Goal: Task Accomplishment & Management: Complete application form

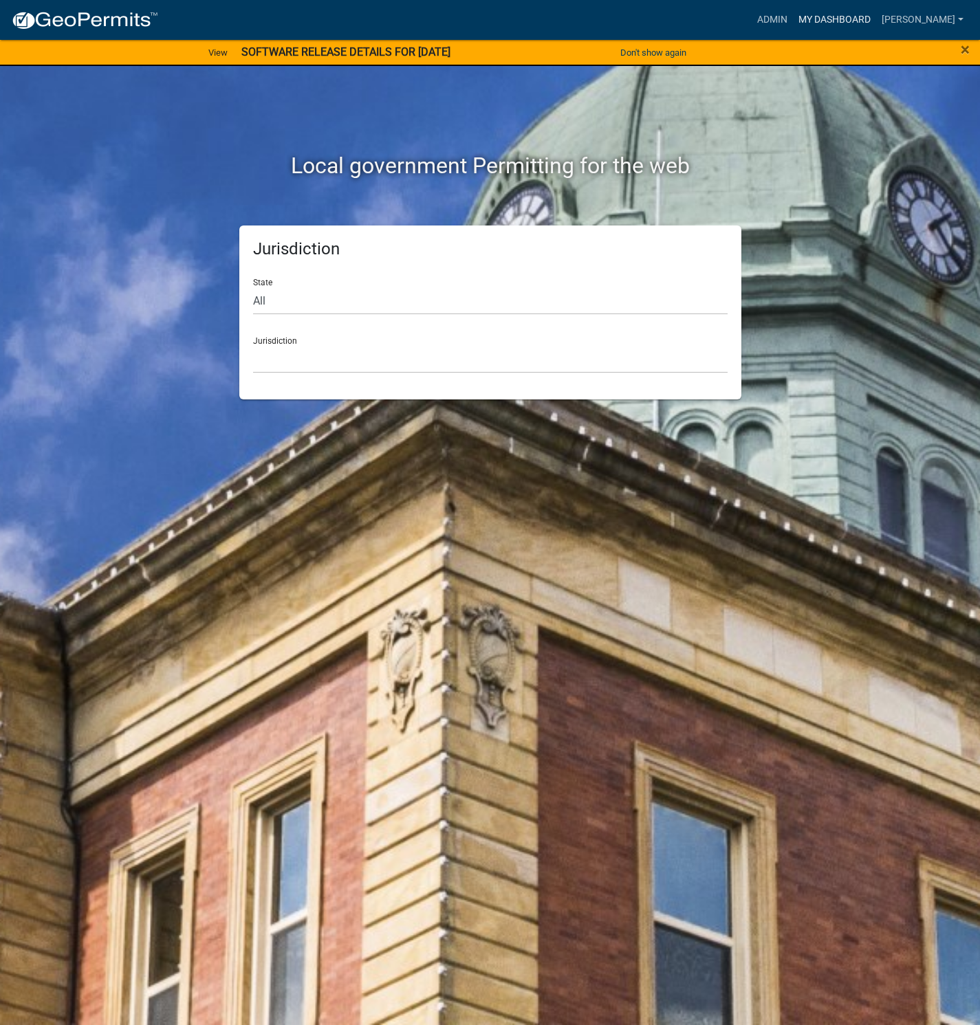
click at [873, 14] on link "My Dashboard" at bounding box center [834, 20] width 83 height 26
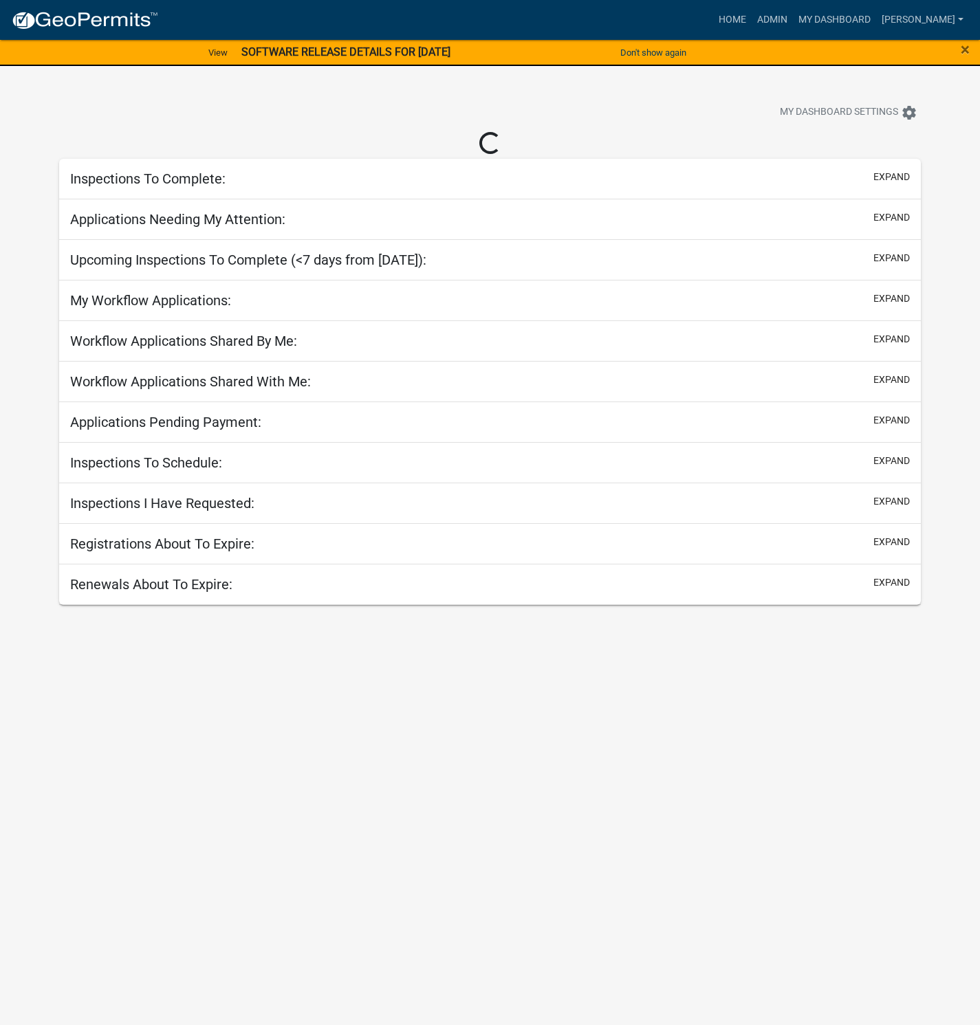
select select "1: 25"
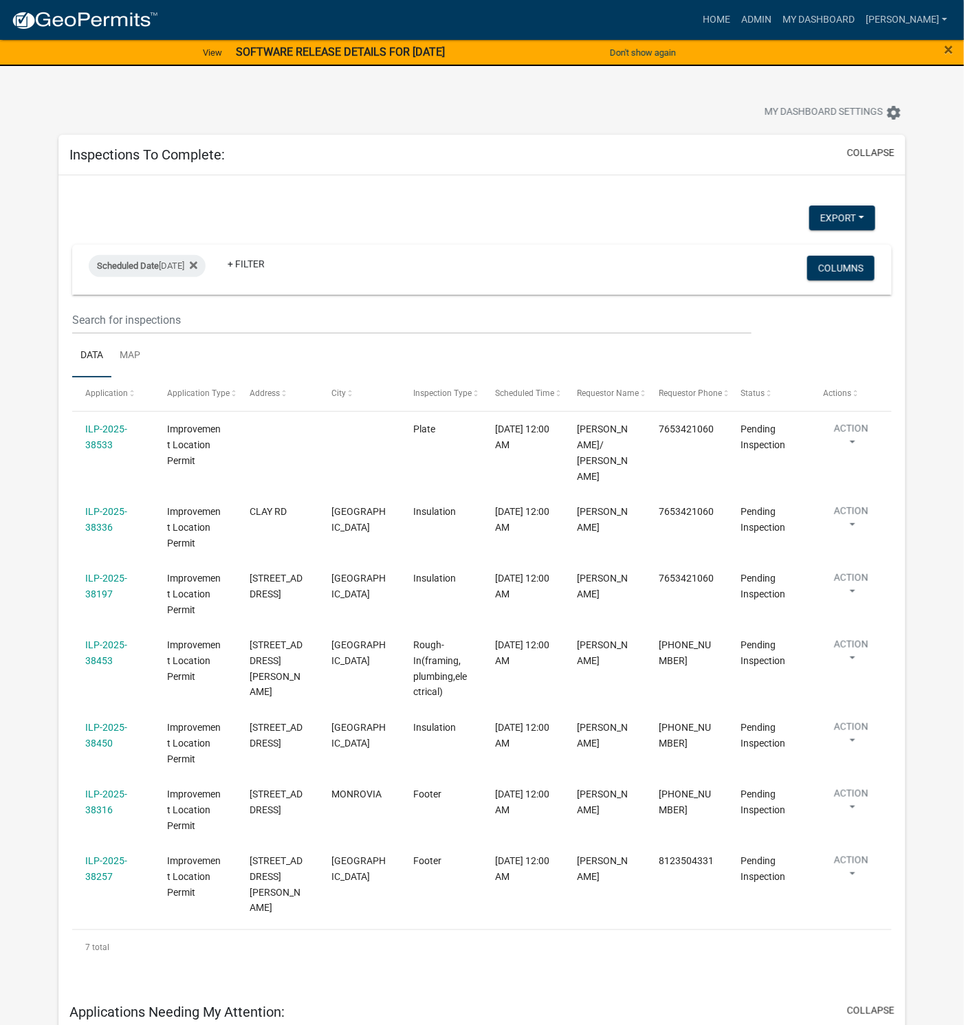
click at [699, 931] on div "7 total" at bounding box center [482, 948] width 820 height 34
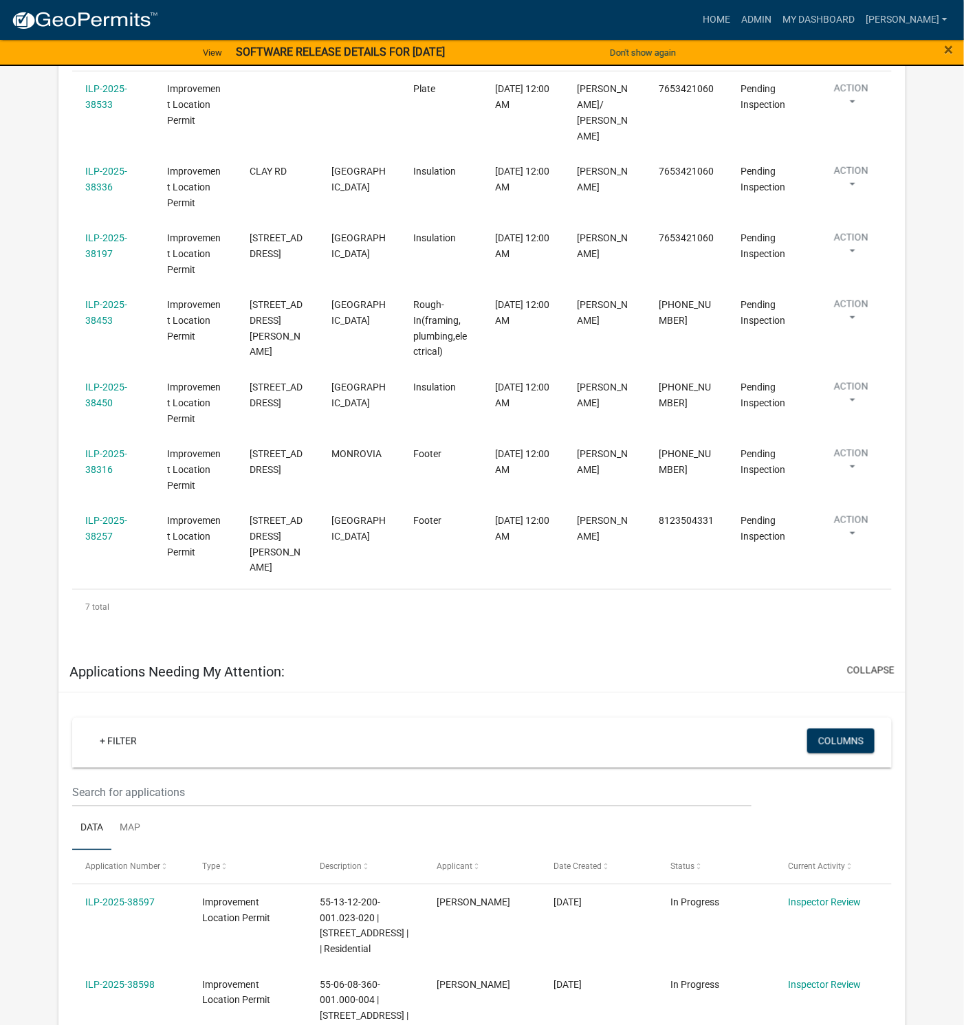
scroll to position [413, 0]
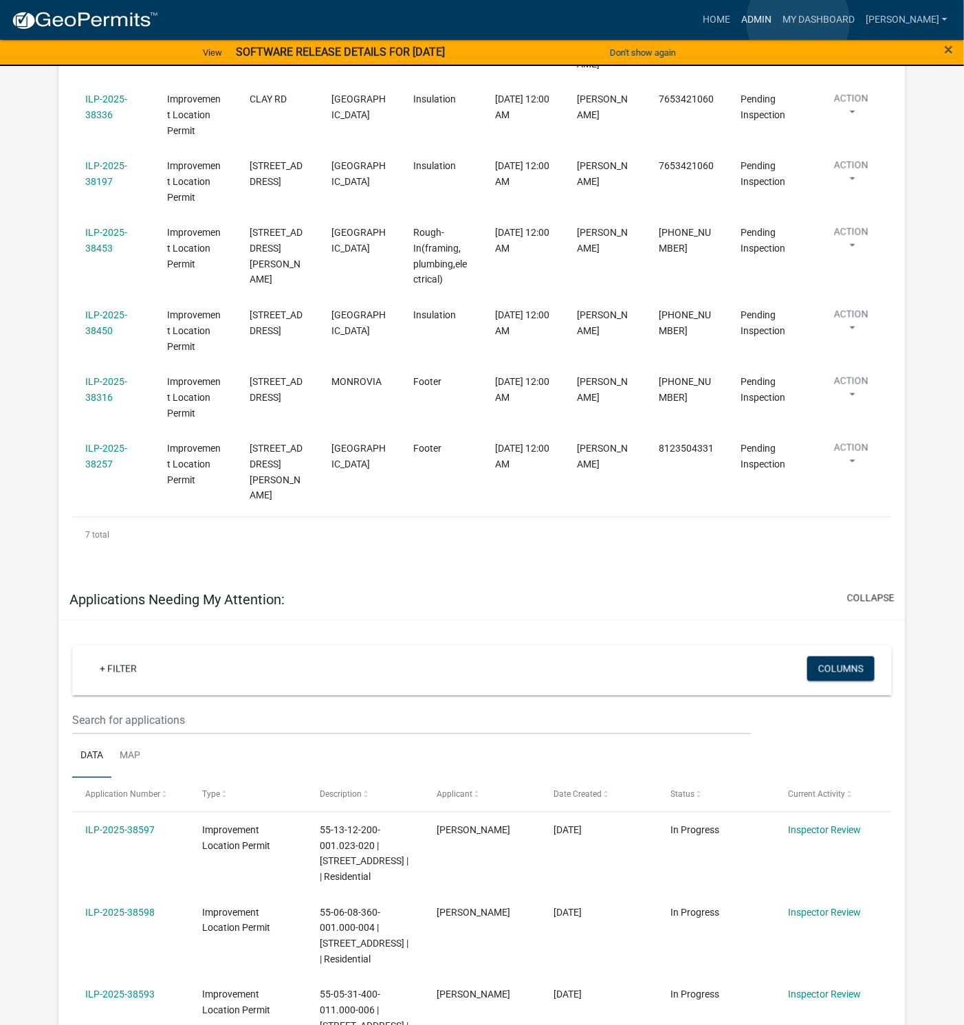
click at [777, 21] on link "Admin" at bounding box center [756, 20] width 41 height 26
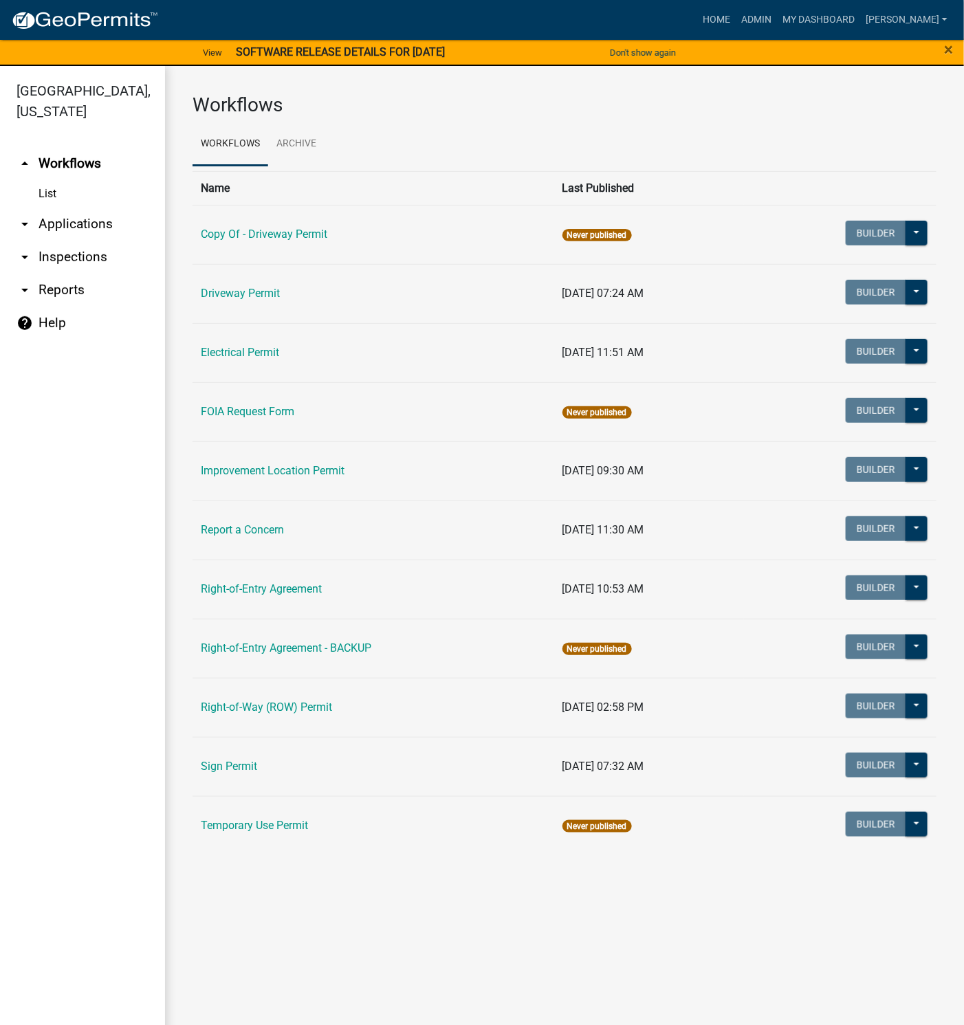
click at [266, 471] on link "Improvement Location Permit" at bounding box center [273, 470] width 144 height 13
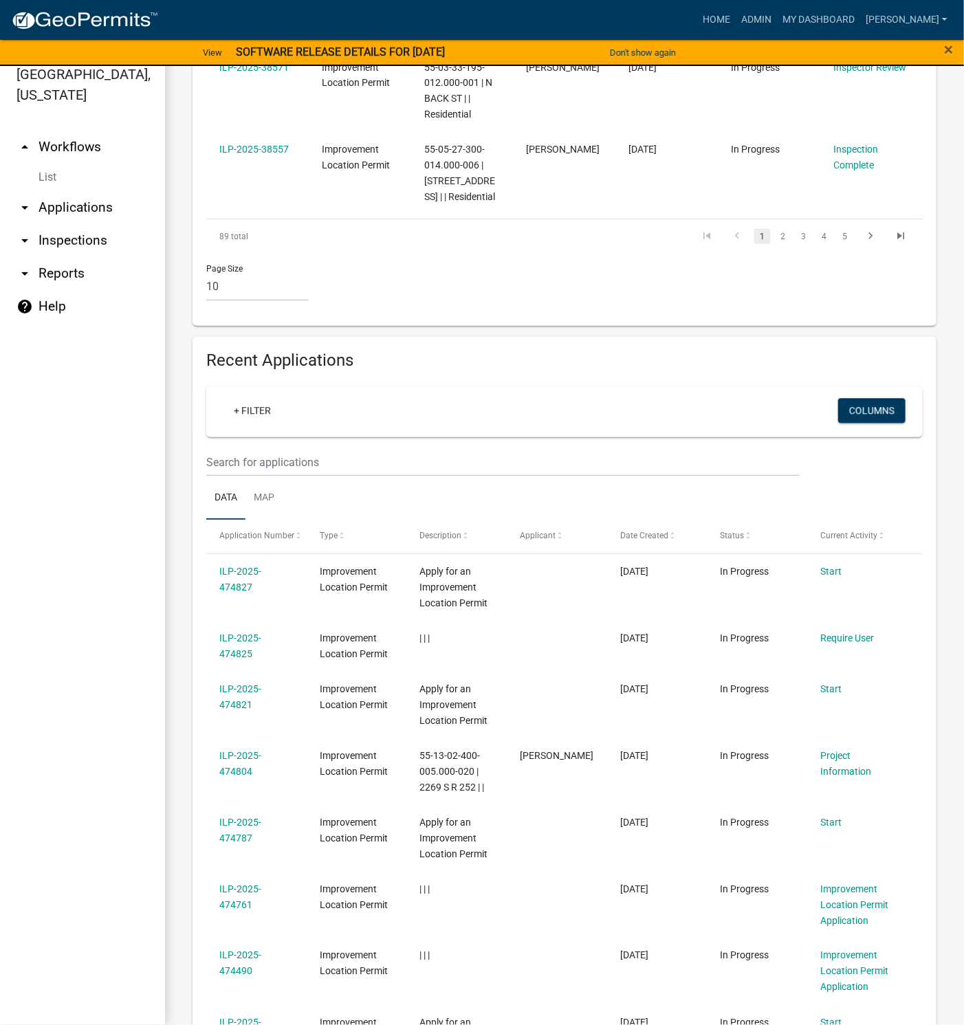
scroll to position [1135, 0]
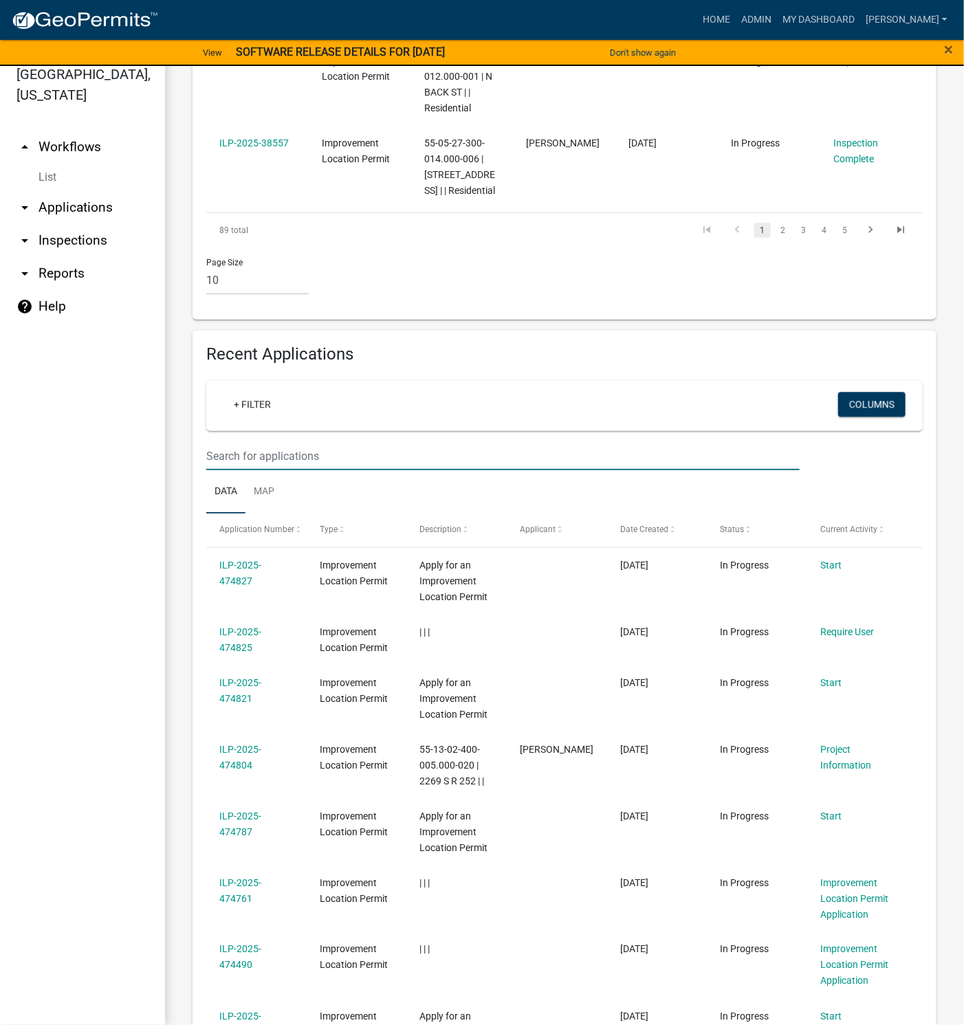
click at [263, 470] on input "text" at bounding box center [503, 456] width 594 height 28
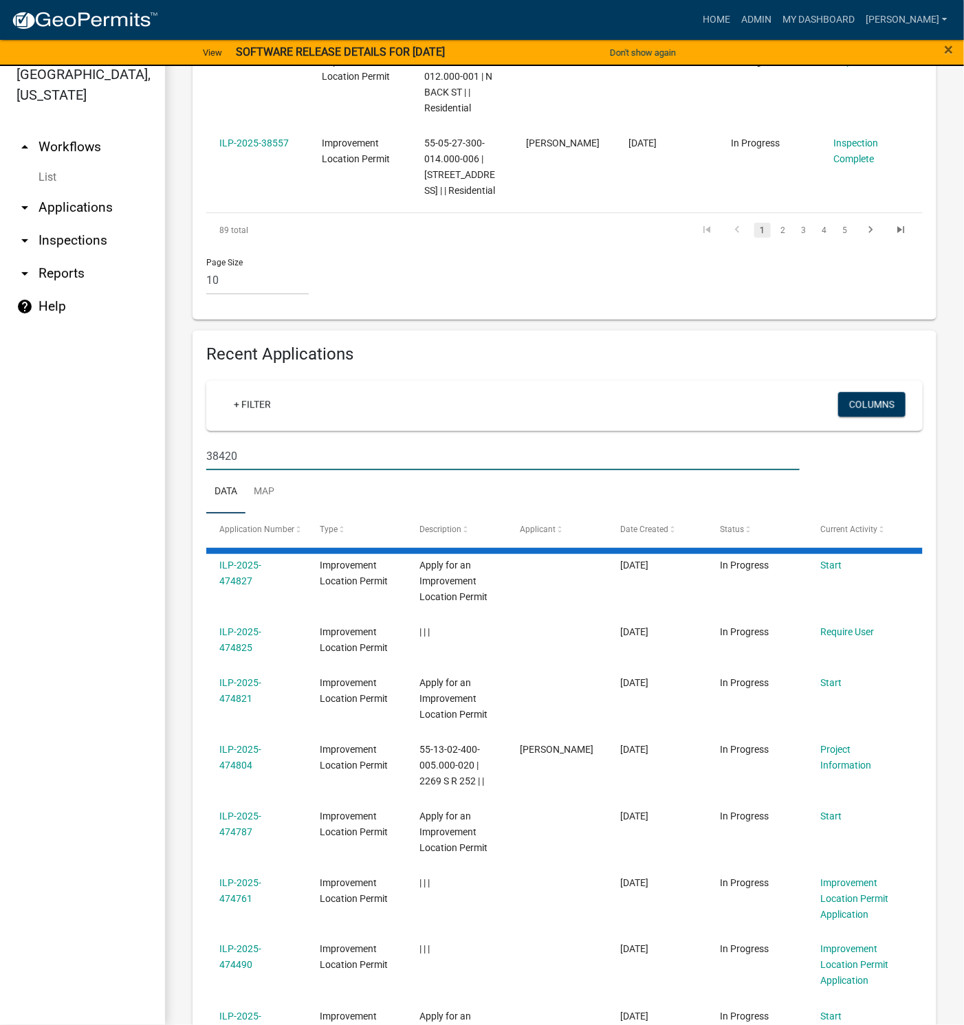
scroll to position [929, 0]
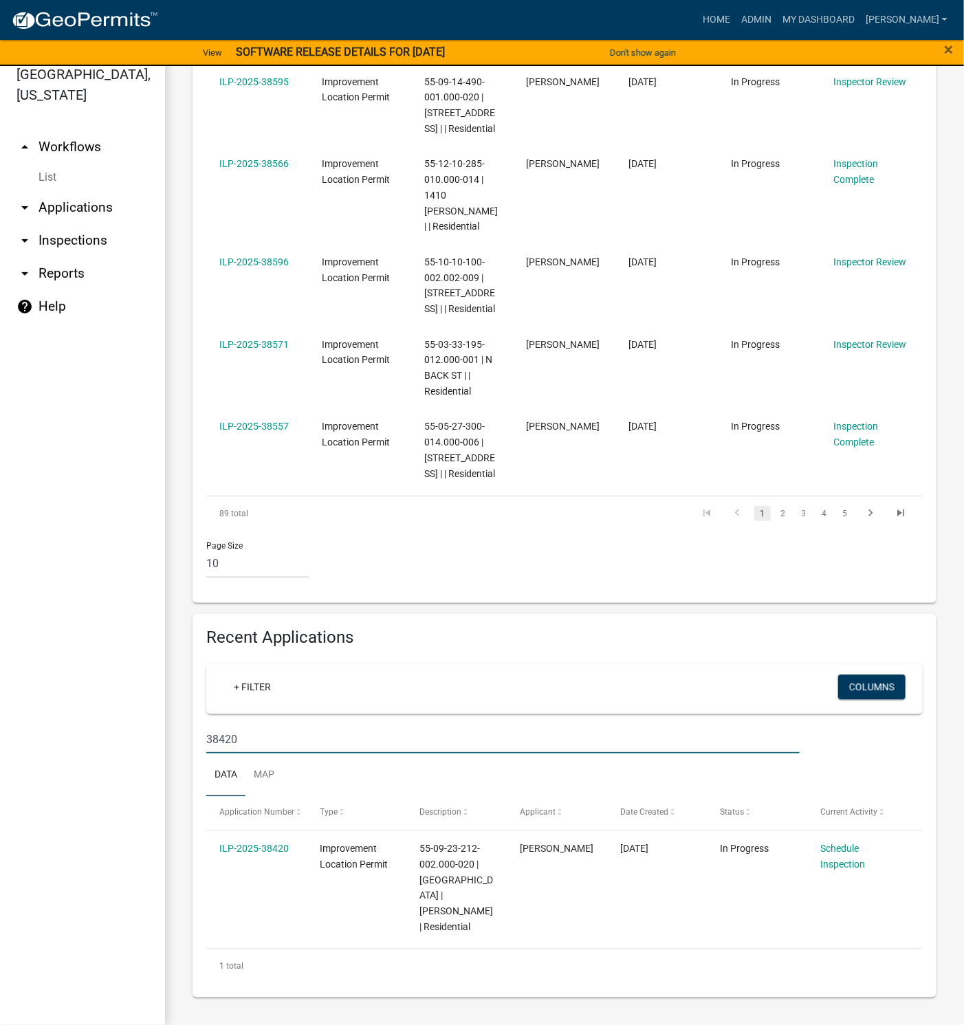
type input "38420"
click at [268, 843] on link "ILP-2025-38420" at bounding box center [253, 848] width 69 height 11
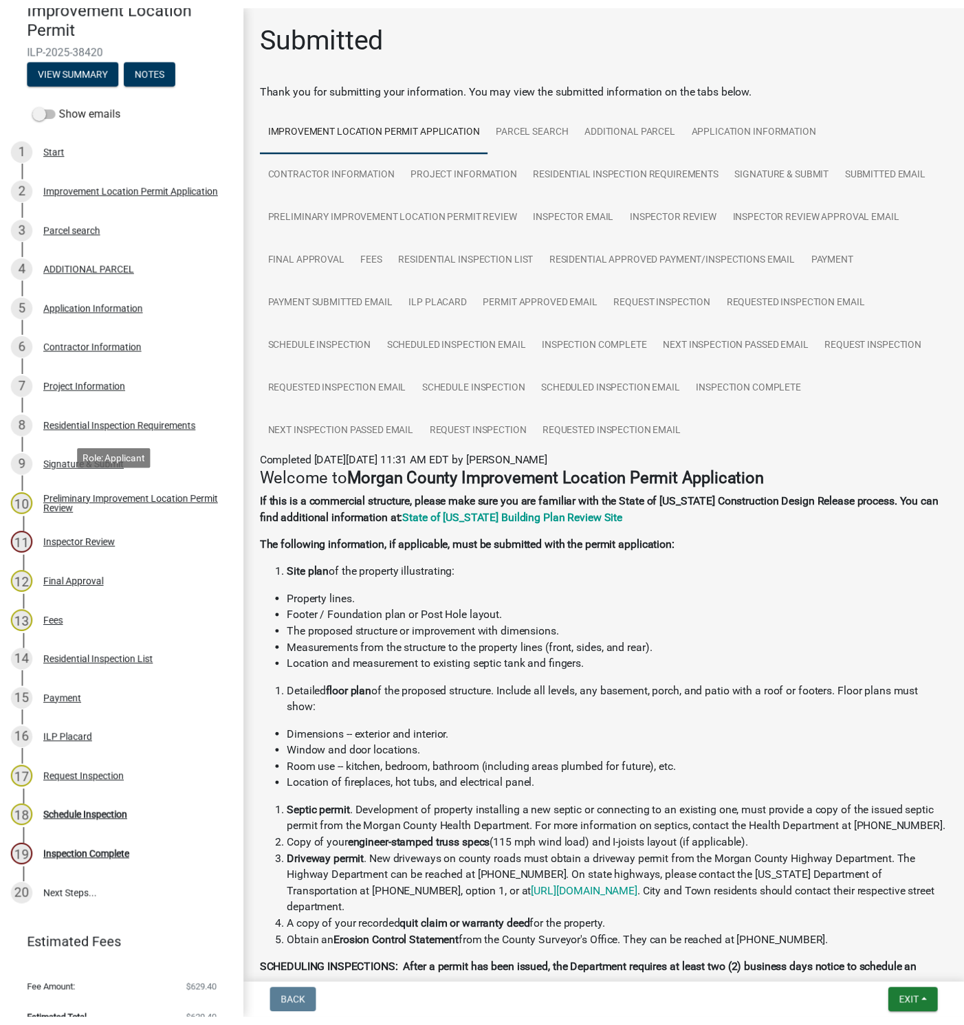
scroll to position [160, 0]
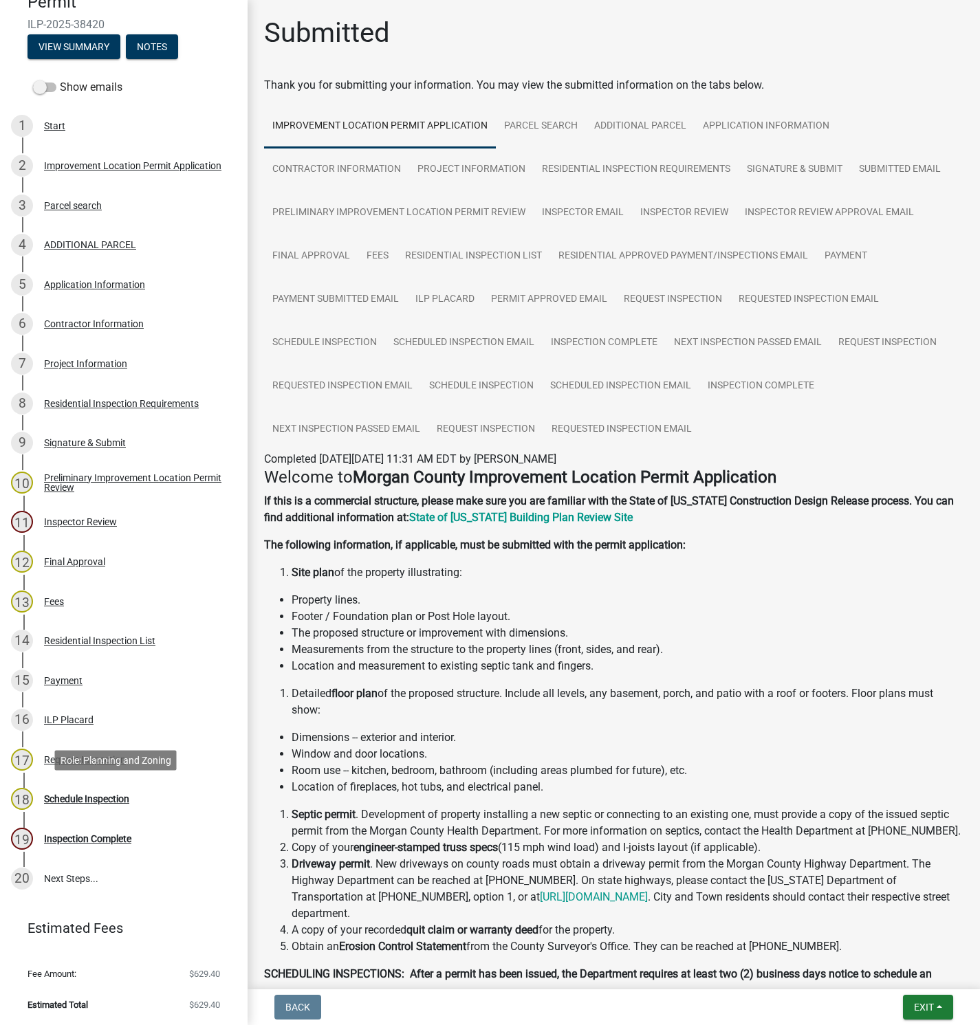
click at [75, 797] on div "Schedule Inspection" at bounding box center [86, 799] width 85 height 10
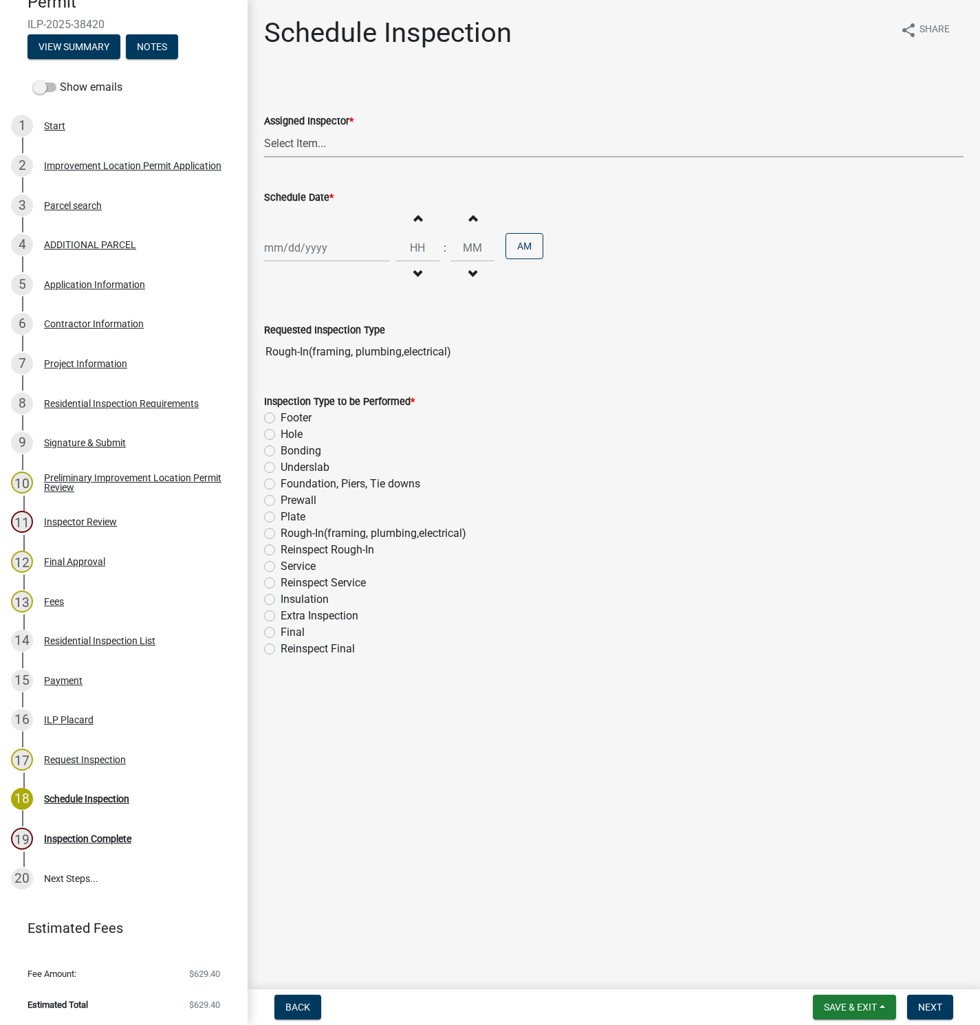
click at [303, 141] on select "Select Item... [PERSON_NAME] ([PERSON_NAME]) AndrewMason ([PERSON_NAME])" at bounding box center [613, 143] width 699 height 28
select select "27c2efcb-eb6f-4284-aeca-3a6546a9c02a"
click at [264, 129] on select "Select Item... [PERSON_NAME] ([PERSON_NAME]) AndrewMason ([PERSON_NAME])" at bounding box center [613, 143] width 699 height 28
click at [293, 256] on div at bounding box center [327, 248] width 126 height 28
select select "9"
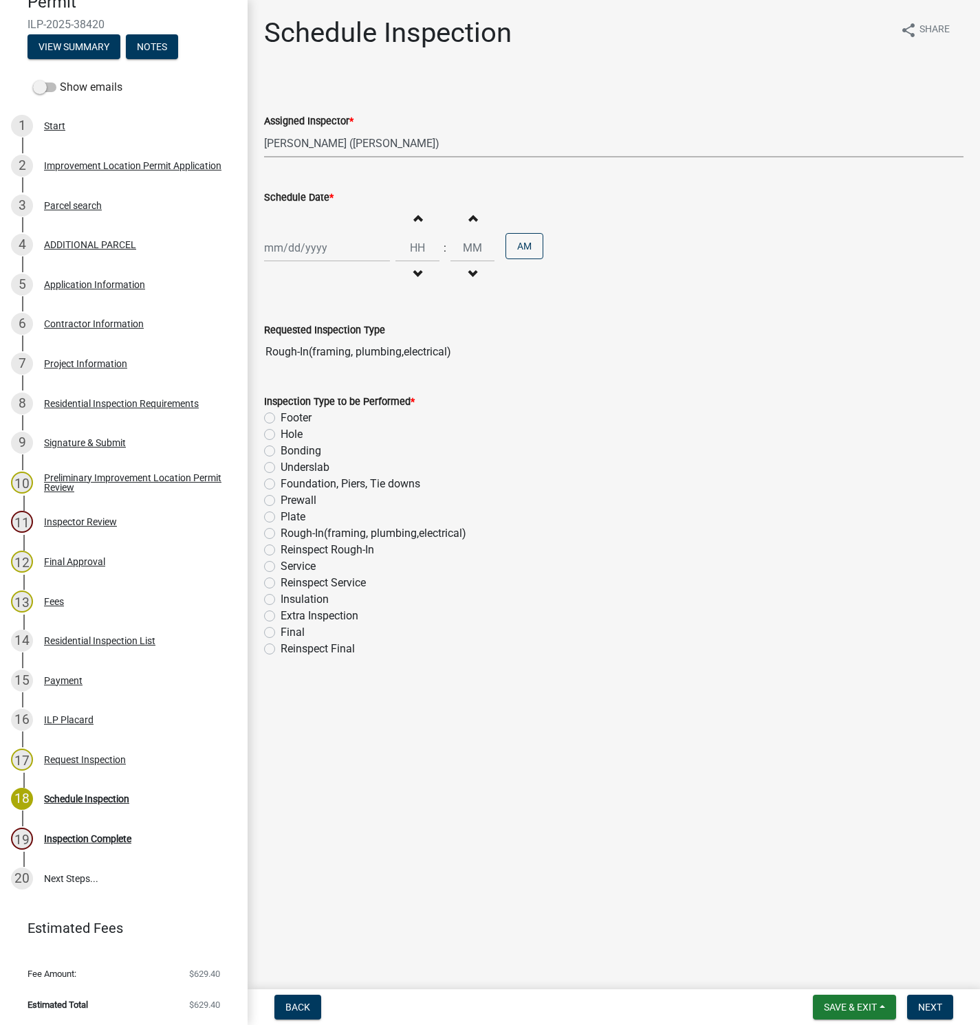
select select "2025"
click at [275, 341] on div "8" at bounding box center [278, 344] width 22 height 22
type input "[DATE]"
click at [514, 250] on button "AM" at bounding box center [525, 246] width 38 height 26
type input "12"
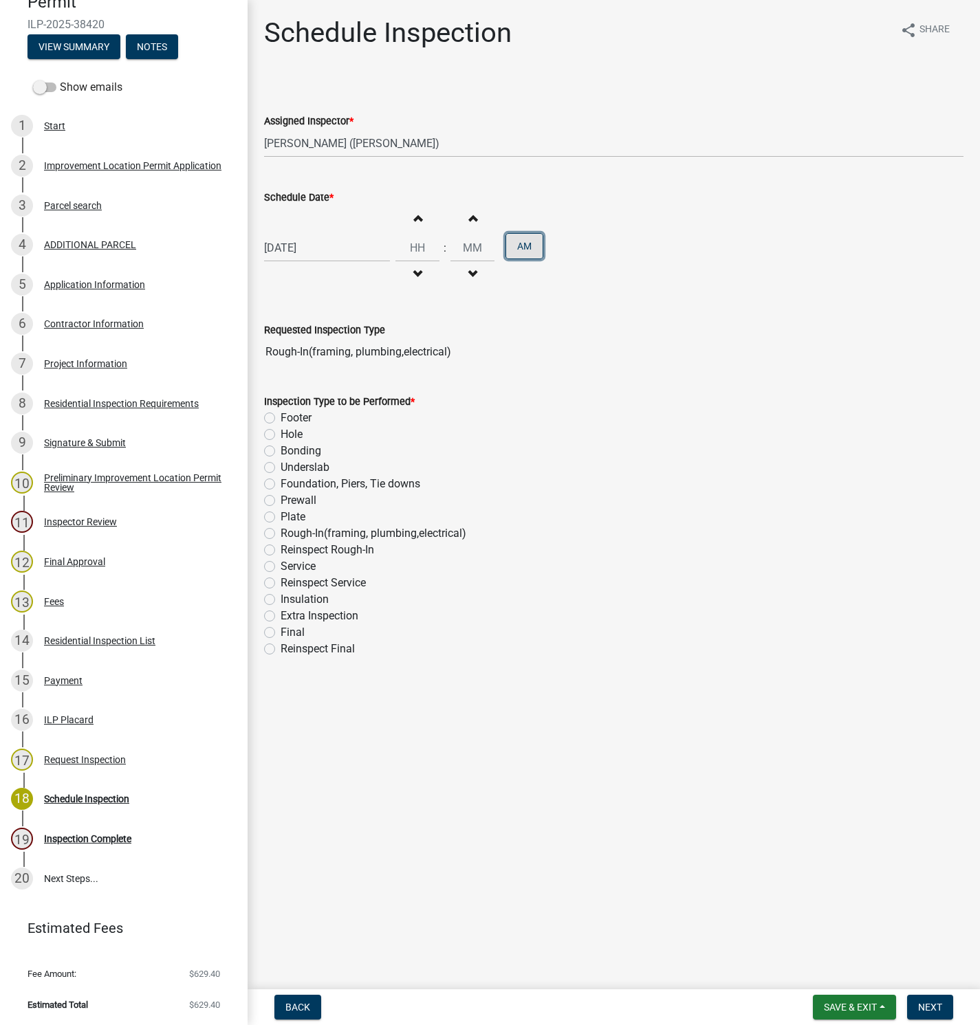
type input "00"
click at [281, 536] on label "Rough-In(framing, plumbing,electrical)" at bounding box center [374, 533] width 186 height 17
click at [281, 534] on input "Rough-In(framing, plumbing,electrical)" at bounding box center [285, 529] width 9 height 9
radio input "true"
click at [923, 1006] on span "Next" at bounding box center [930, 1007] width 24 height 11
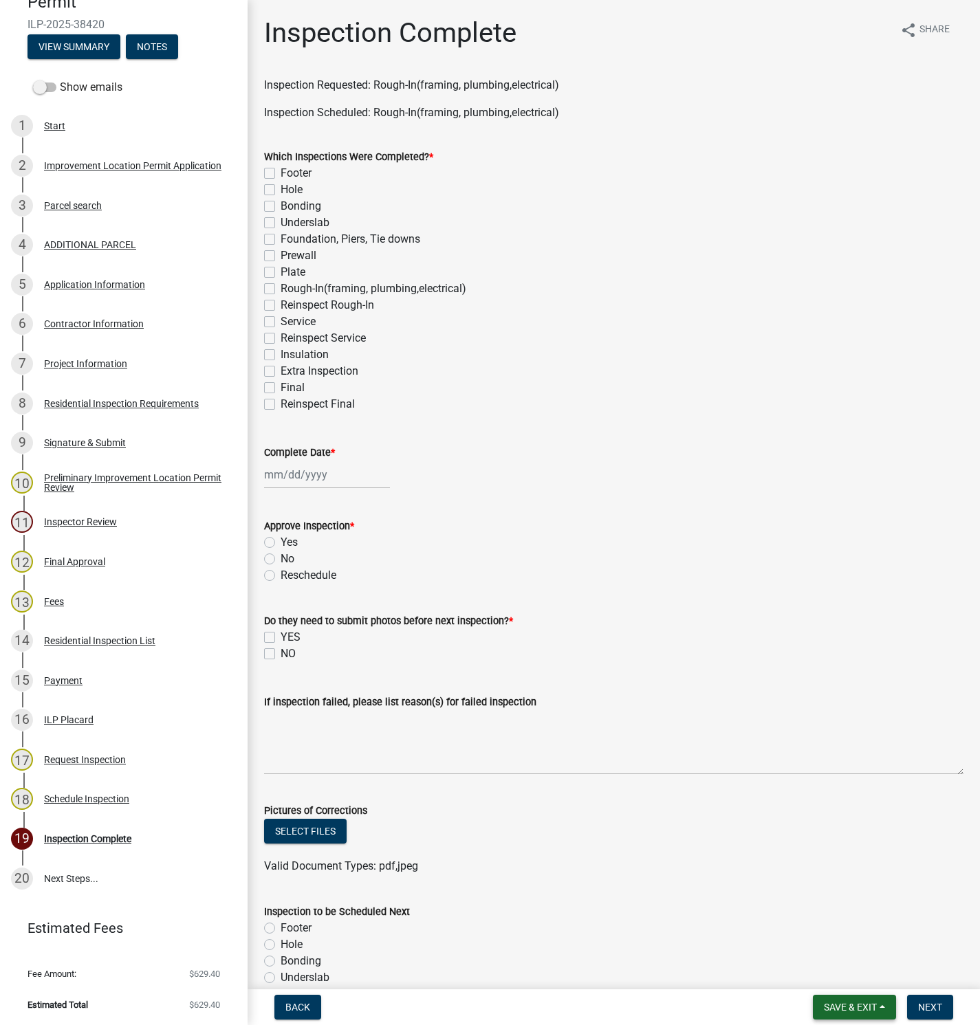
click at [840, 1006] on span "Save & Exit" at bounding box center [850, 1007] width 53 height 11
click at [834, 980] on button "Save & Exit" at bounding box center [841, 972] width 110 height 33
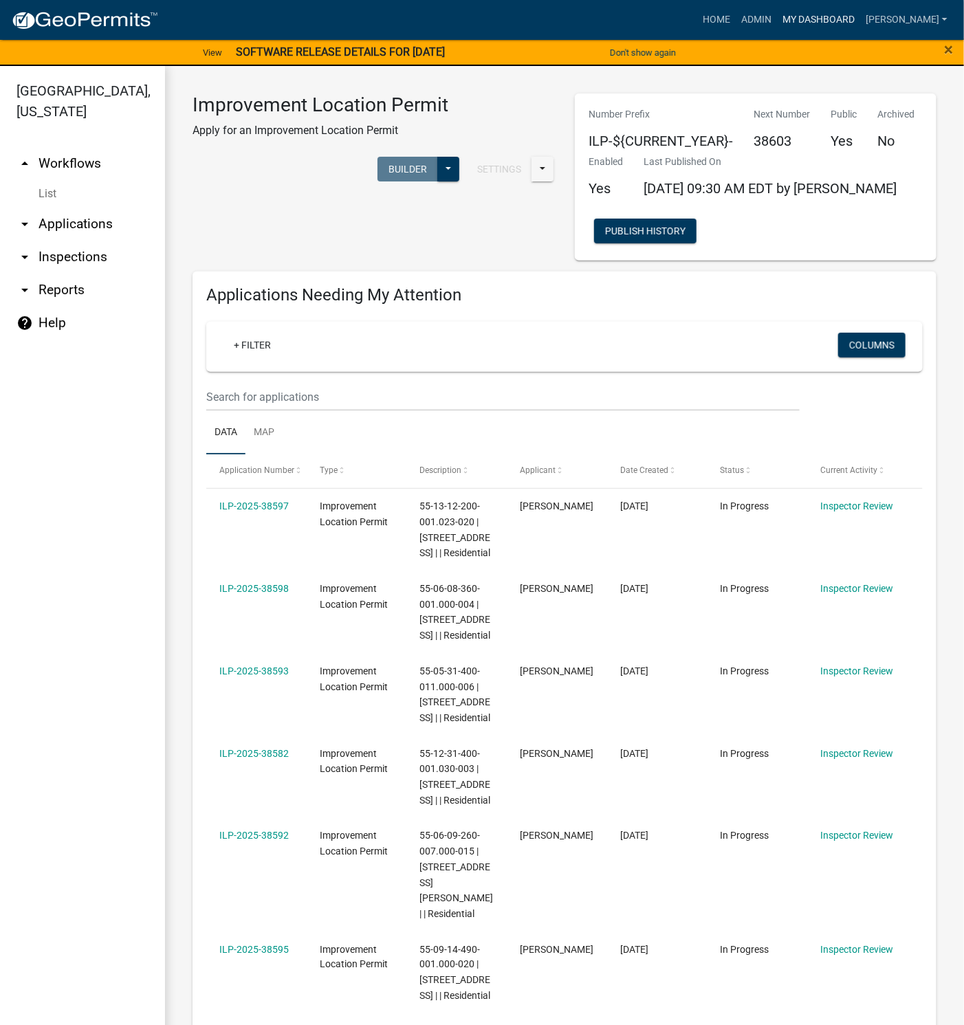
click at [856, 21] on link "My Dashboard" at bounding box center [818, 20] width 83 height 26
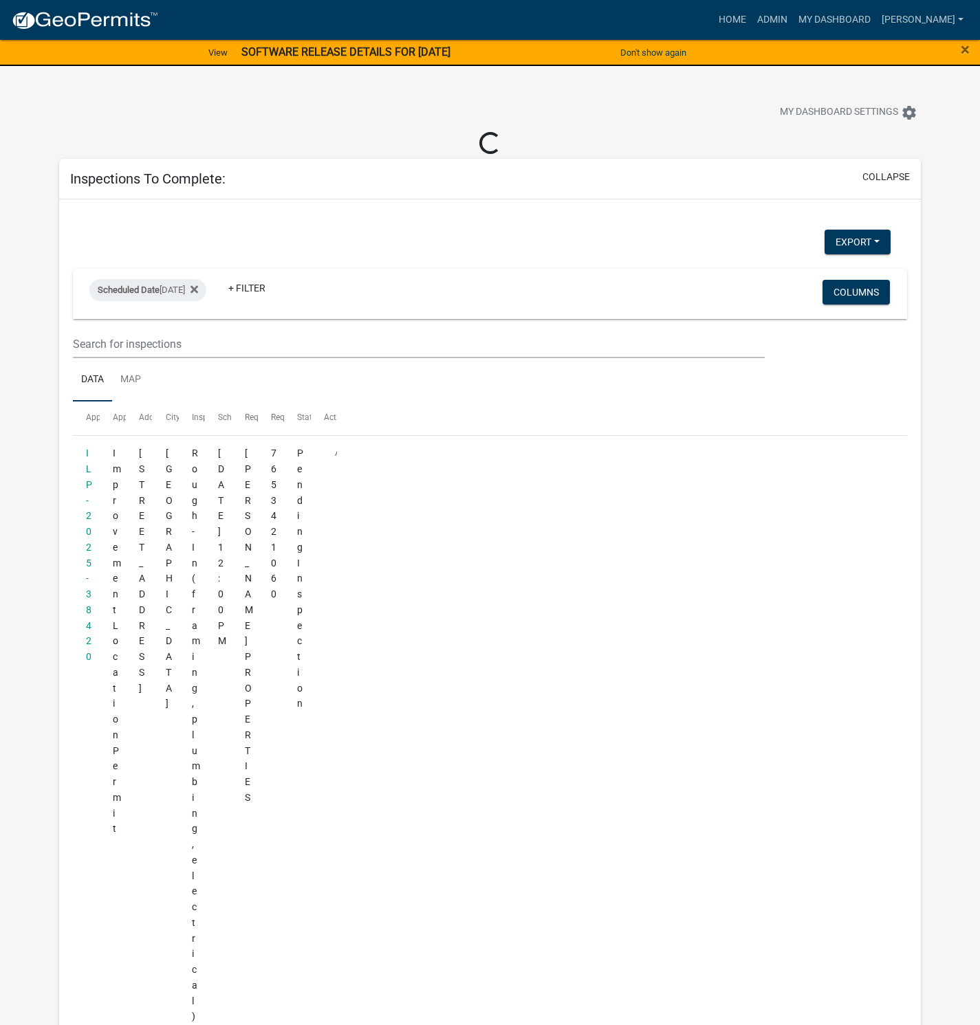
select select "1: 25"
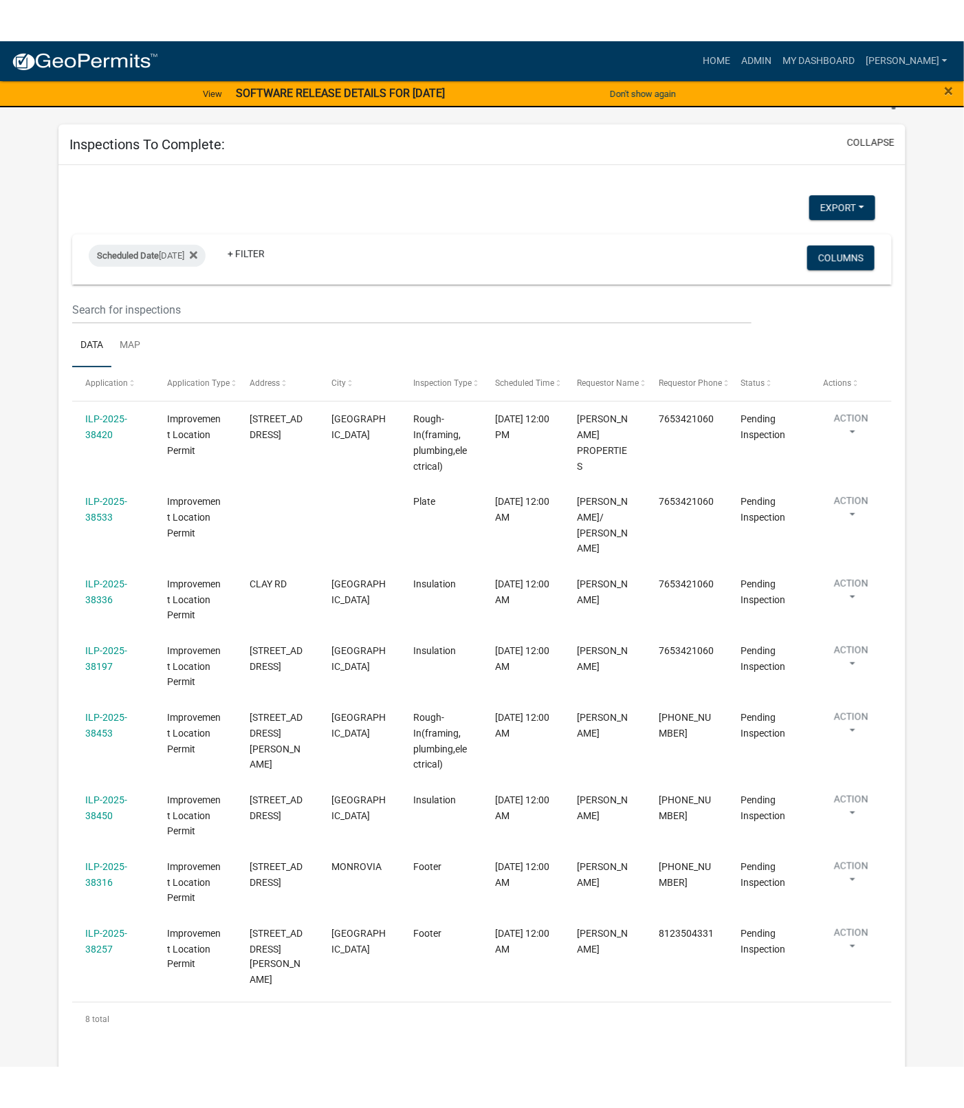
scroll to position [103, 0]
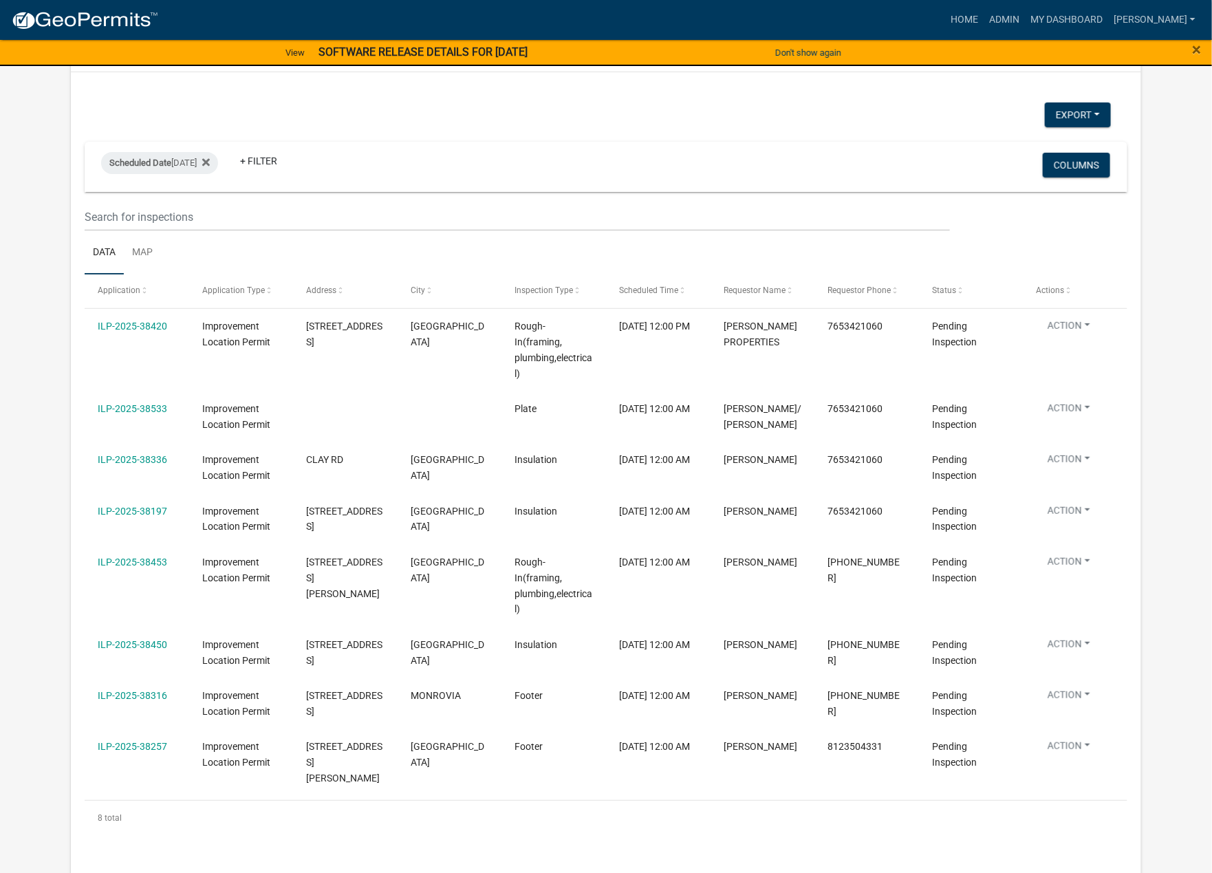
click at [937, 409] on span "Pending Inspection" at bounding box center [954, 416] width 45 height 27
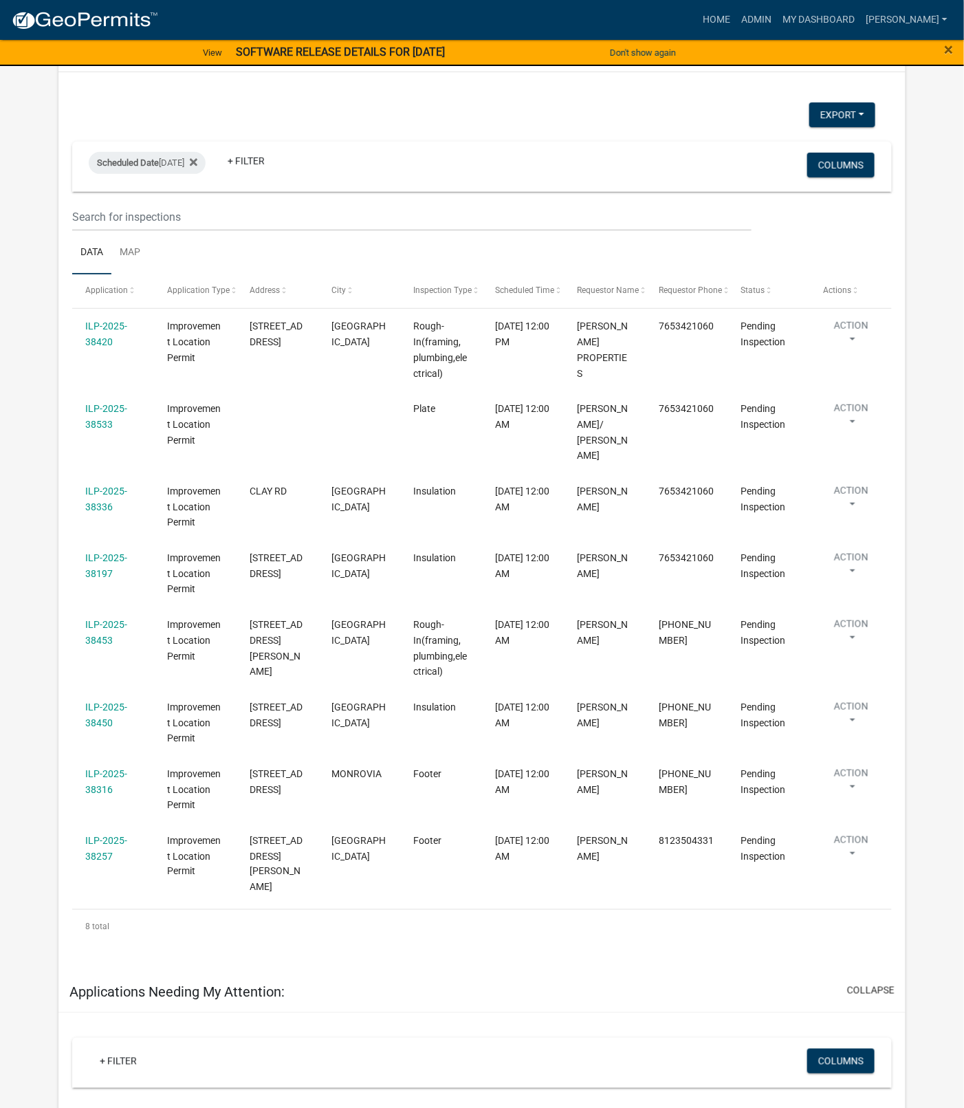
scroll to position [96, 0]
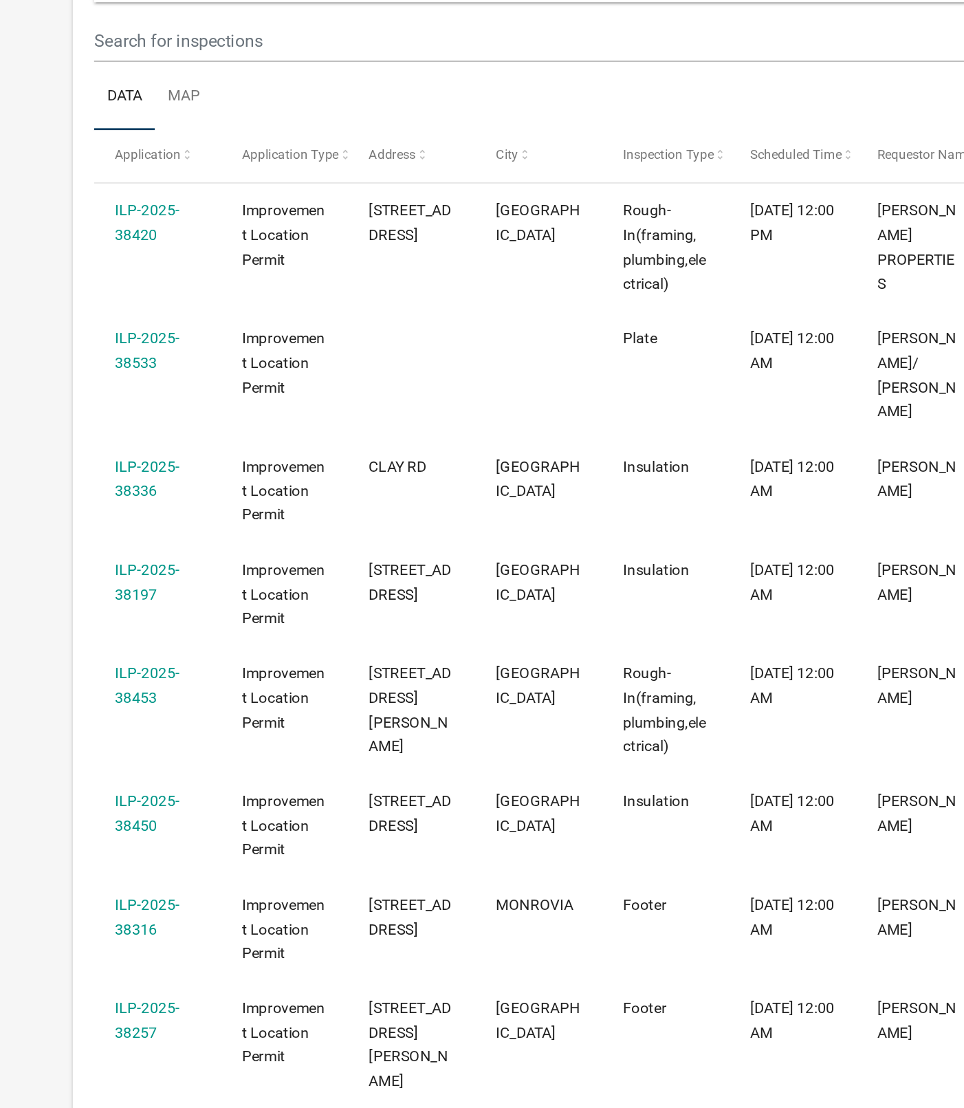
click at [120, 776] on link "ILP-2025-38316" at bounding box center [106, 789] width 42 height 27
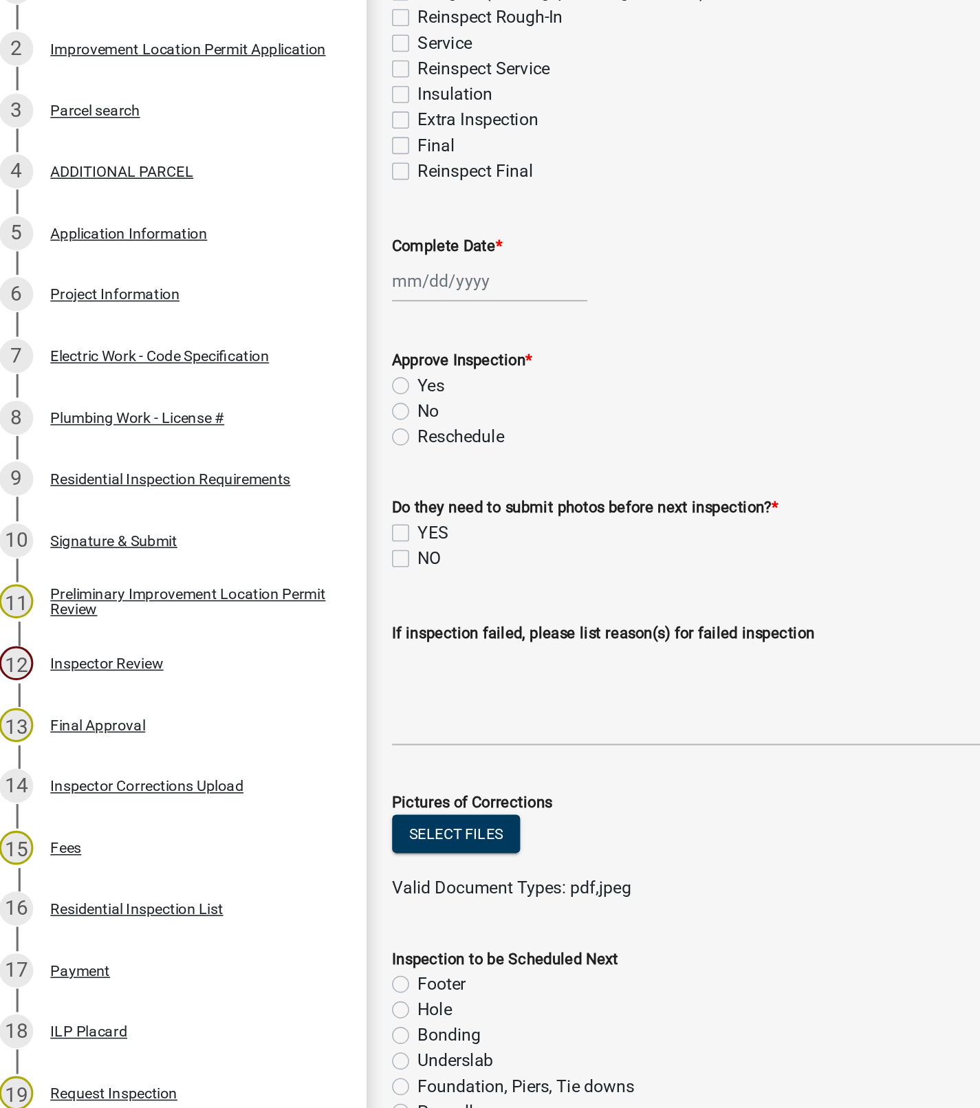
click at [108, 486] on div "Project Information" at bounding box center [85, 484] width 83 height 10
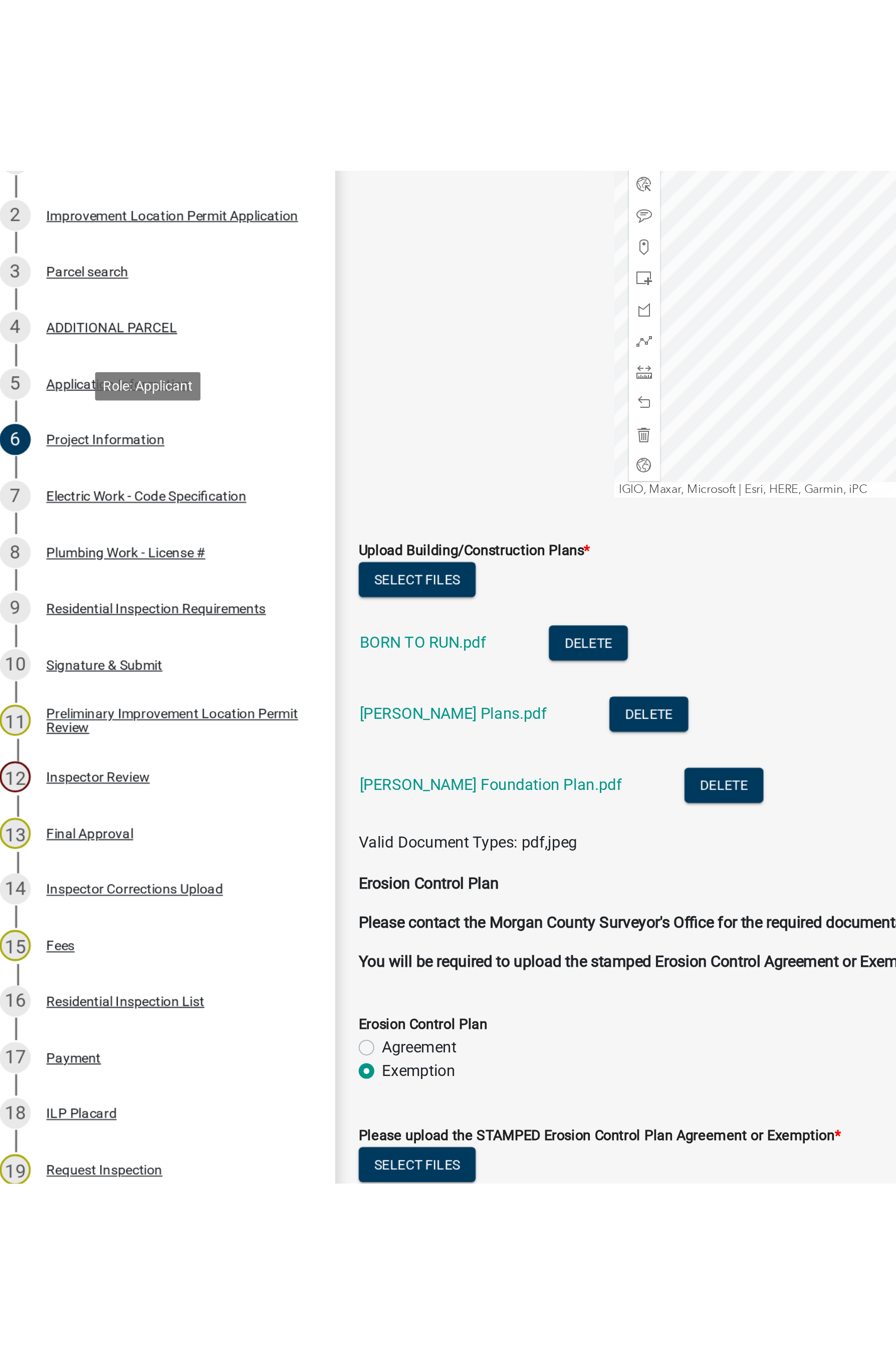
scroll to position [1542, 0]
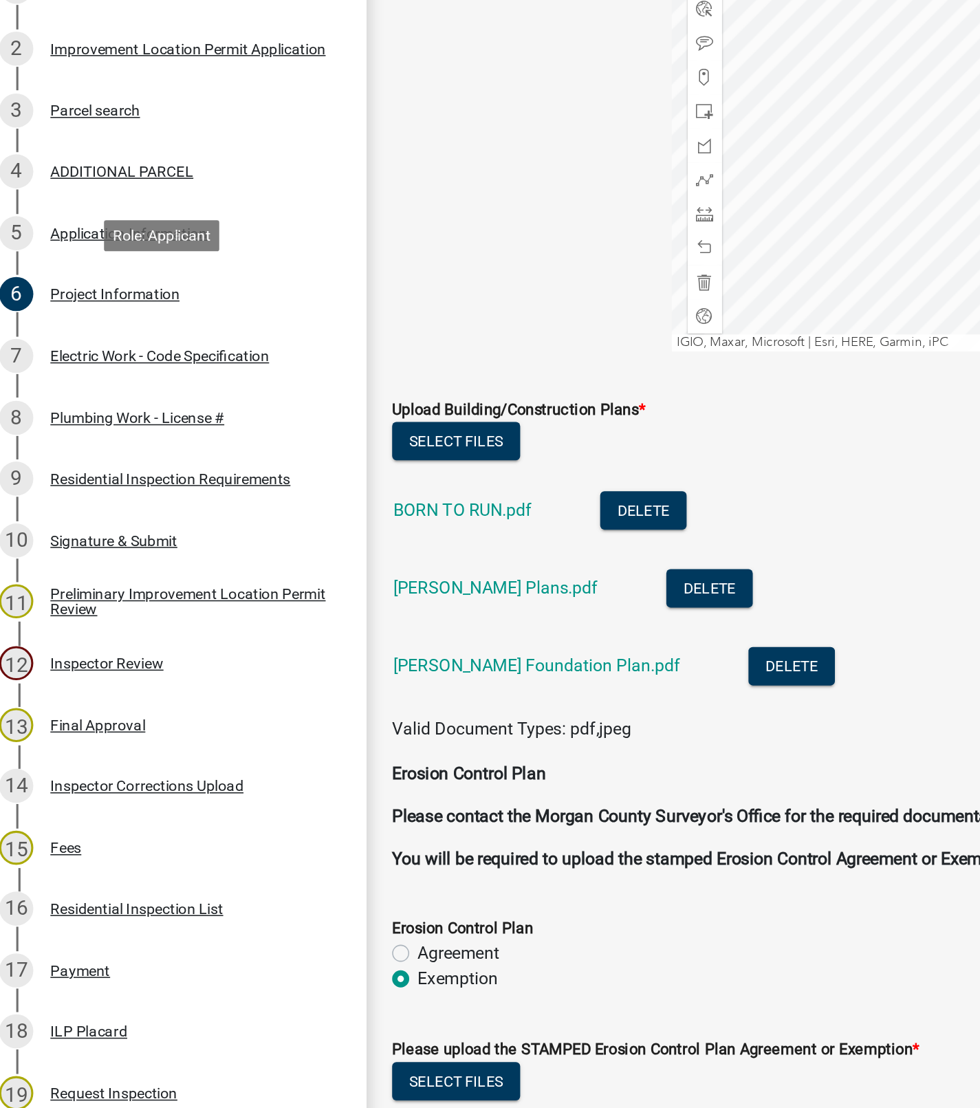
click at [331, 725] on link "[PERSON_NAME] Foundation Plan.pdf" at bounding box center [357, 723] width 185 height 13
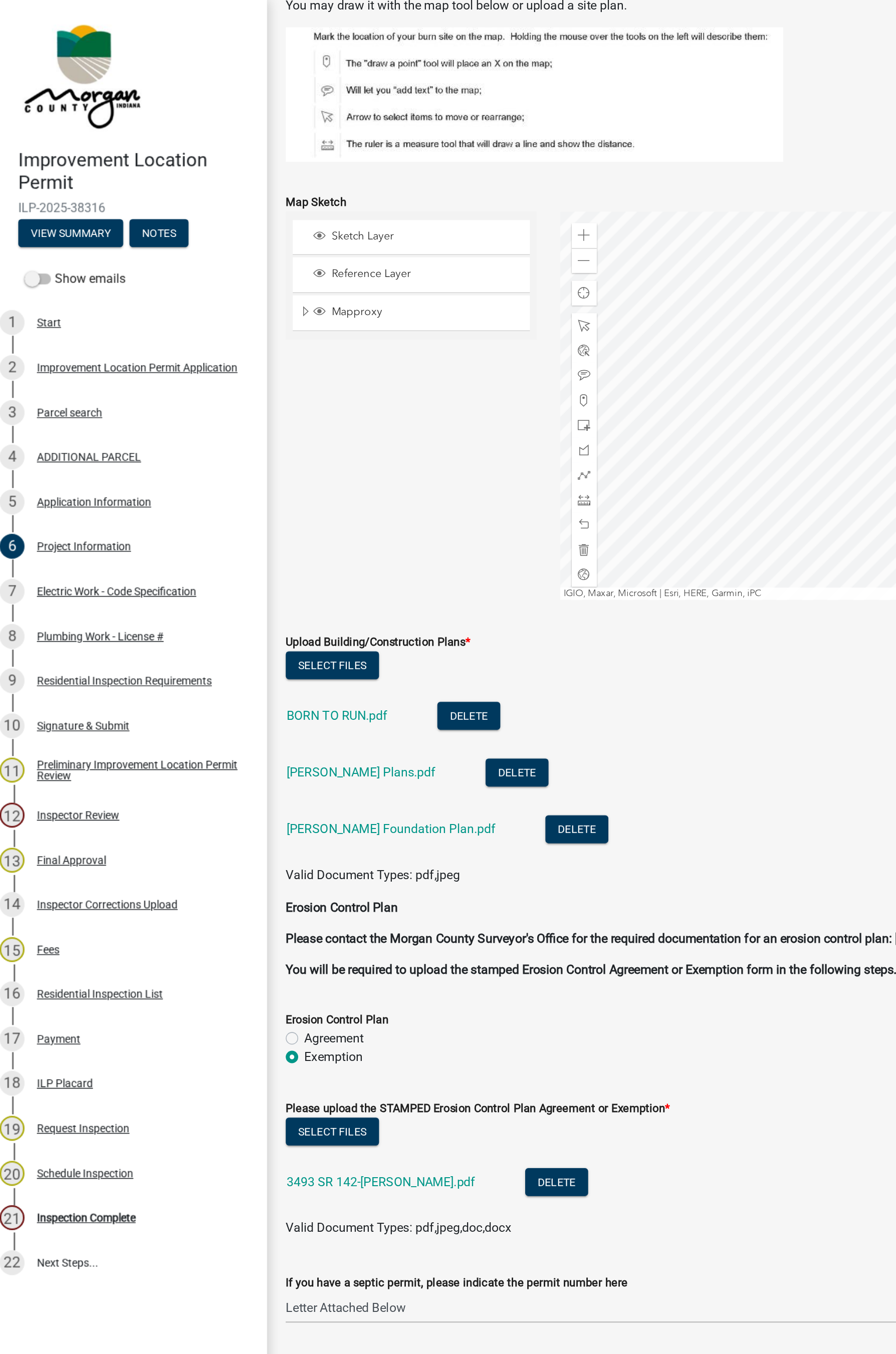
scroll to position [1525, 0]
click at [235, 499] on link "[PERSON_NAME] Plans.pdf" at bounding box center [241, 497] width 96 height 9
click at [237, 463] on link "BORN TO RUN.pdf" at bounding box center [225, 461] width 65 height 9
click at [75, 747] on div "Inspection Complete" at bounding box center [63, 785] width 63 height 7
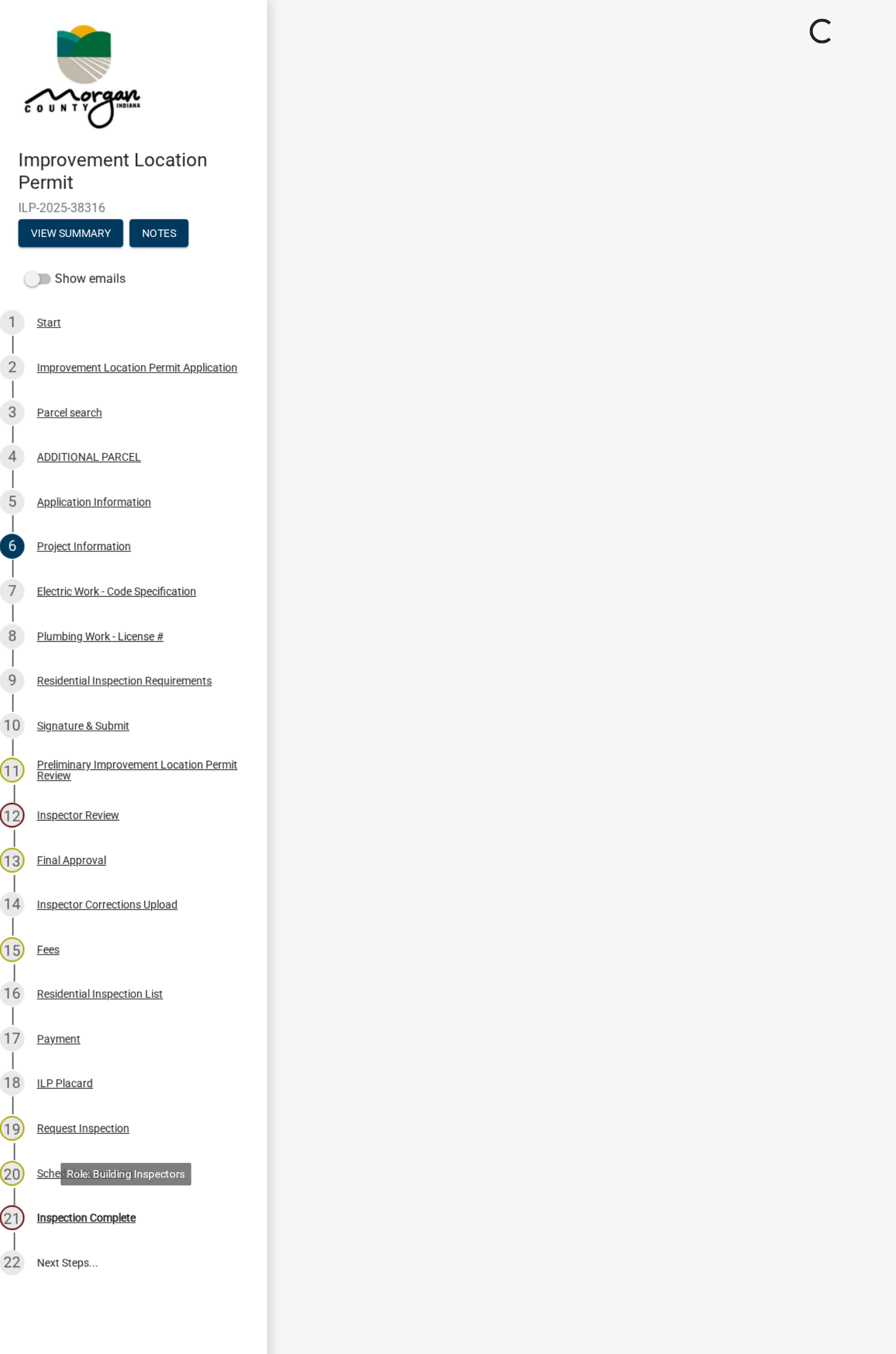
scroll to position [0, 0]
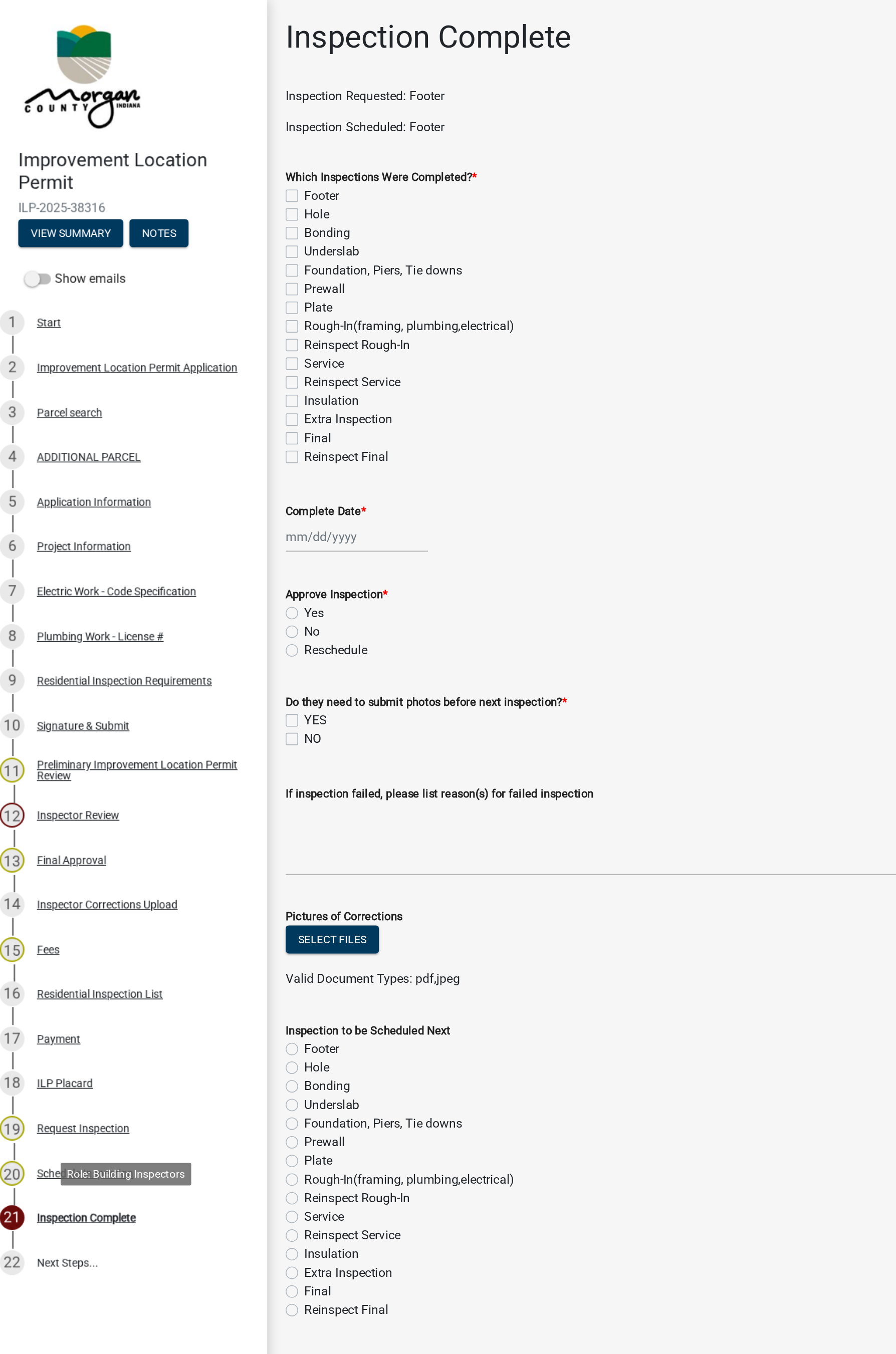
click at [205, 141] on label "Hole" at bounding box center [213, 138] width 16 height 12
click at [205, 139] on input "Hole" at bounding box center [208, 135] width 7 height 7
checkbox input "true"
checkbox input "false"
checkbox input "true"
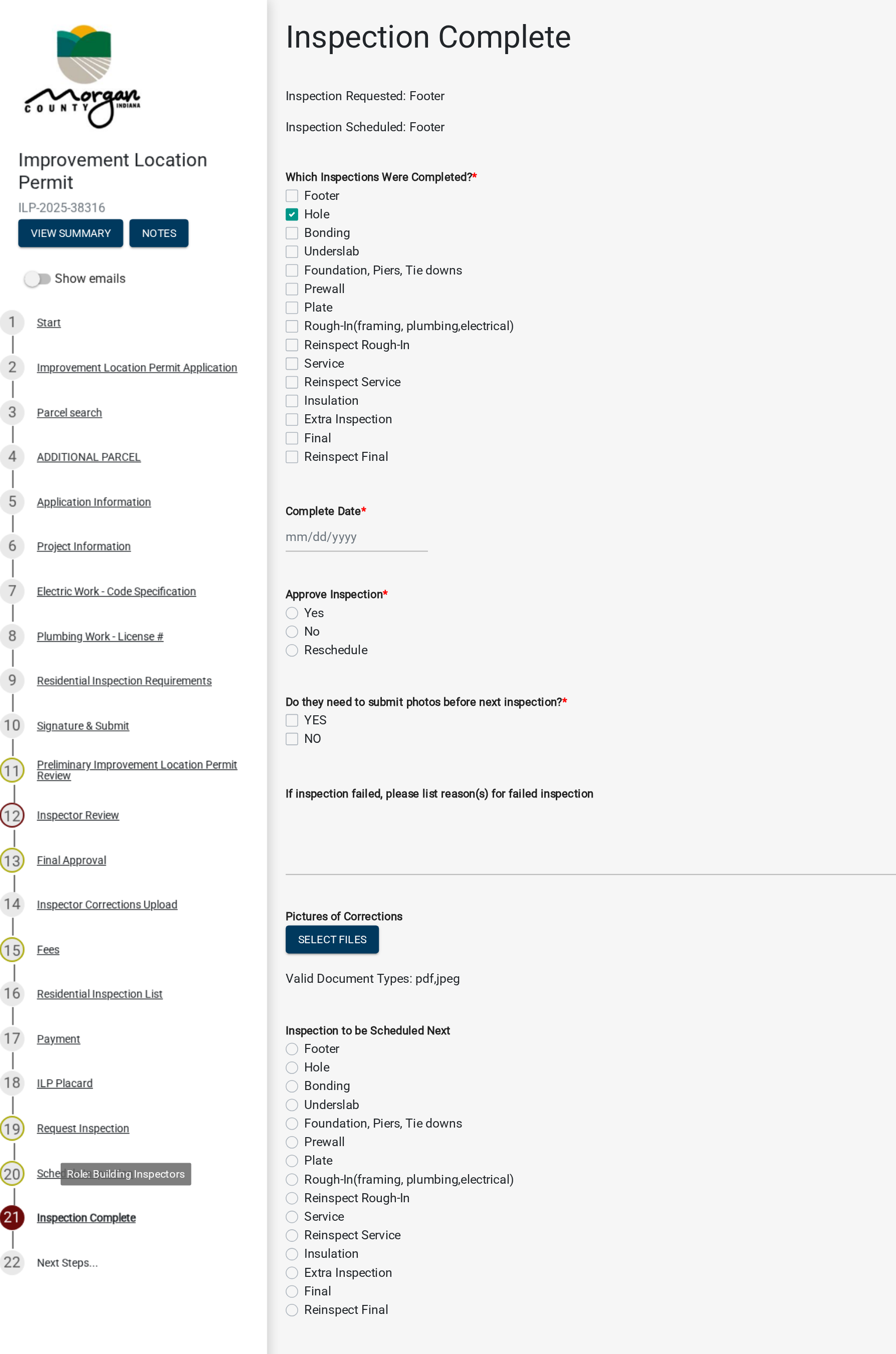
checkbox input "false"
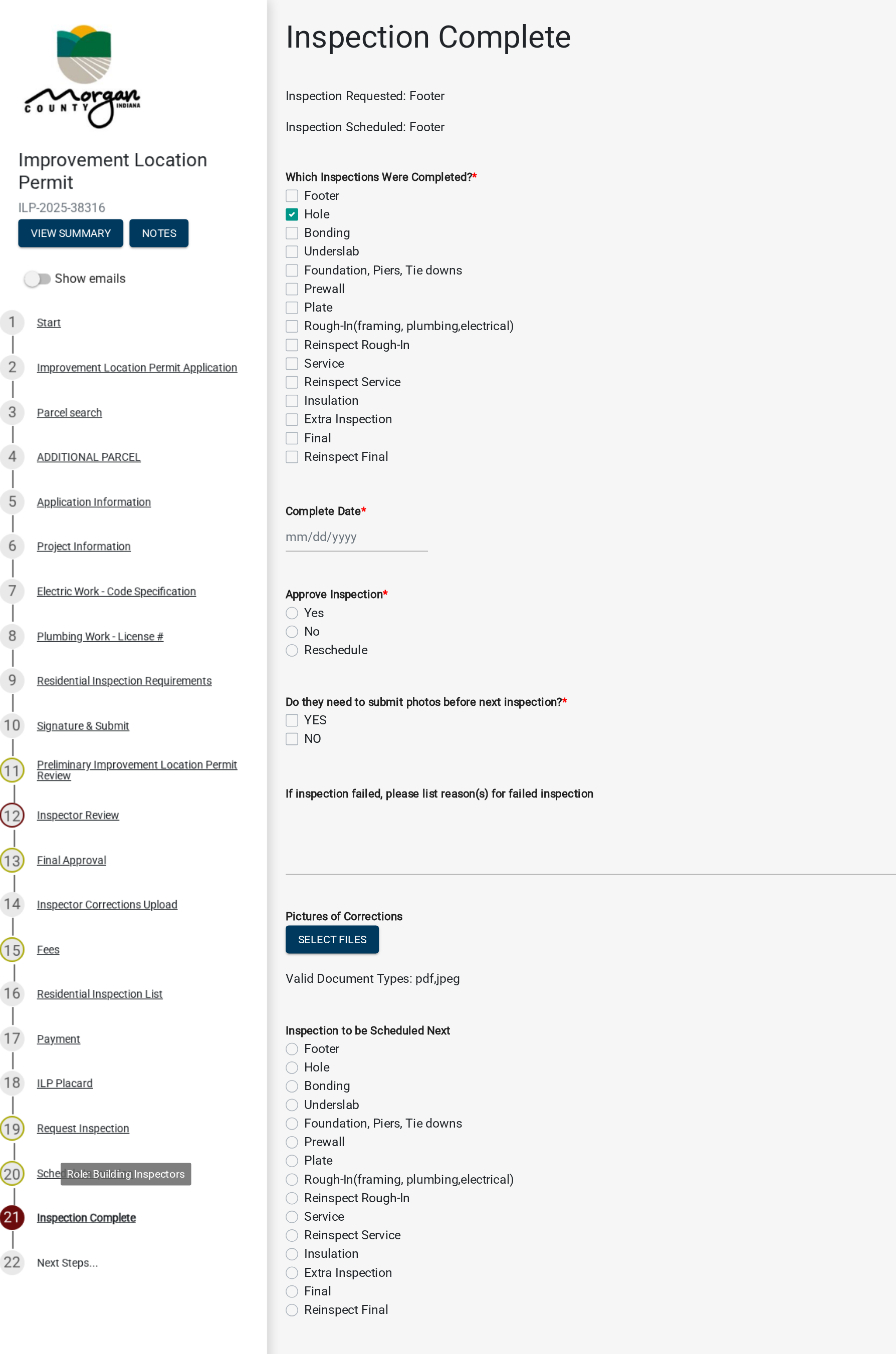
checkbox input "false"
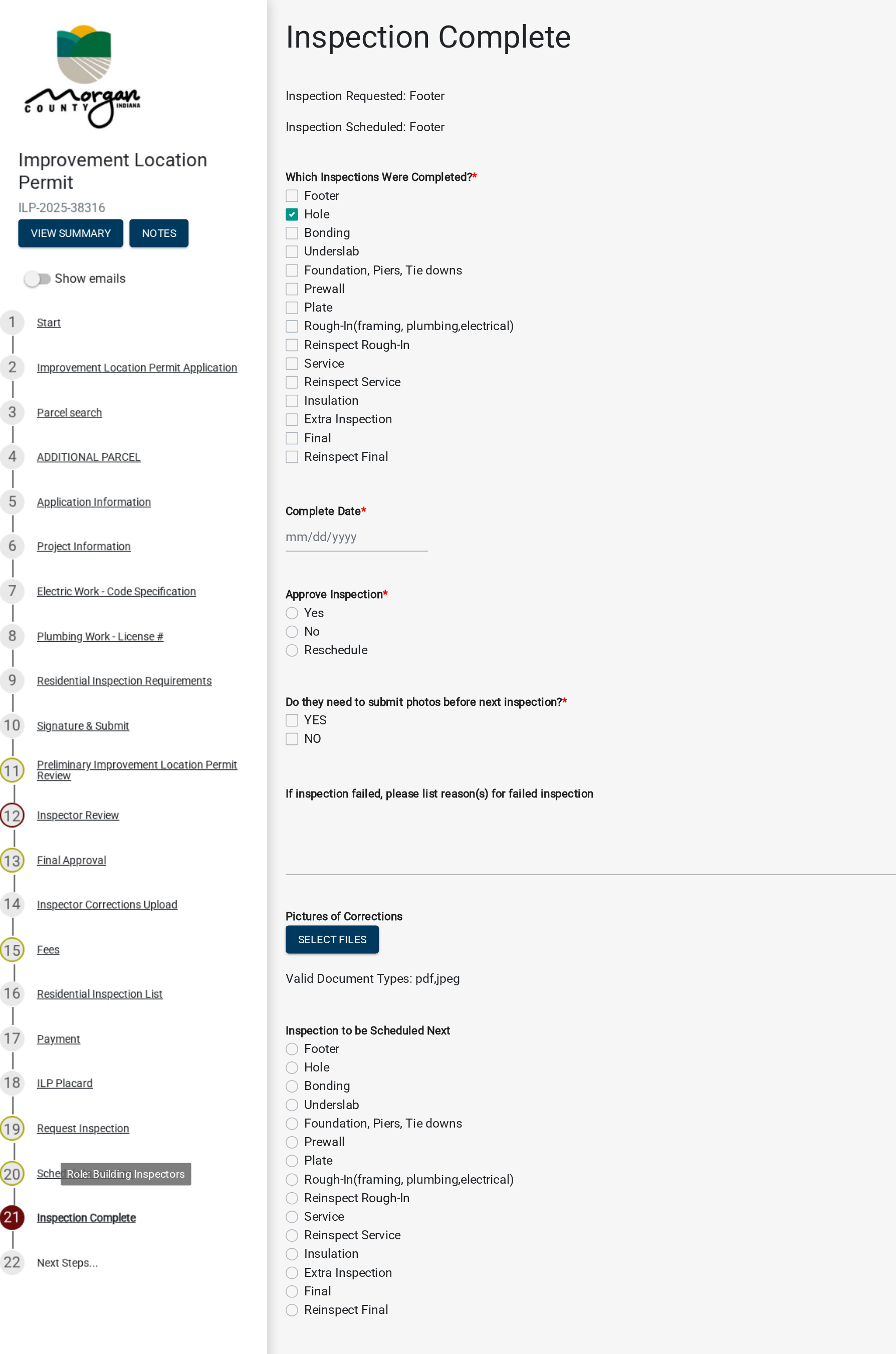
checkbox input "false"
click at [219, 349] on div at bounding box center [238, 346] width 92 height 20
select select "9"
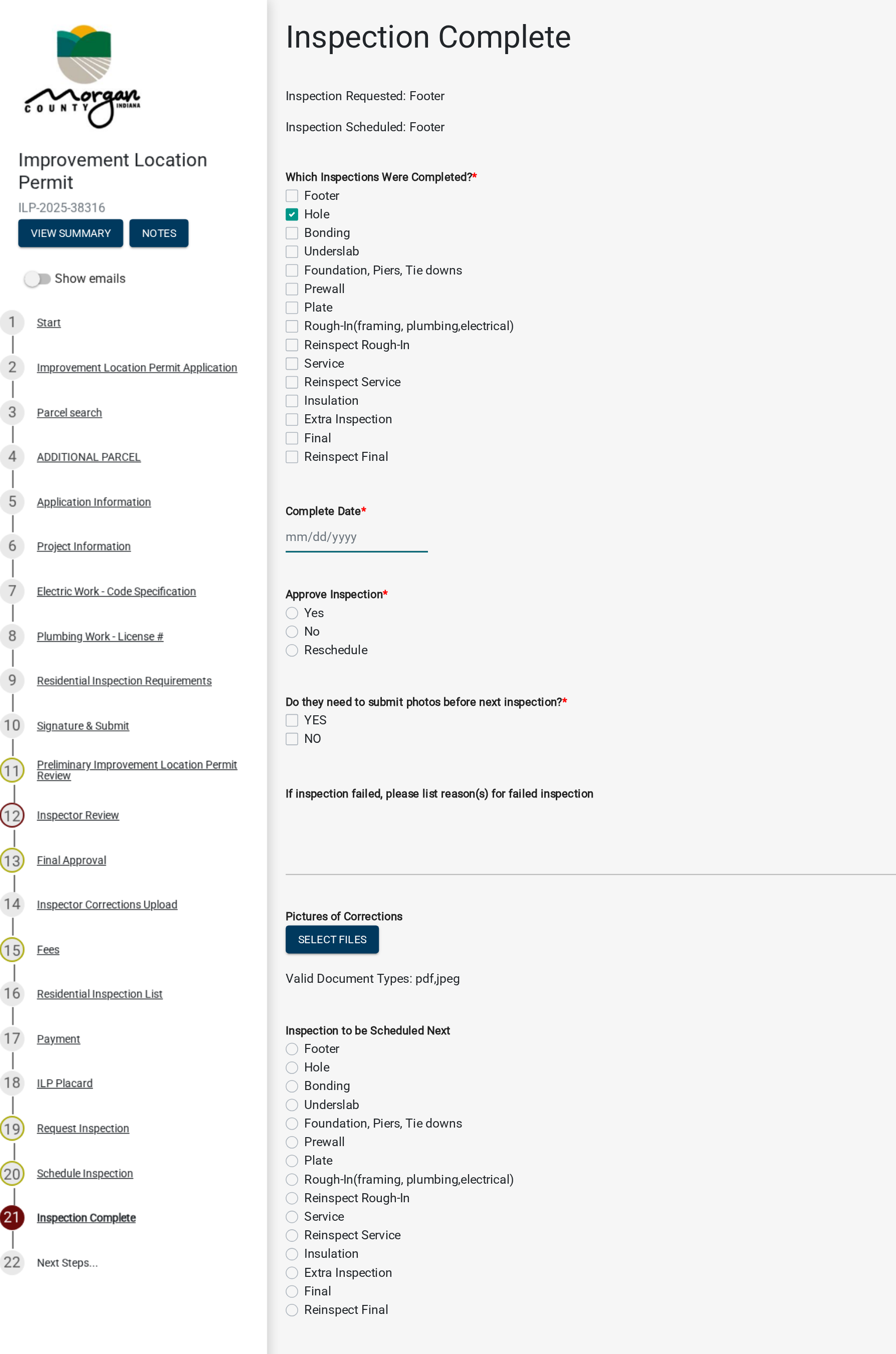
select select "2025"
click at [205, 126] on label "Footer" at bounding box center [216, 126] width 23 height 12
click at [205, 126] on input "Footer" at bounding box center [208, 123] width 7 height 7
checkbox input "true"
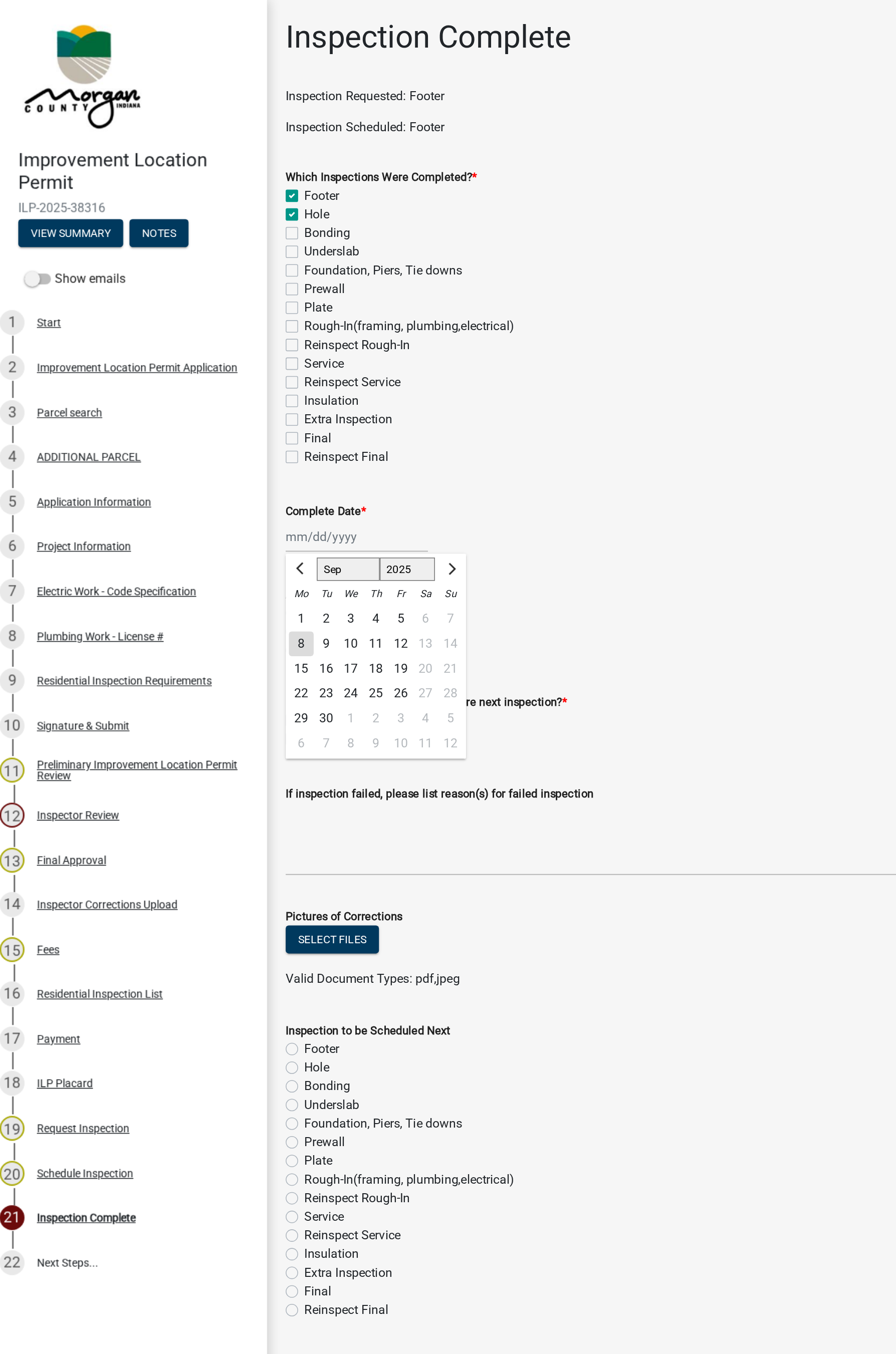
checkbox input "false"
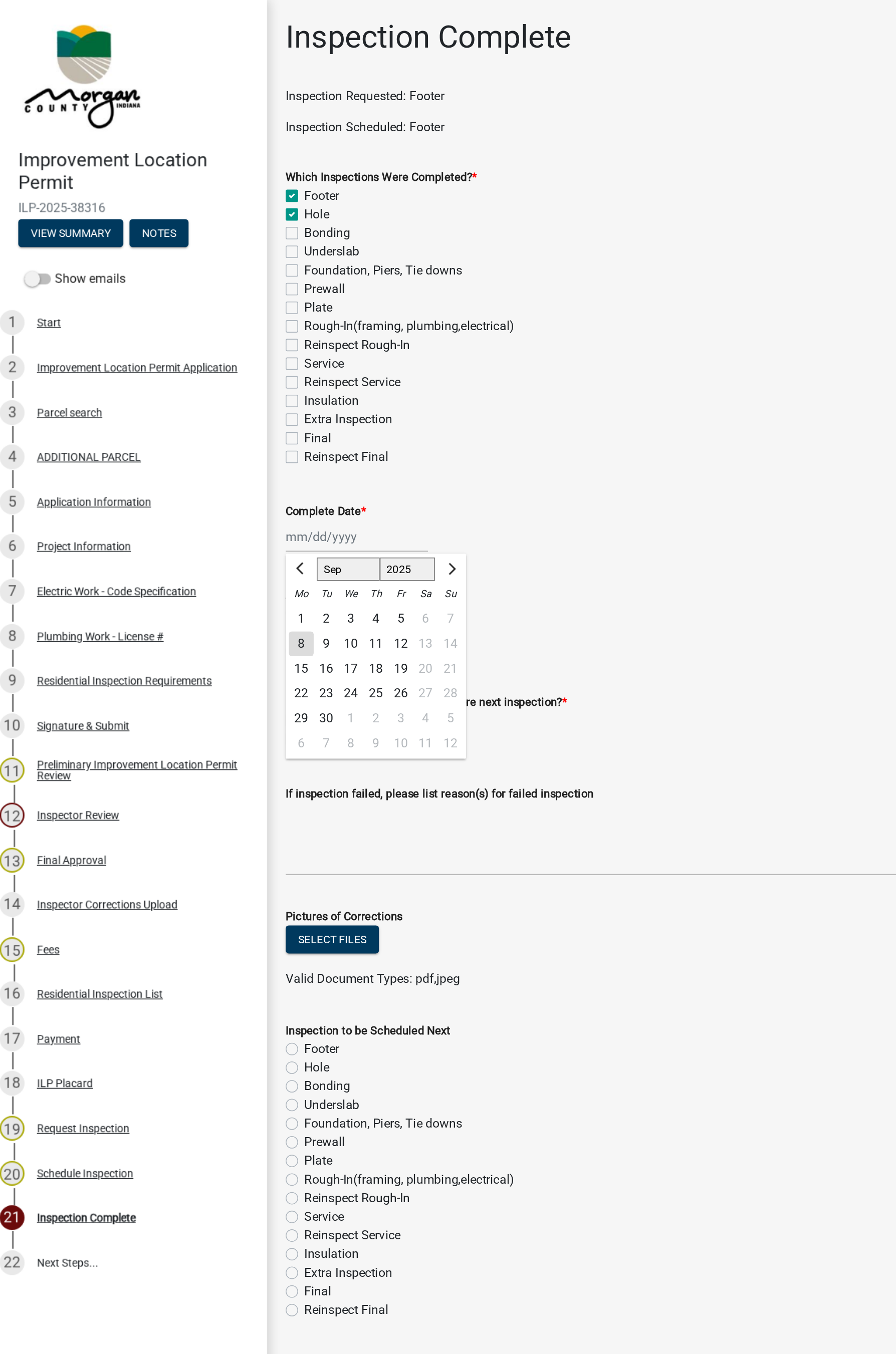
checkbox input "false"
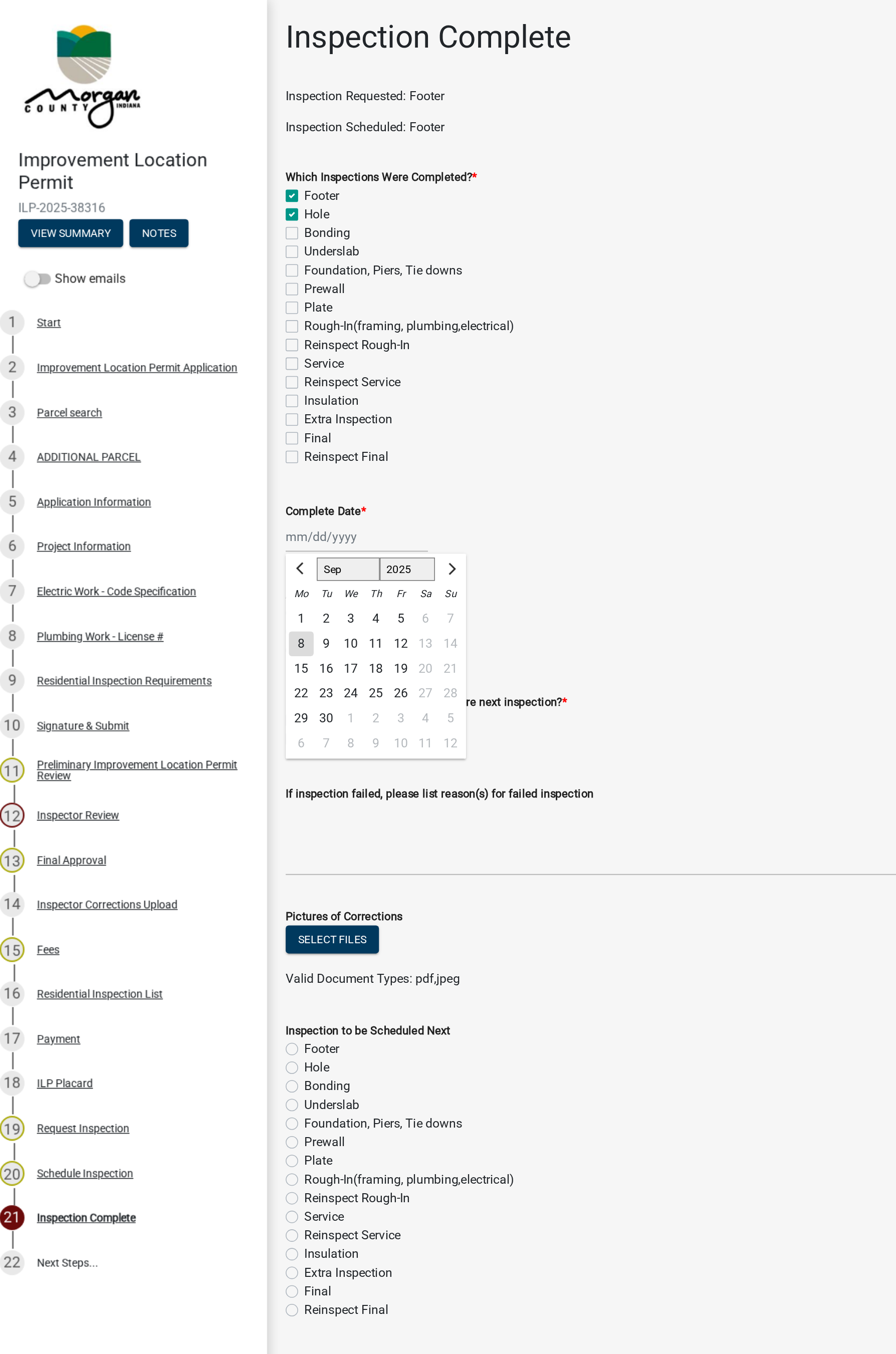
checkbox input "false"
click at [208, 138] on label "Hole" at bounding box center [213, 138] width 16 height 12
click at [208, 138] on input "Hole" at bounding box center [208, 135] width 7 height 7
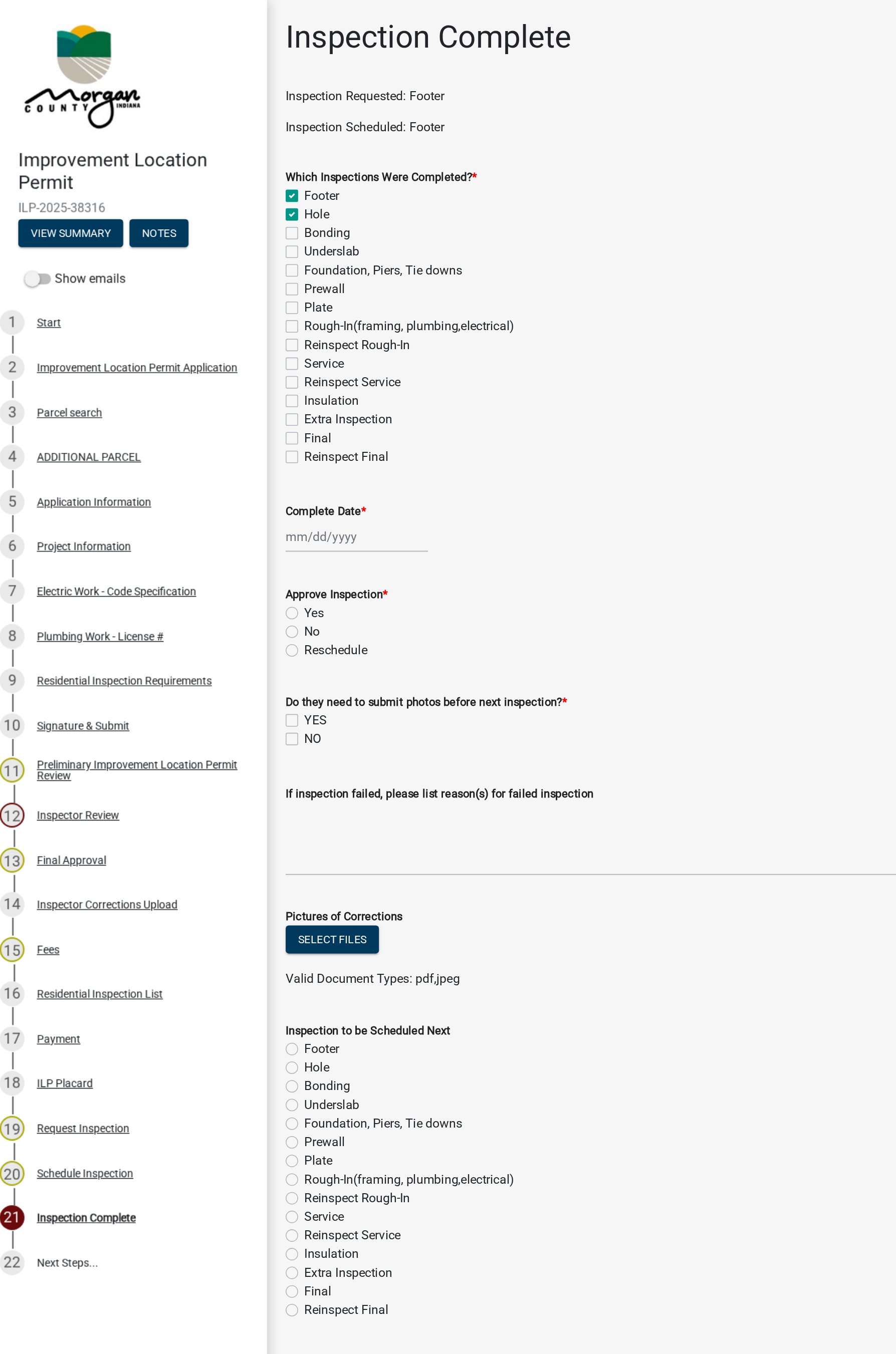
checkbox input "false"
checkbox input "true"
checkbox input "false"
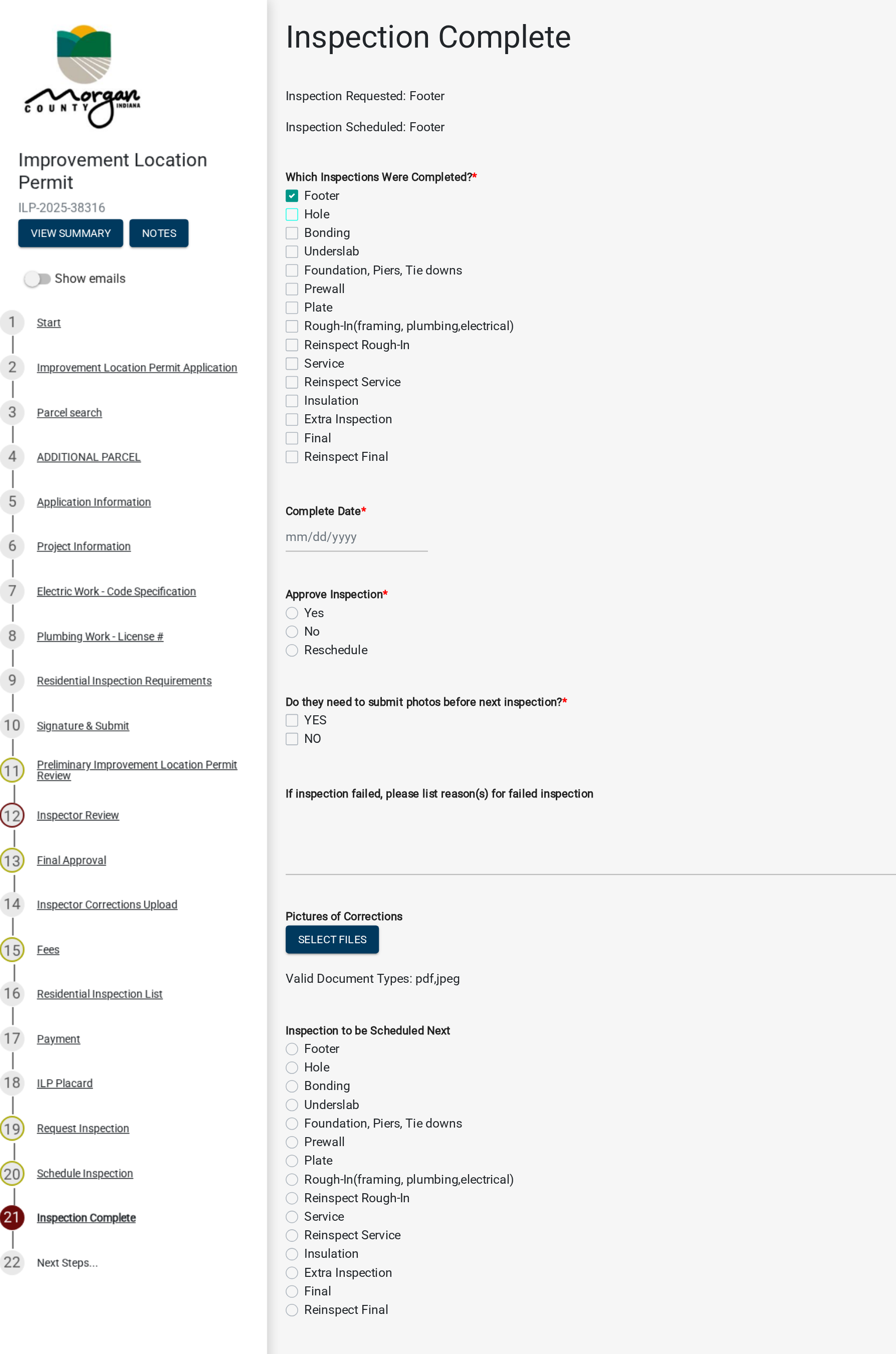
checkbox input "false"
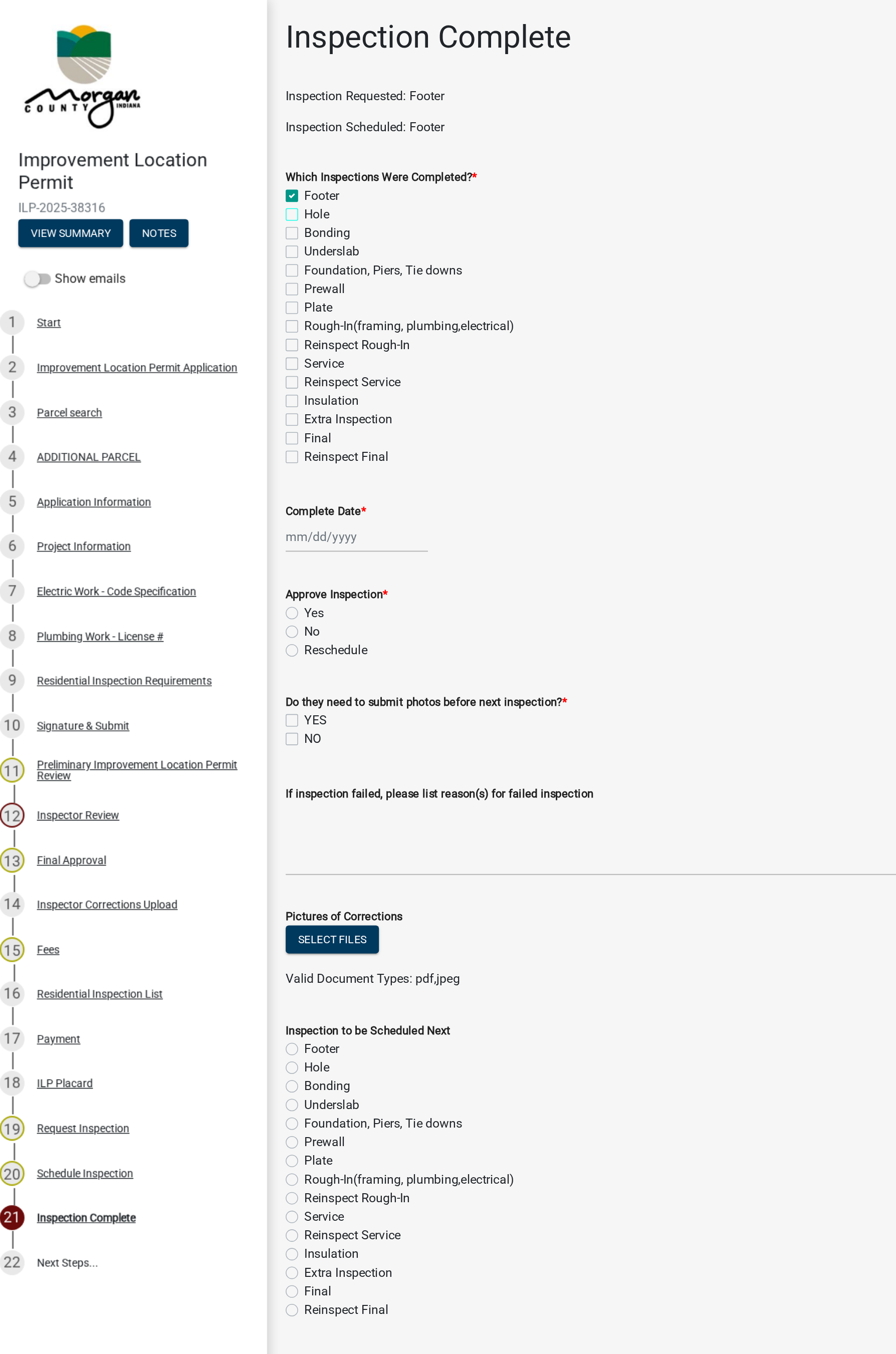
checkbox input "false"
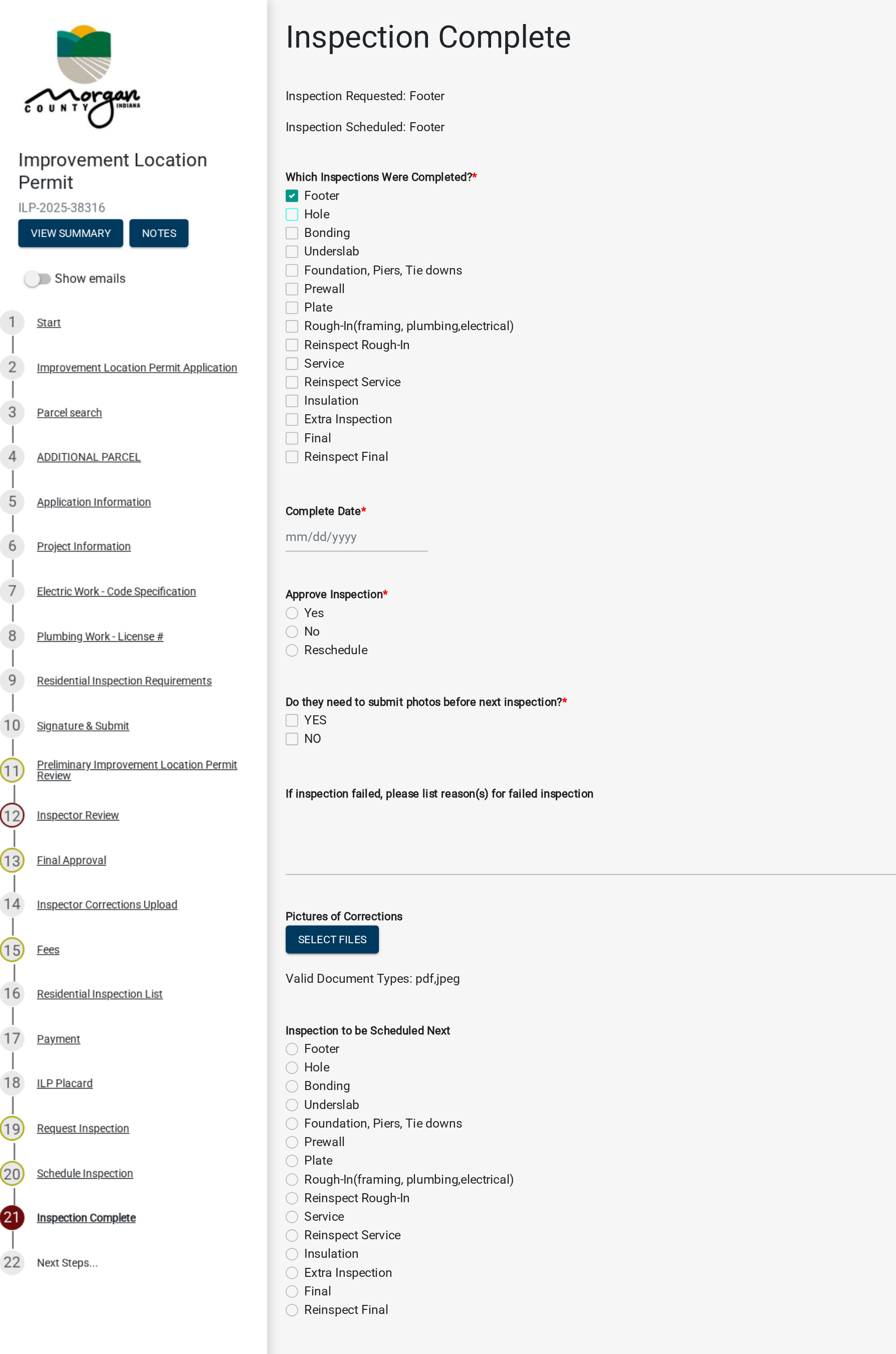
checkbox input "false"
click at [215, 347] on div at bounding box center [238, 346] width 92 height 20
select select "9"
select select "2025"
click at [203, 412] on div "8" at bounding box center [203, 415] width 16 height 16
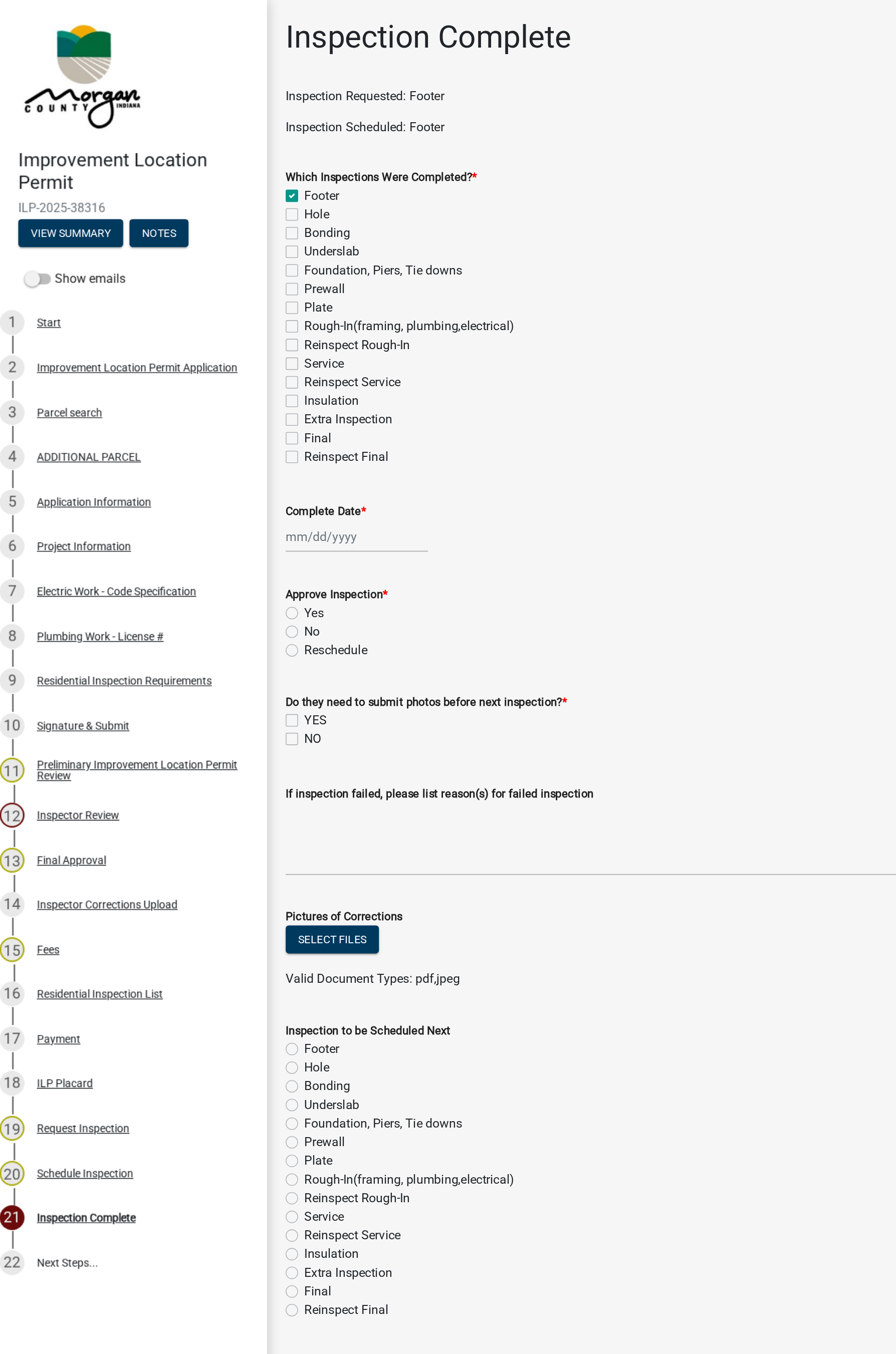
type input "[DATE]"
click at [205, 395] on label "Yes" at bounding box center [211, 395] width 12 height 12
click at [205, 395] on input "Yes" at bounding box center [208, 392] width 7 height 7
radio input "true"
click at [206, 480] on label "NO" at bounding box center [210, 476] width 11 height 12
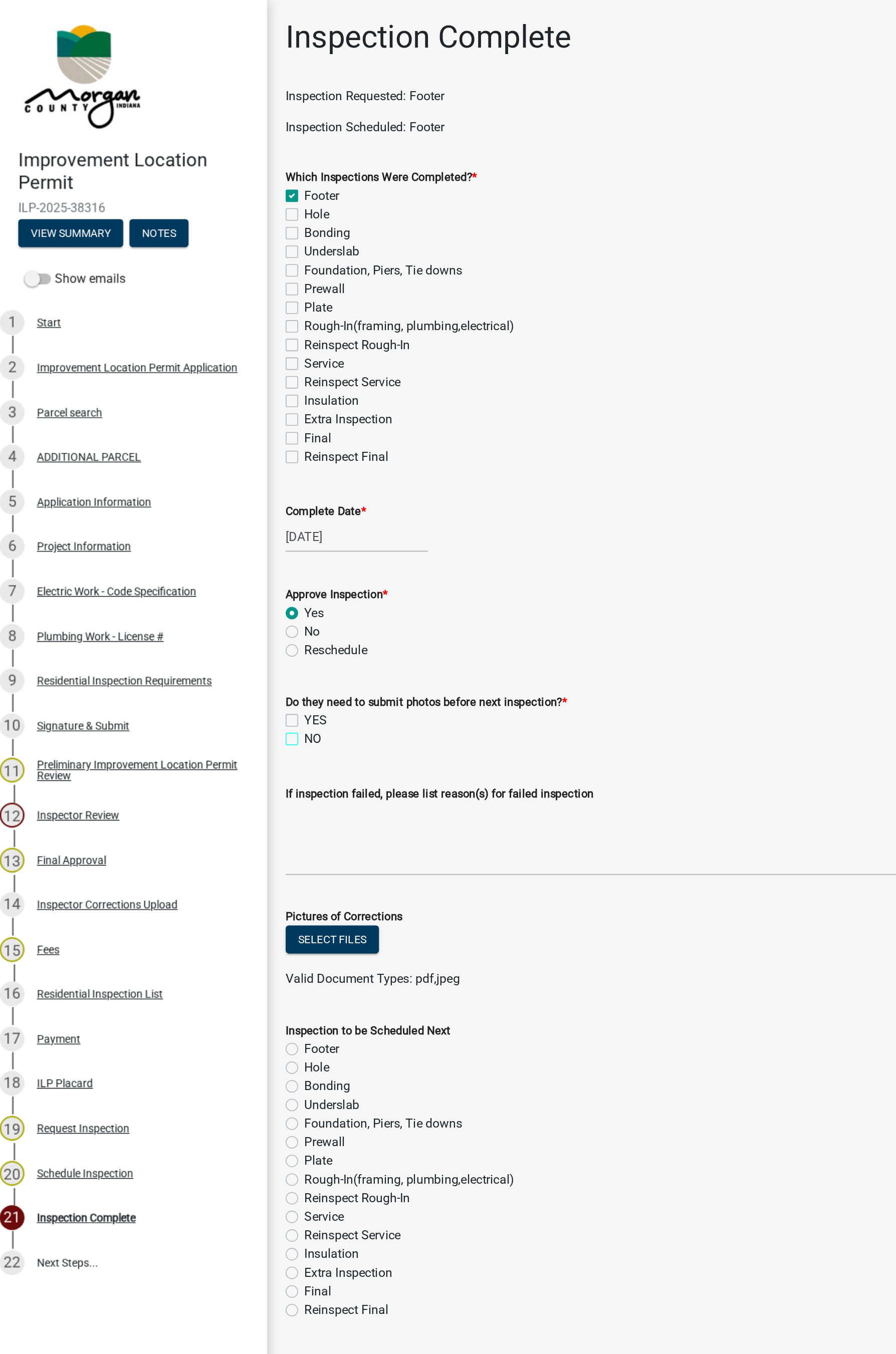
click at [206, 477] on input "NO" at bounding box center [208, 473] width 7 height 7
checkbox input "true"
checkbox input "false"
checkbox input "true"
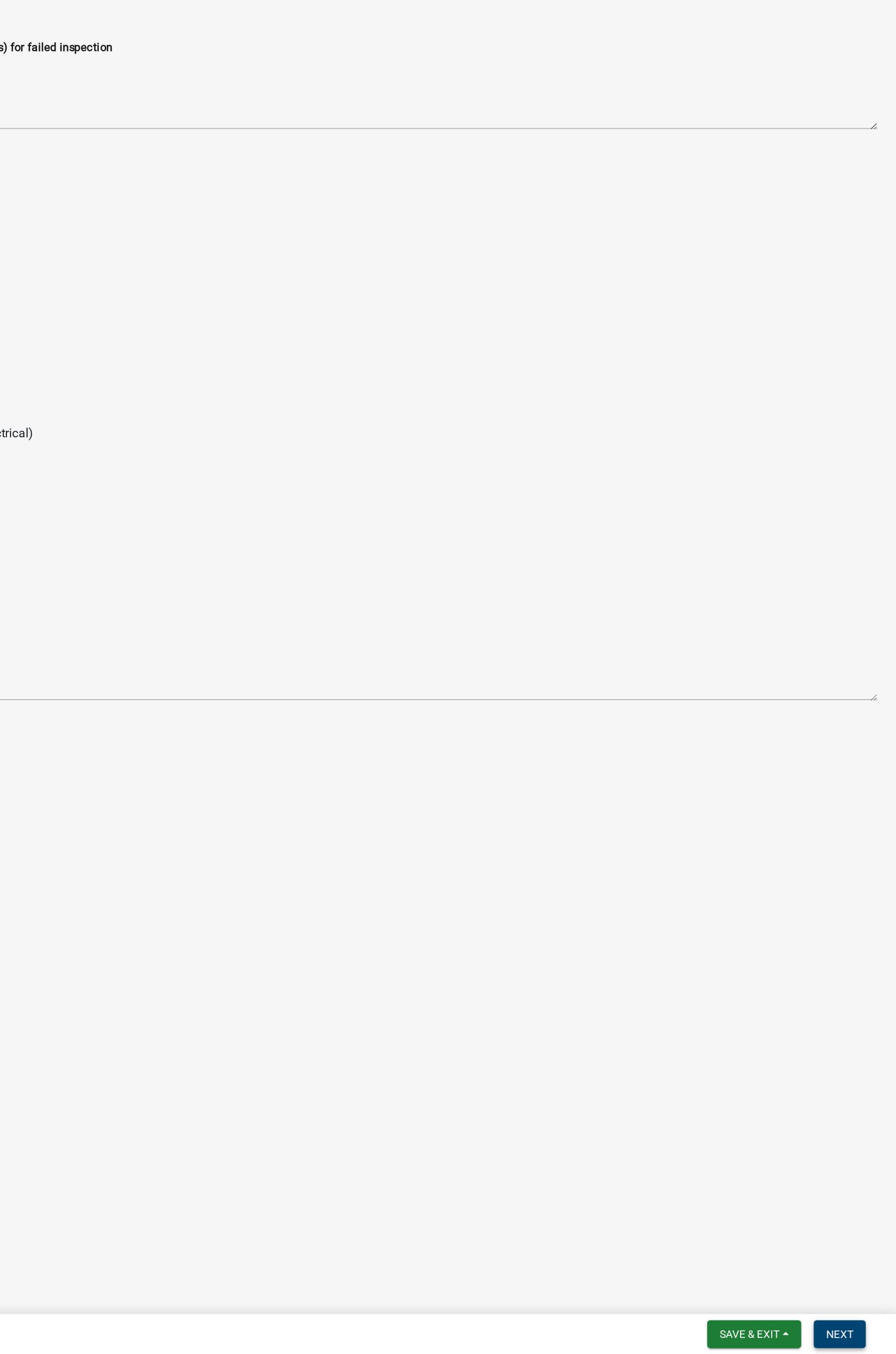
click at [713, 747] on button "Next" at bounding box center [860, 1341] width 34 height 18
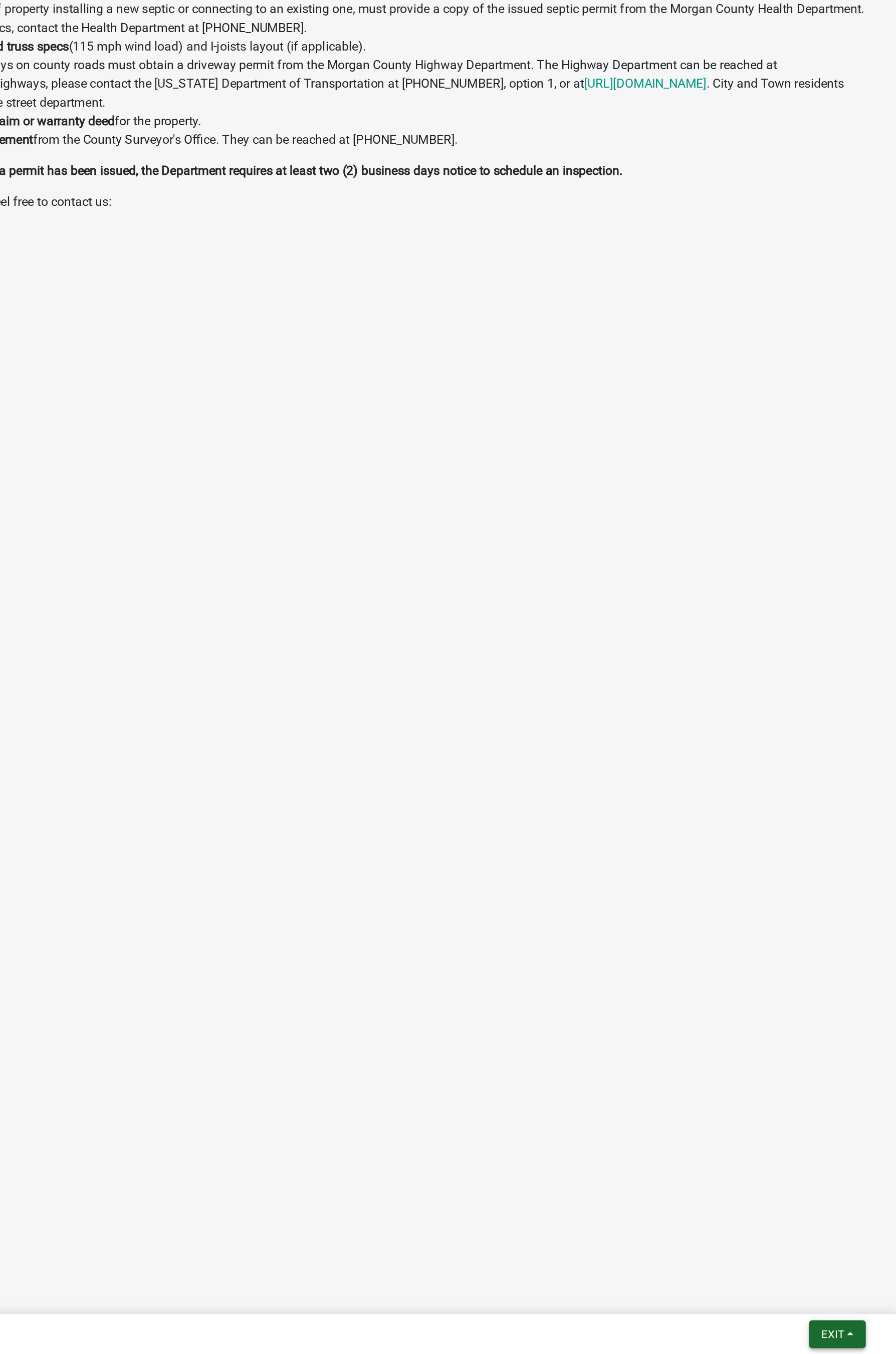
click at [713, 747] on button "Exit" at bounding box center [858, 1341] width 36 height 18
click at [713, 747] on button "Save & Exit" at bounding box center [836, 1315] width 80 height 24
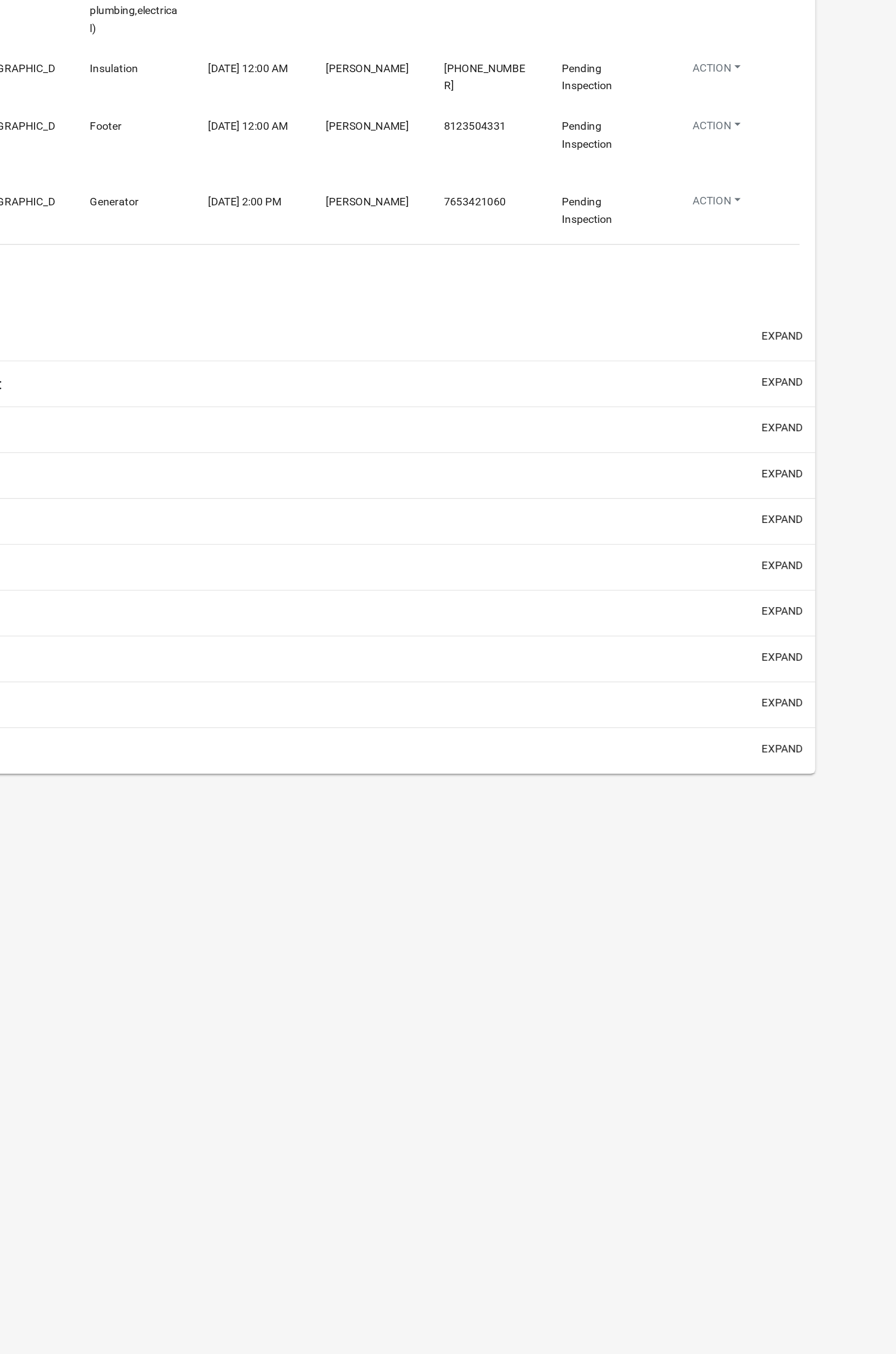
select select "1: 25"
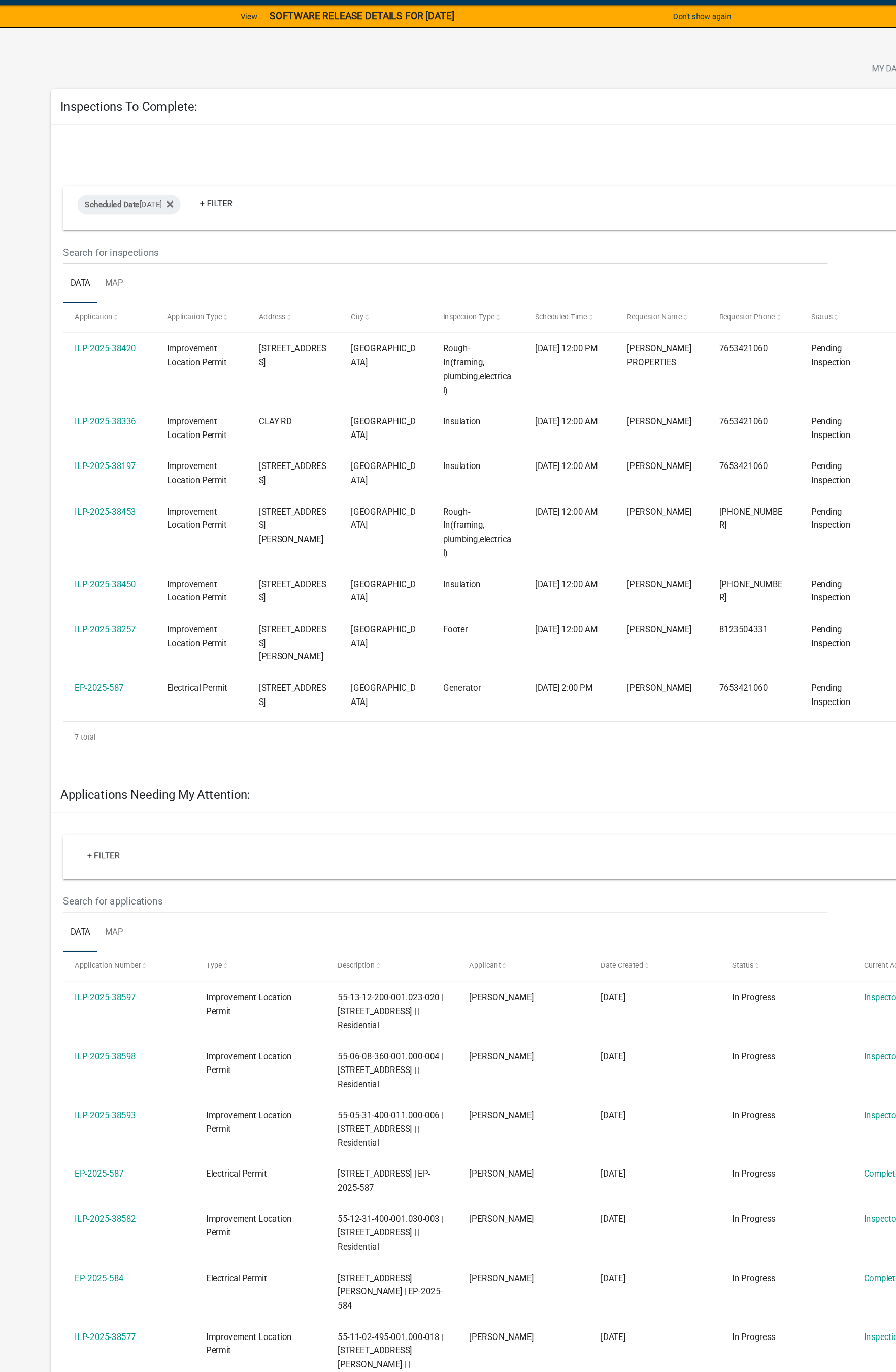
click at [108, 373] on link "ILP-2025-38336" at bounding box center [97, 377] width 51 height 8
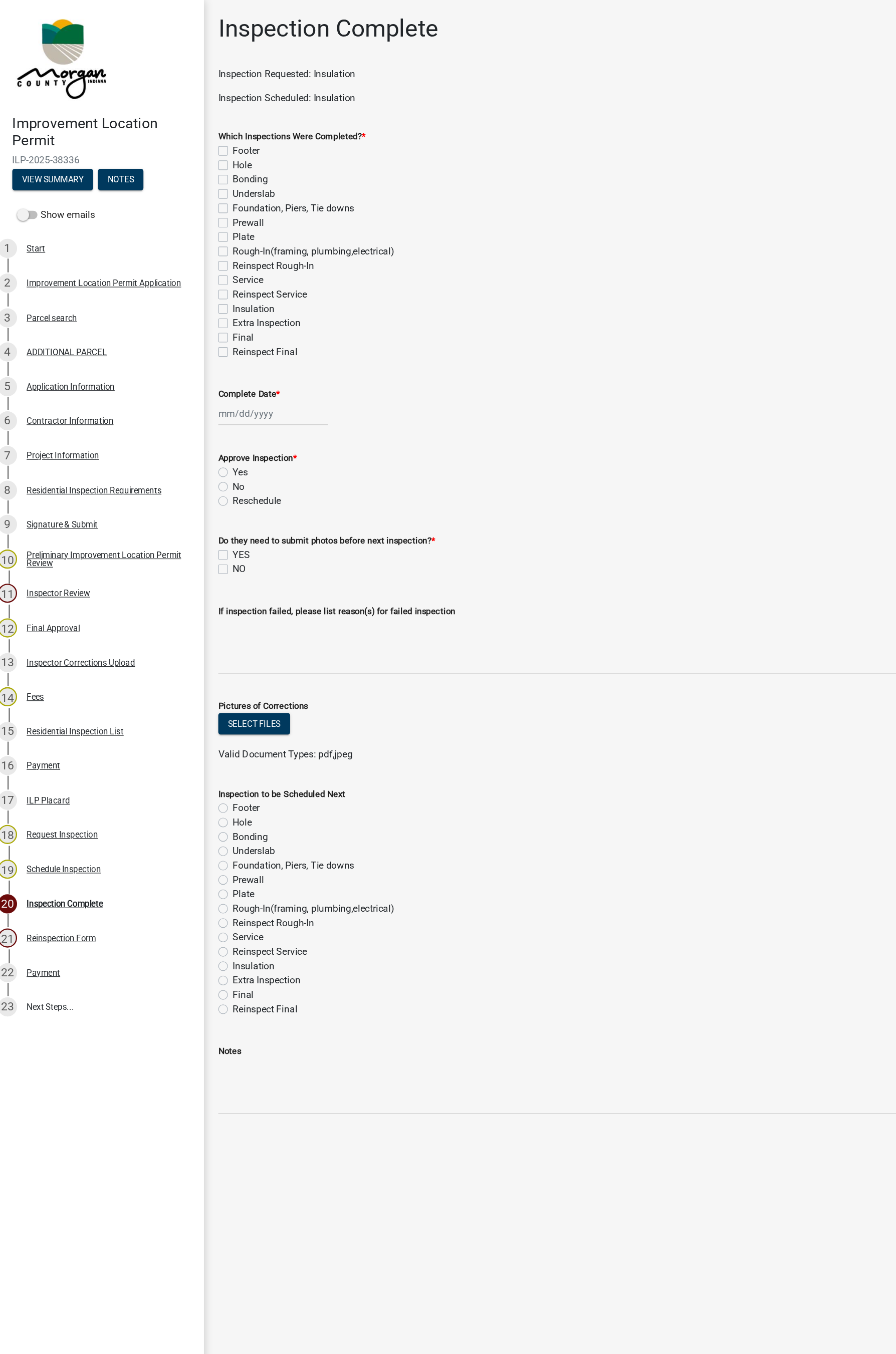
click at [208, 267] on label "Extra Inspection" at bounding box center [233, 270] width 57 height 12
click at [208, 267] on input "Extra Inspection" at bounding box center [208, 267] width 7 height 7
checkbox input "true"
checkbox input "false"
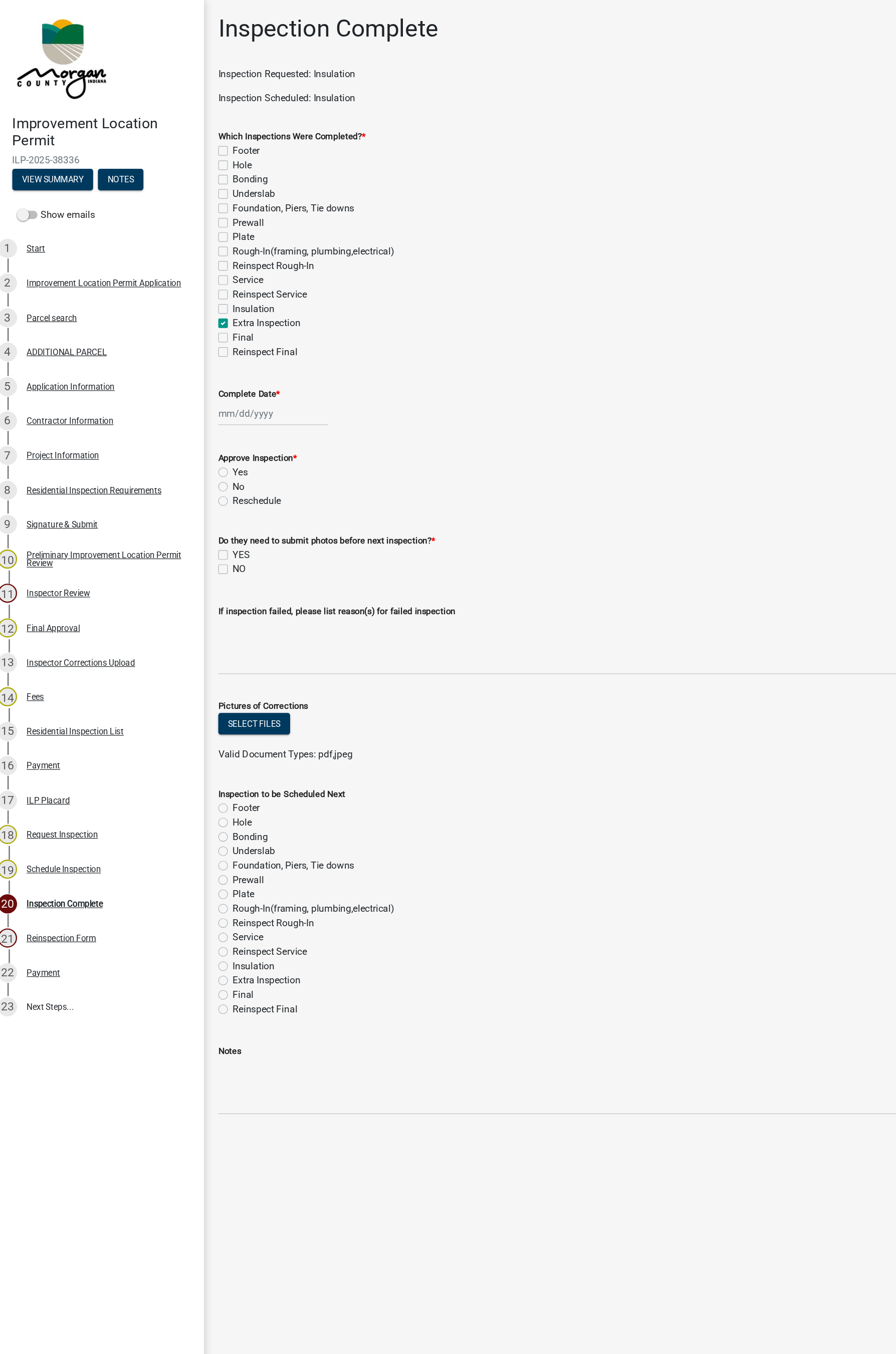
checkbox input "false"
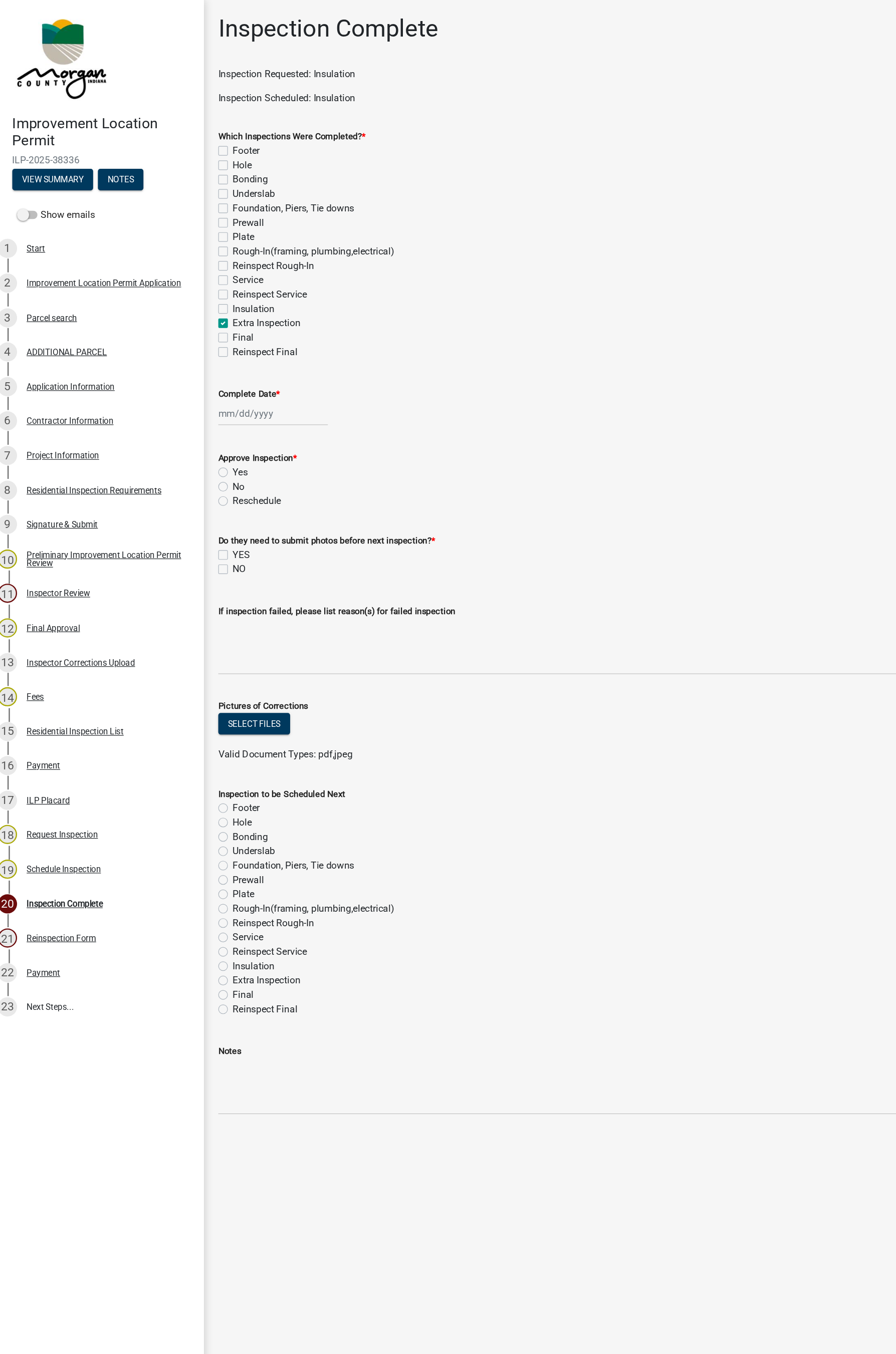
checkbox input "false"
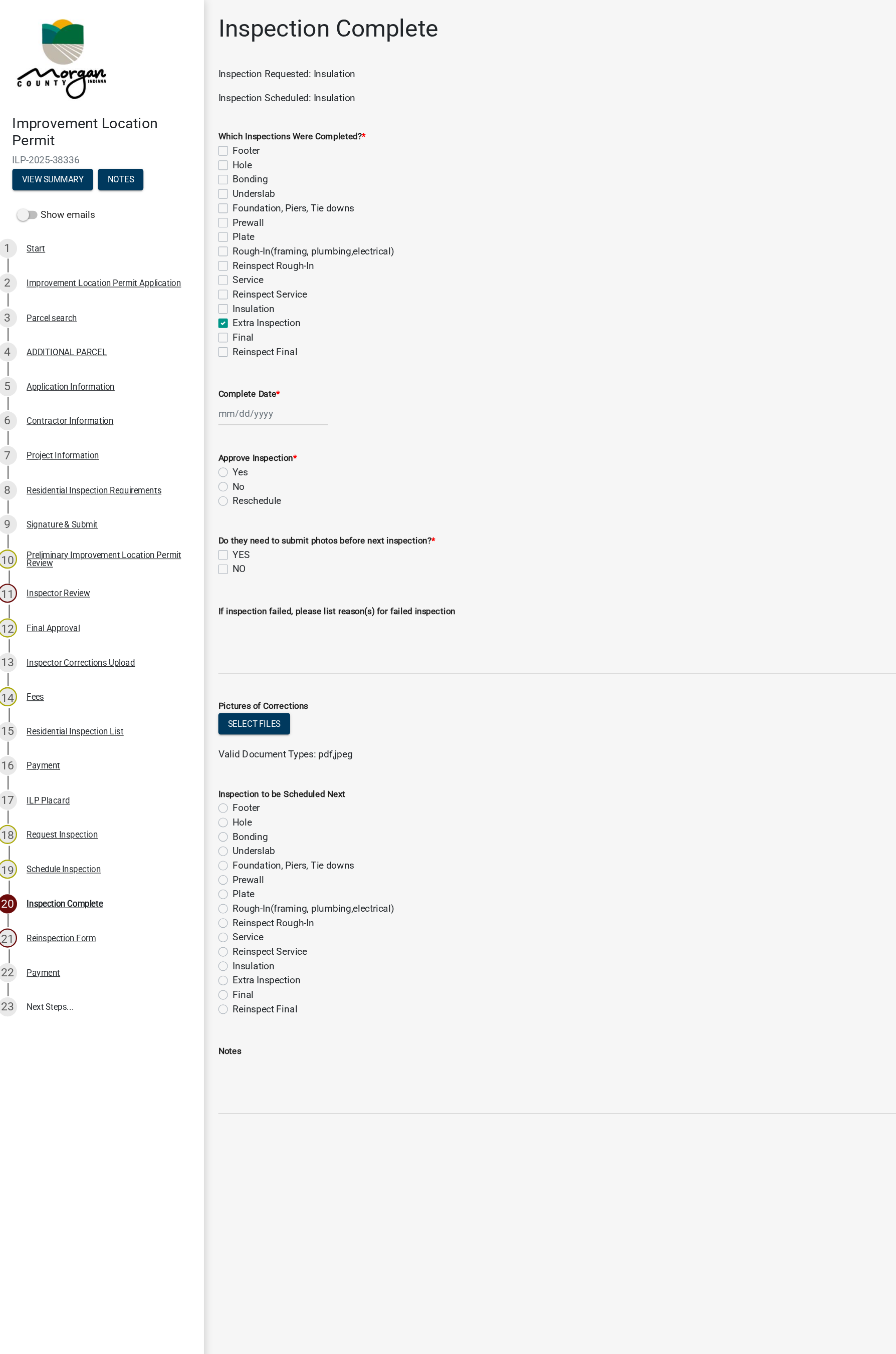
checkbox input "true"
checkbox input "false"
click at [205, 256] on label "Insulation" at bounding box center [222, 259] width 35 height 12
click at [205, 256] on input "Insulation" at bounding box center [208, 256] width 7 height 7
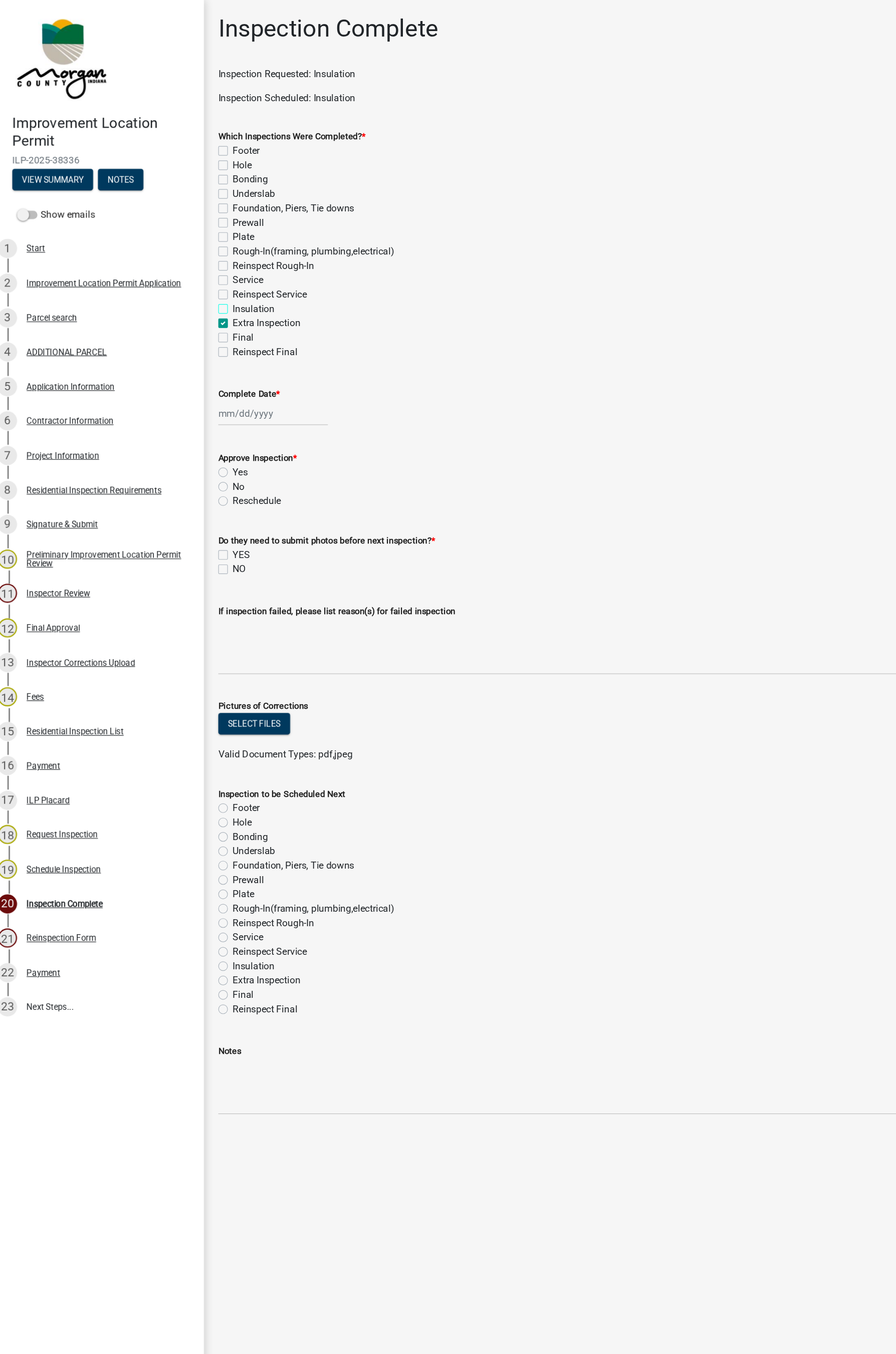
checkbox input "true"
checkbox input "false"
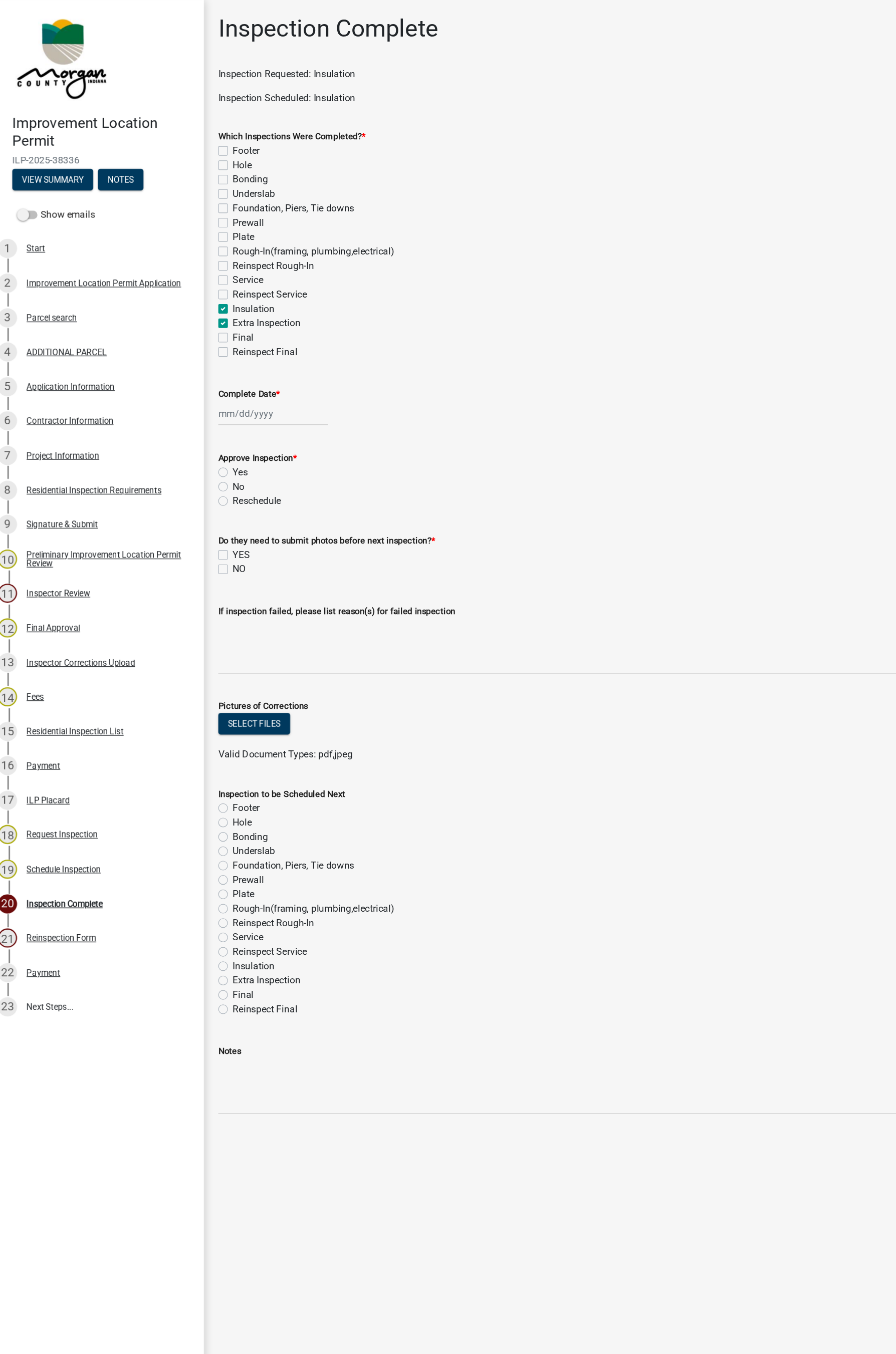
checkbox input "false"
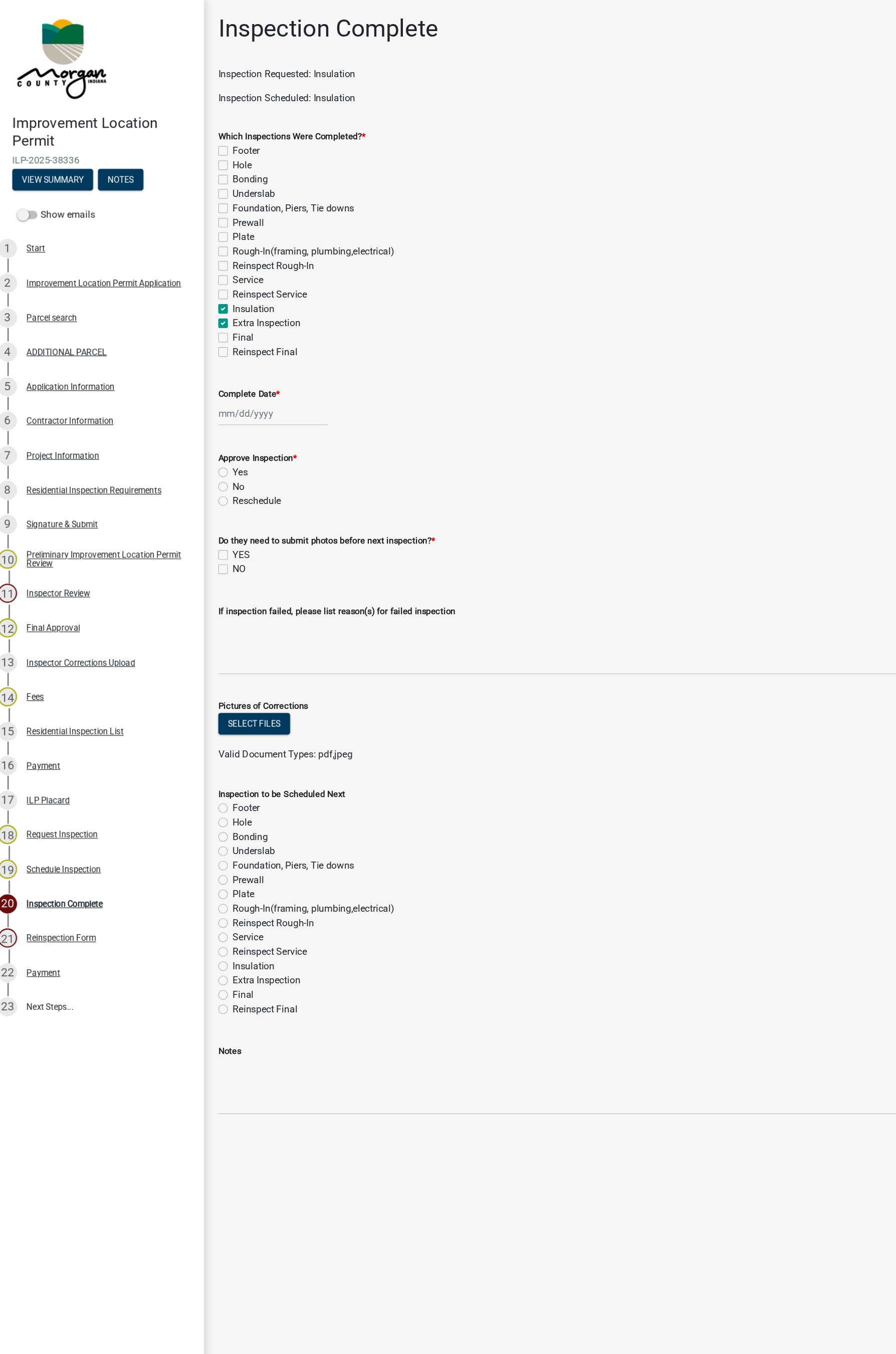
checkbox input "false"
checkbox input "true"
checkbox input "false"
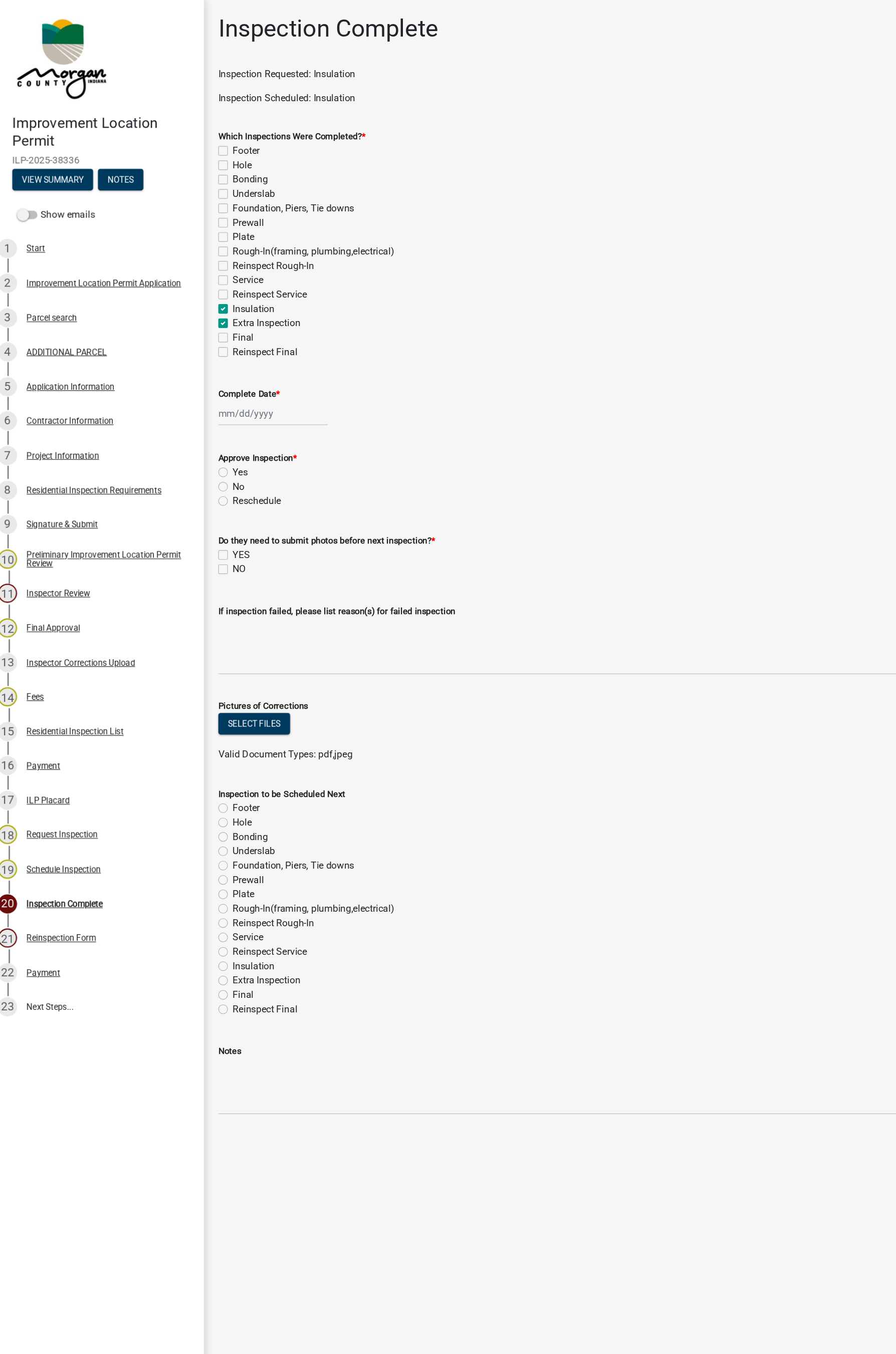
checkbox input "false"
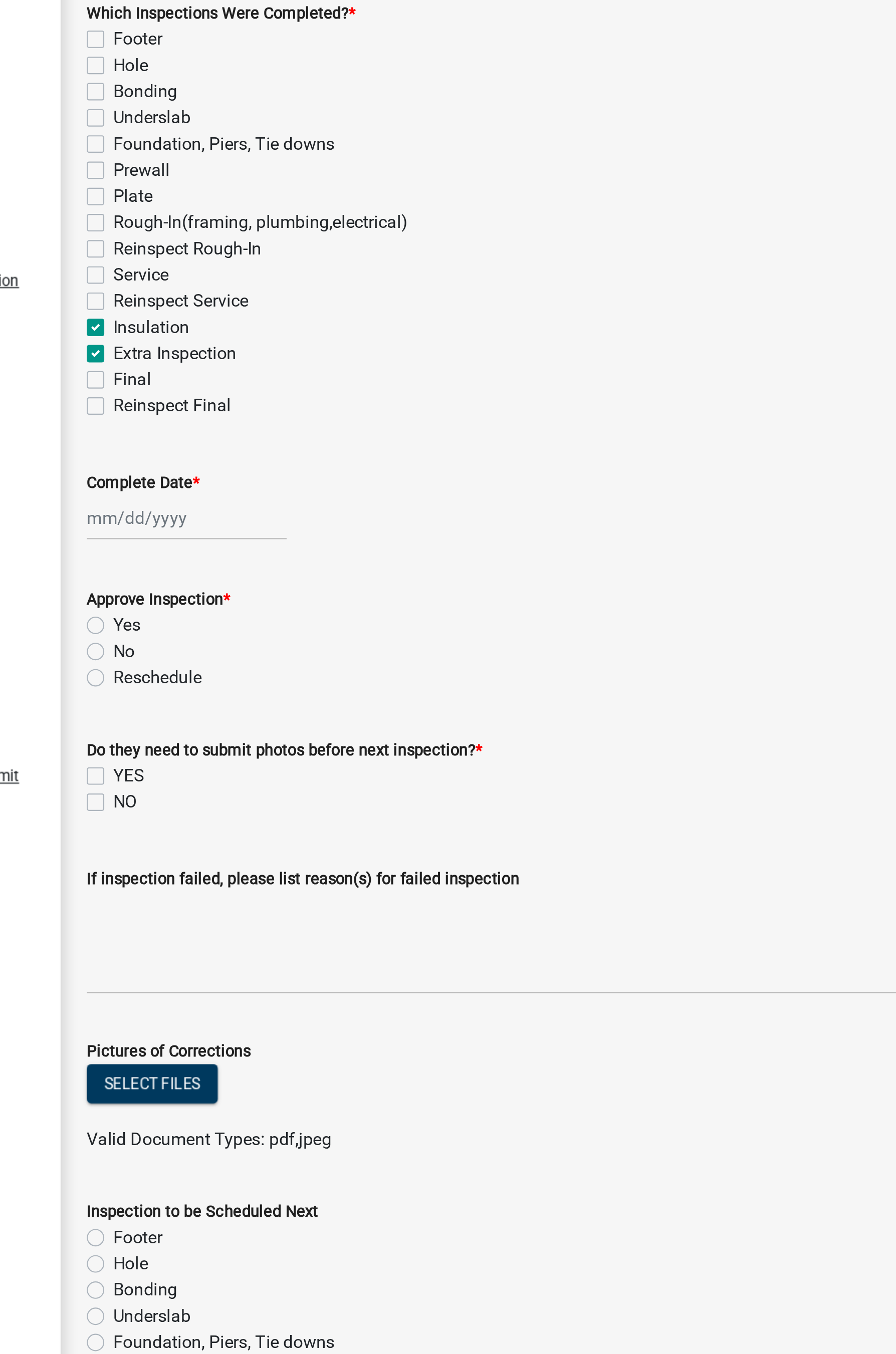
click at [205, 270] on label "Extra Inspection" at bounding box center [233, 270] width 57 height 12
click at [205, 270] on input "Extra Inspection" at bounding box center [208, 267] width 7 height 7
checkbox input "false"
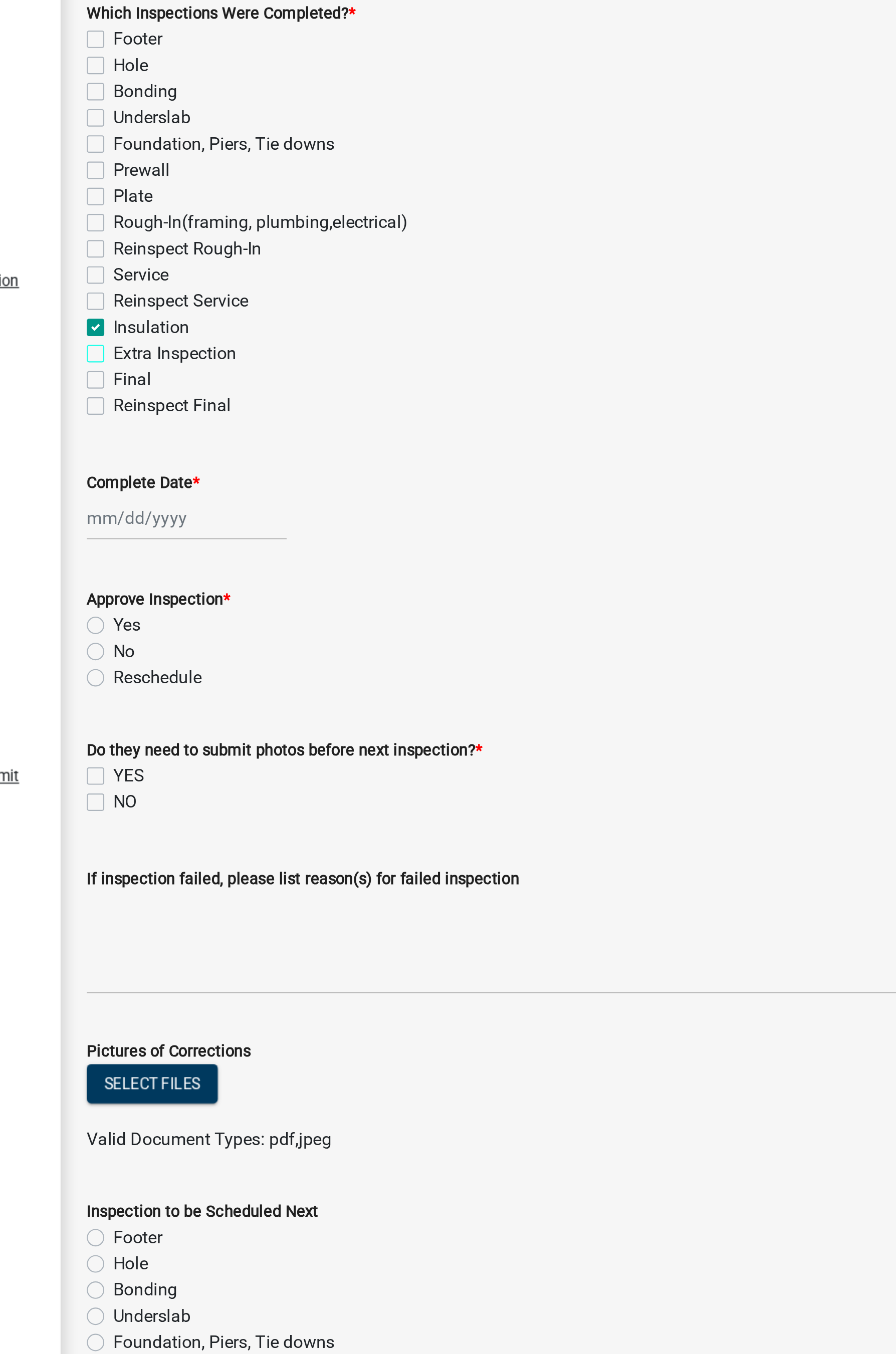
checkbox input "false"
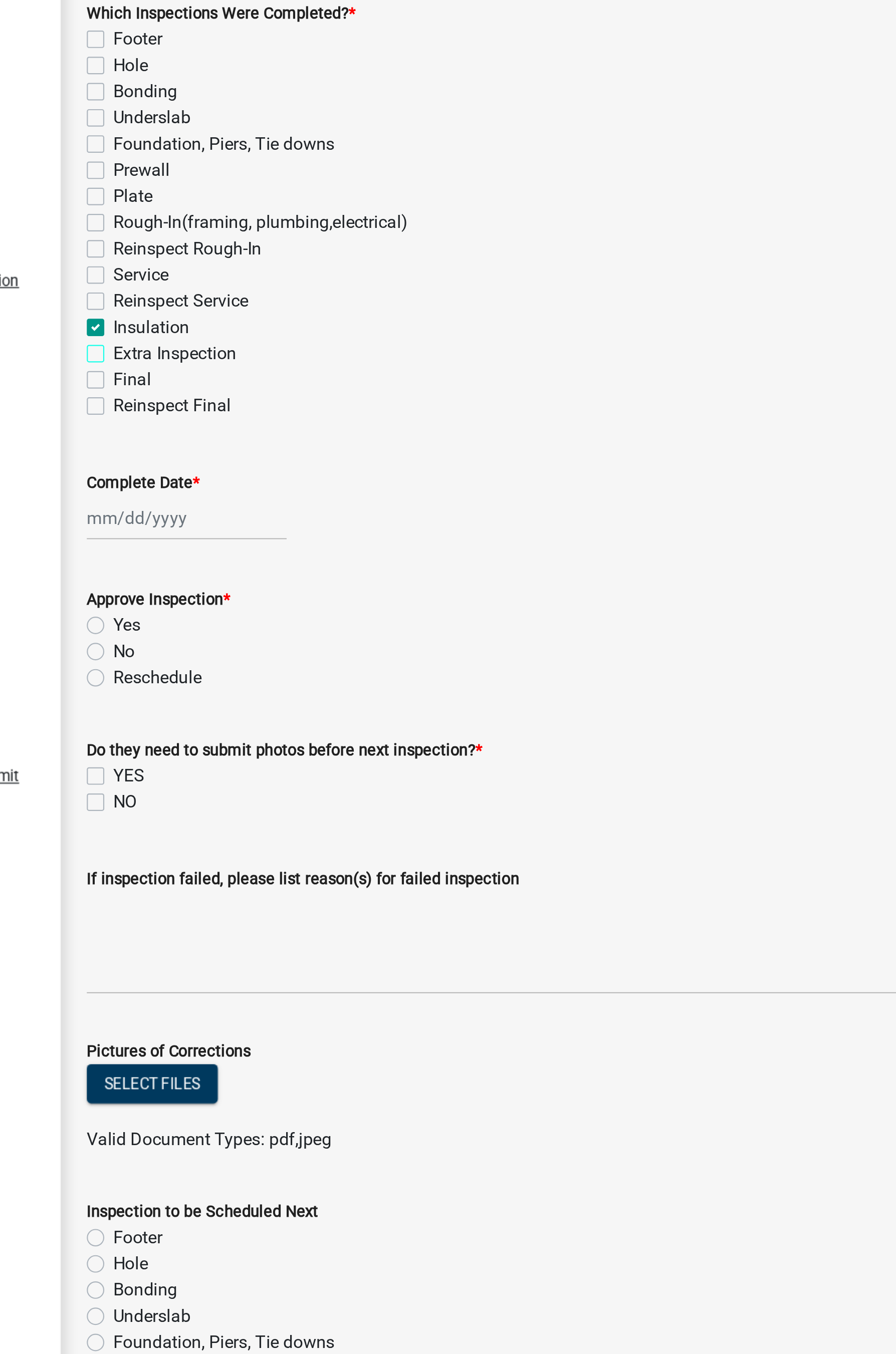
checkbox input "false"
checkbox input "true"
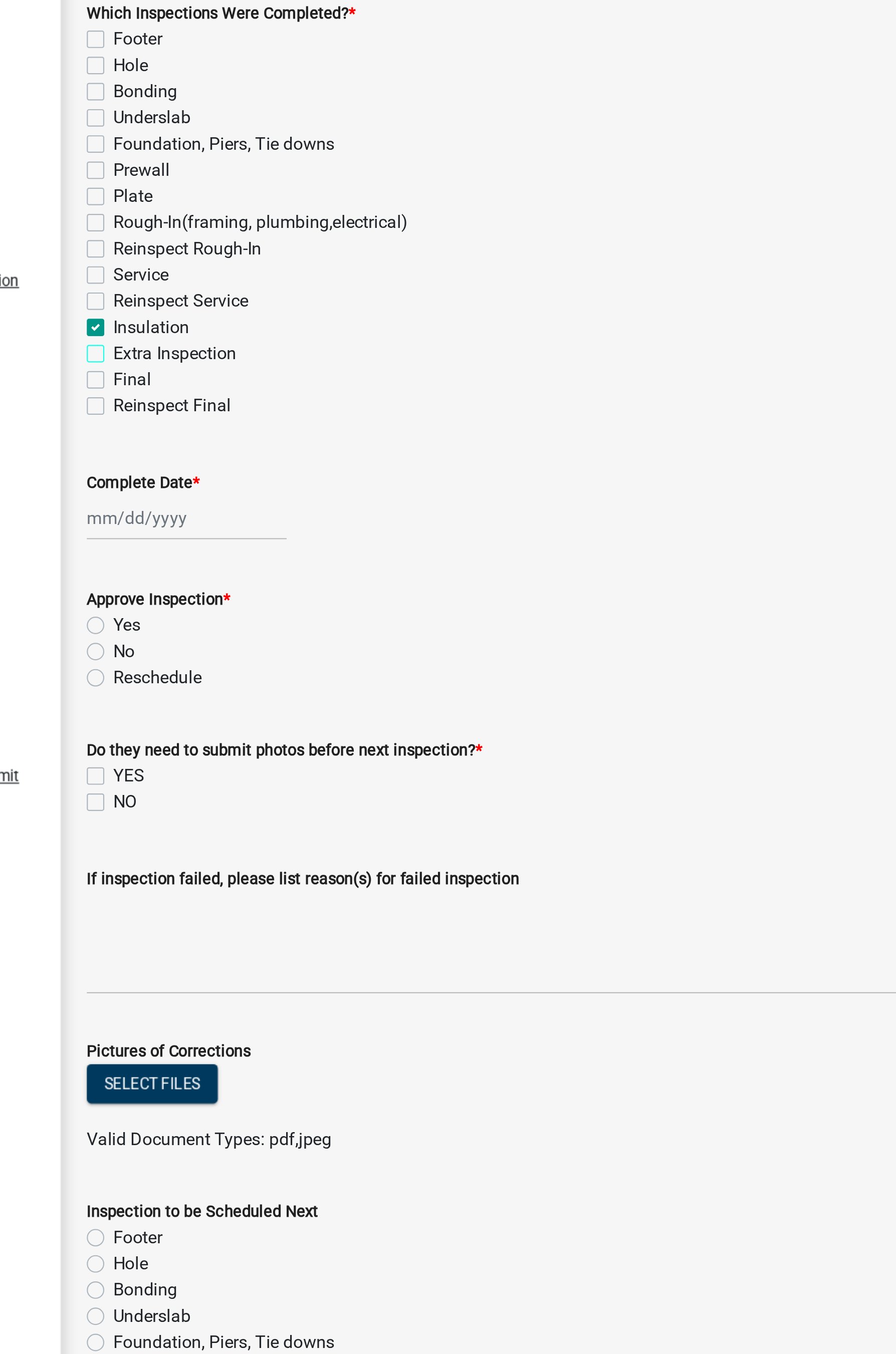
checkbox input "false"
click at [217, 349] on div at bounding box center [238, 346] width 92 height 20
select select "9"
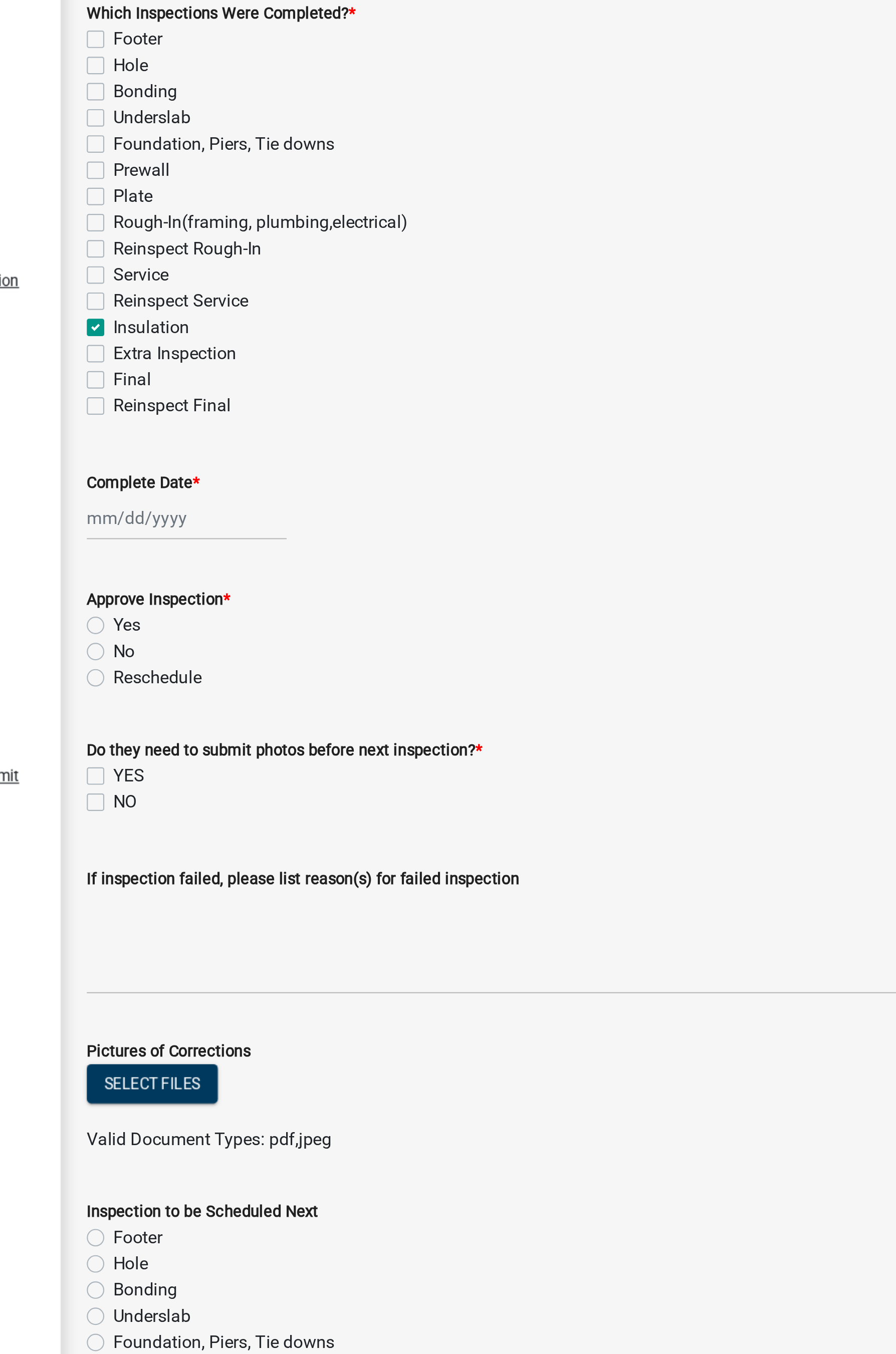
select select "2025"
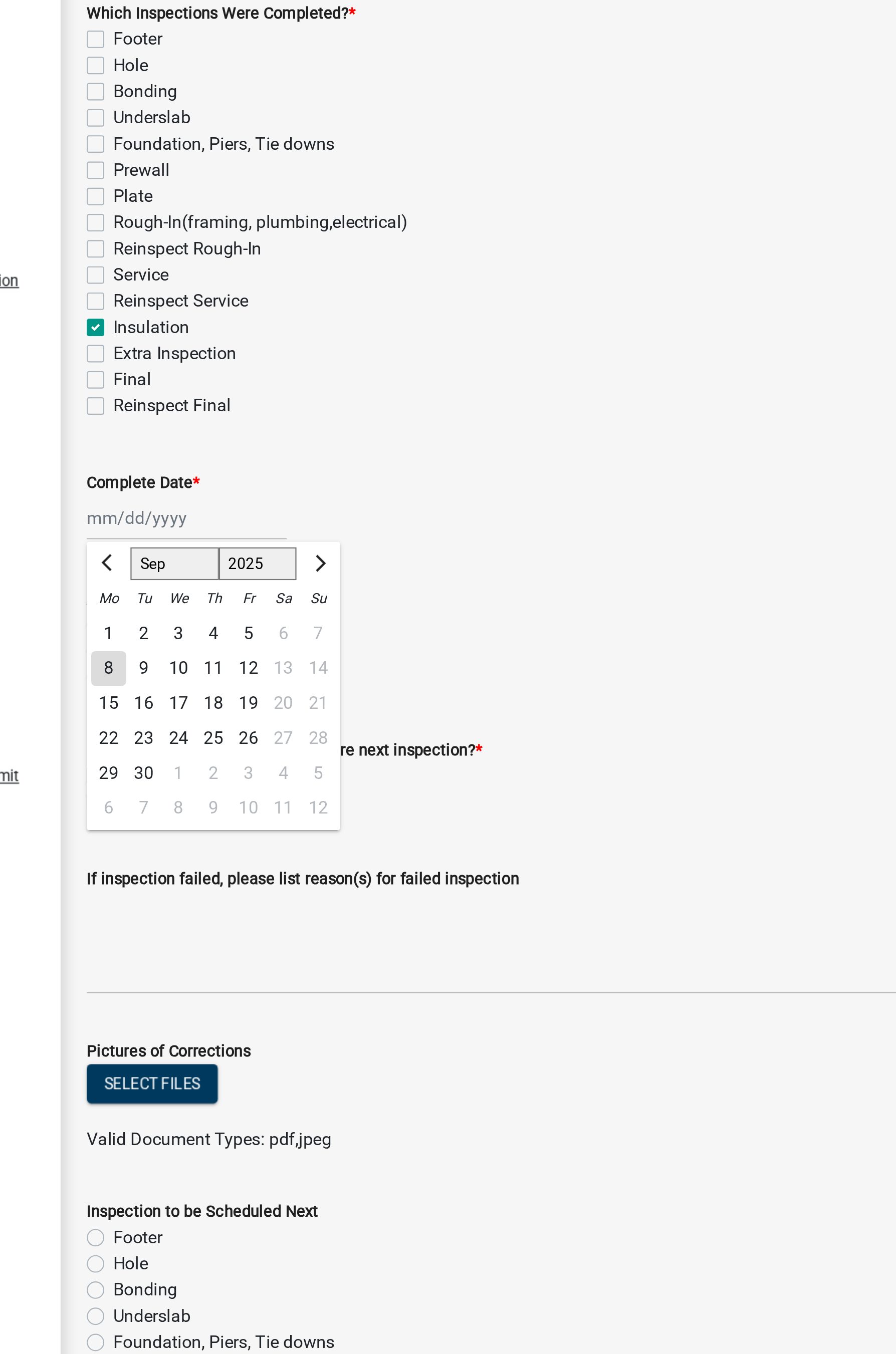
click at [203, 414] on div "8" at bounding box center [203, 415] width 16 height 16
type input "[DATE]"
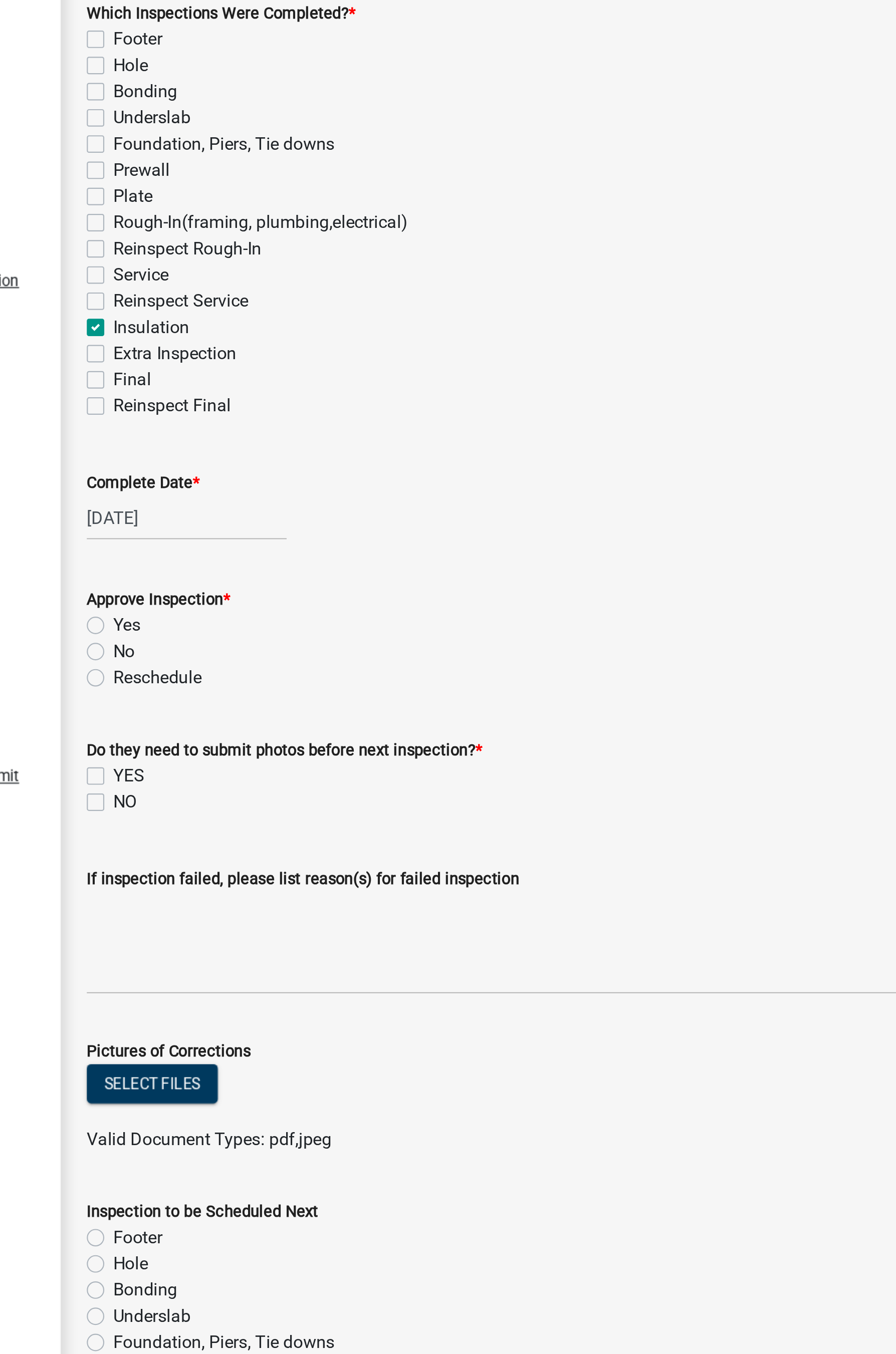
click at [205, 409] on label "No" at bounding box center [210, 407] width 10 height 12
click at [205, 408] on input "No" at bounding box center [208, 404] width 7 height 7
radio input "true"
click at [205, 479] on label "NO" at bounding box center [210, 476] width 11 height 12
click at [205, 477] on input "NO" at bounding box center [208, 473] width 7 height 7
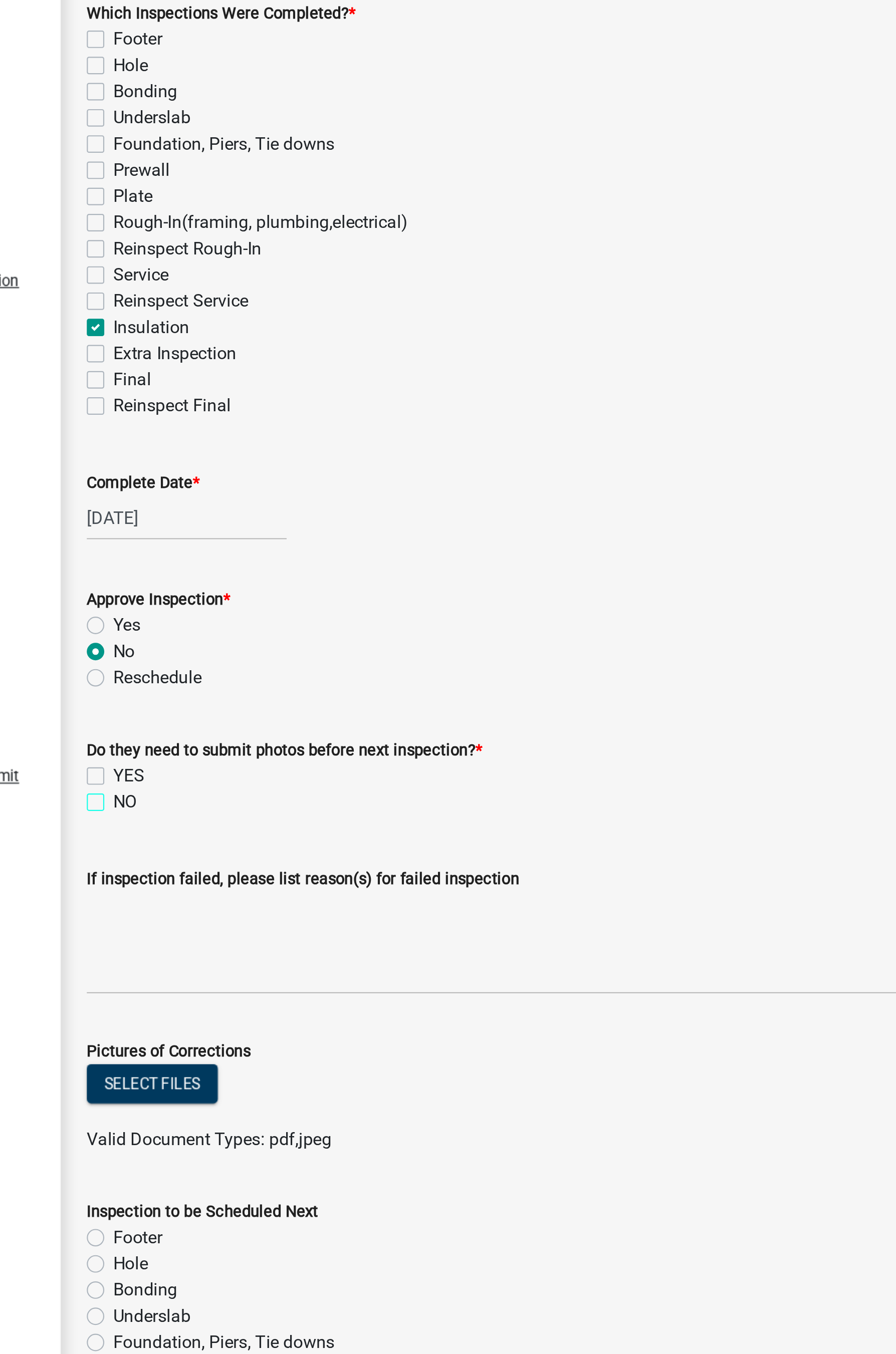
checkbox input "true"
checkbox input "false"
checkbox input "true"
click at [233, 540] on textarea "If inspection failed, please list reason(s) for failed inspection" at bounding box center [538, 540] width 691 height 47
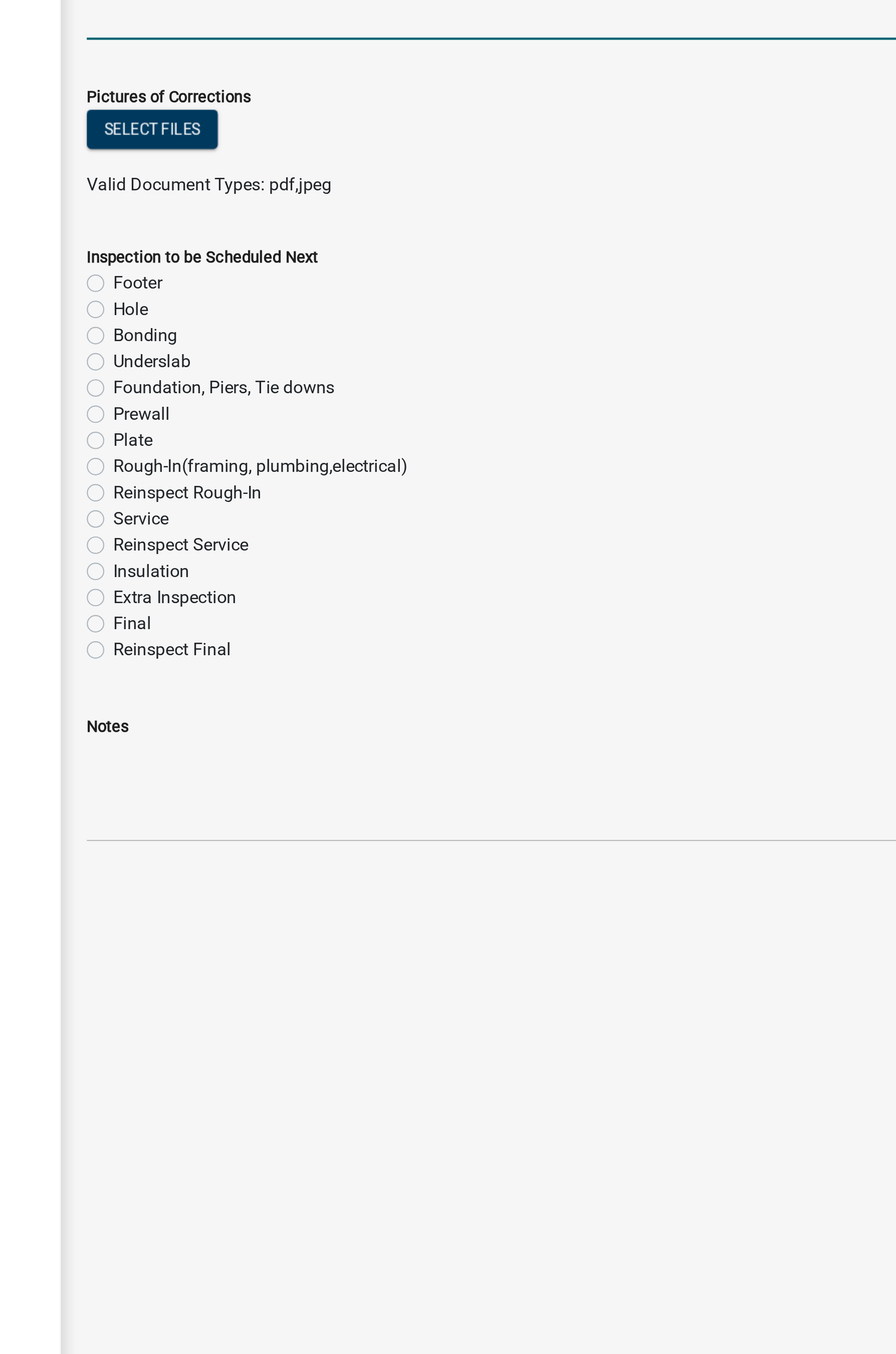
type textarea "Insulation is not installed."
click at [205, 747] on label "Extra Inspection" at bounding box center [233, 820] width 57 height 12
click at [205, 747] on input "Extra Inspection" at bounding box center [208, 817] width 7 height 7
radio input "true"
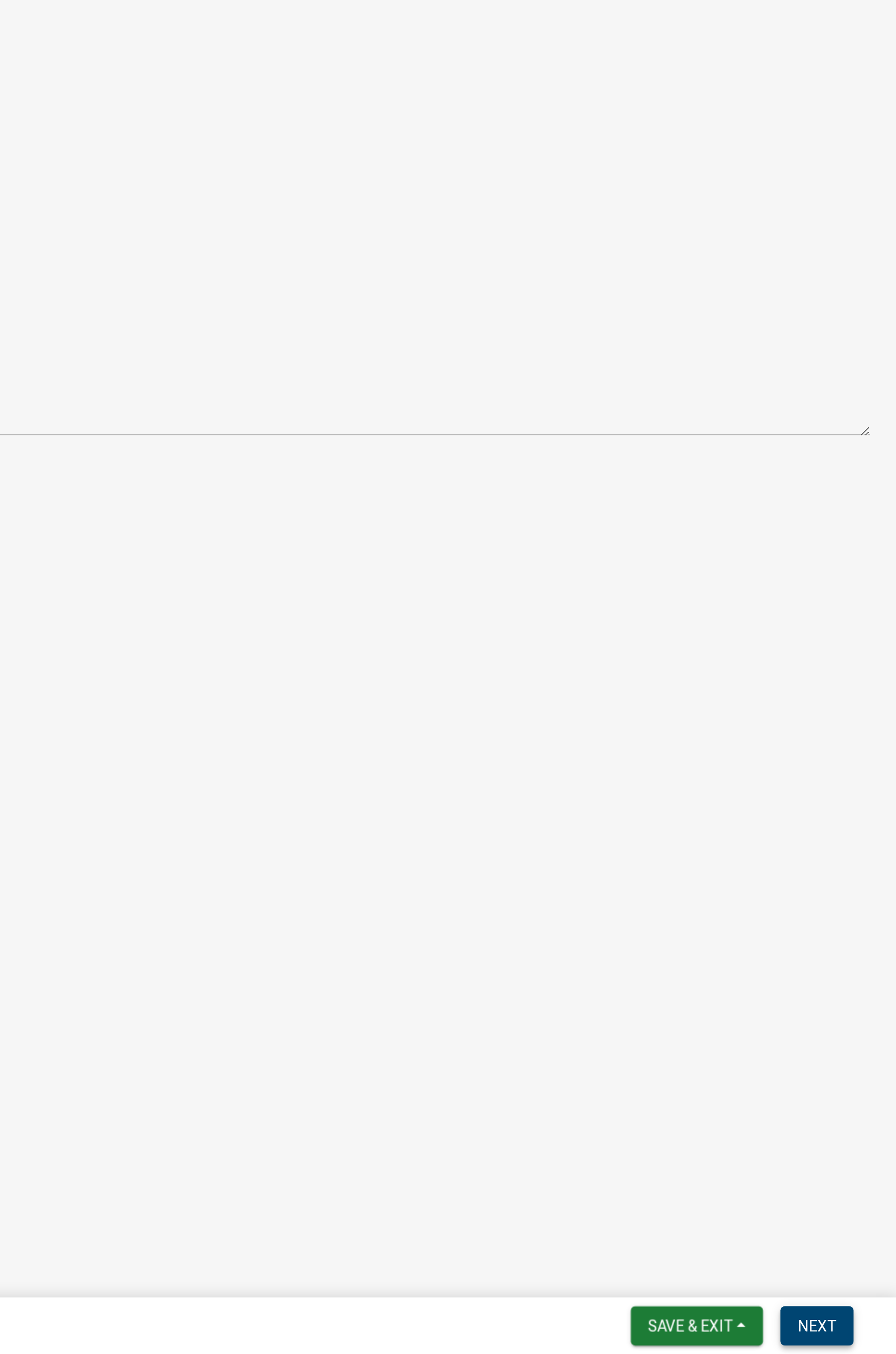
click at [713, 747] on span "Next" at bounding box center [860, 1341] width 17 height 8
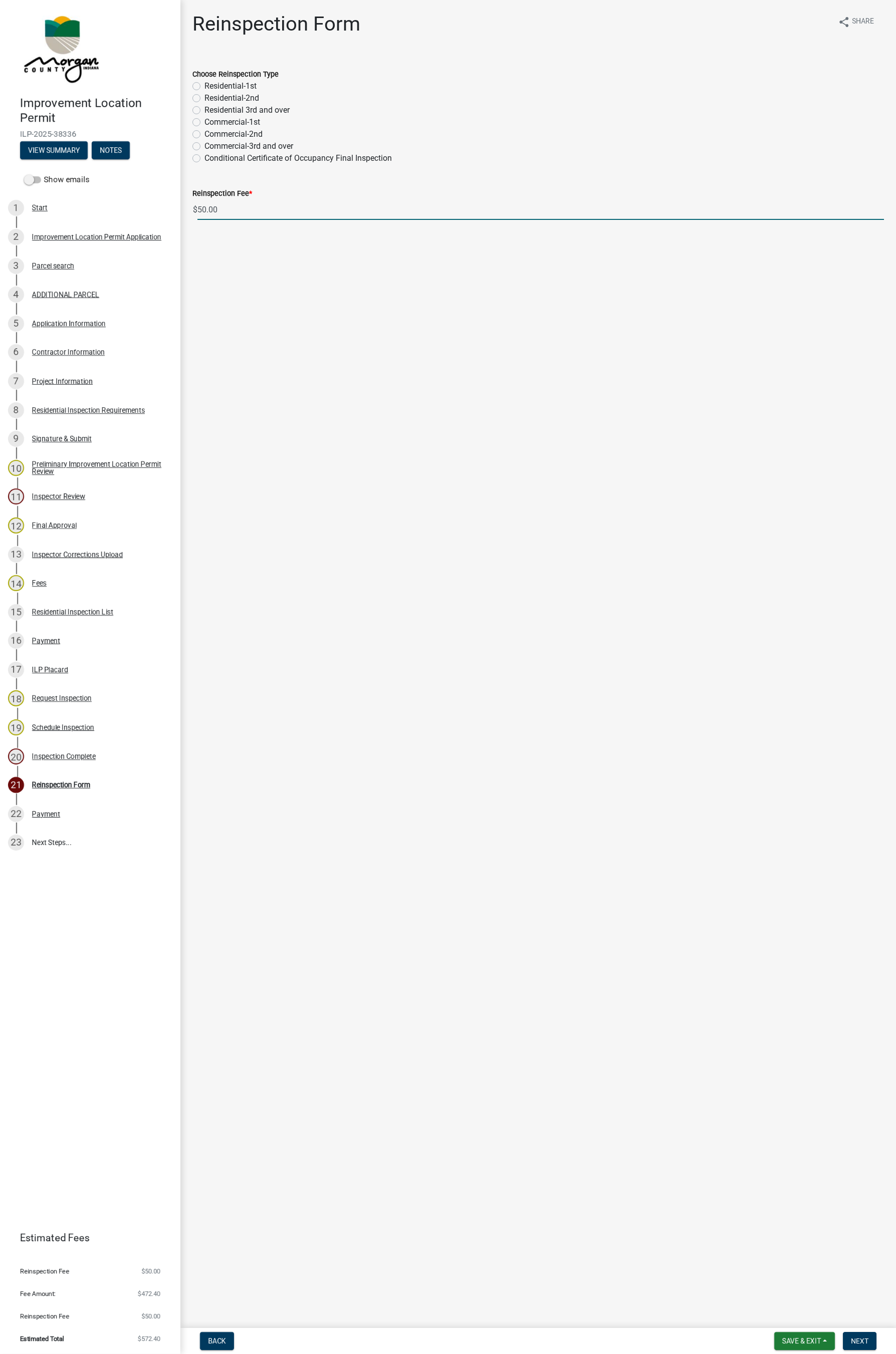
click at [205, 210] on input "50.00" at bounding box center [541, 210] width 686 height 20
click at [205, 86] on label "Residential-1st" at bounding box center [231, 86] width 52 height 12
click at [205, 86] on input "Residential-1st" at bounding box center [208, 83] width 7 height 7
radio input "true"
click at [713, 747] on span "Next" at bounding box center [860, 1341] width 17 height 8
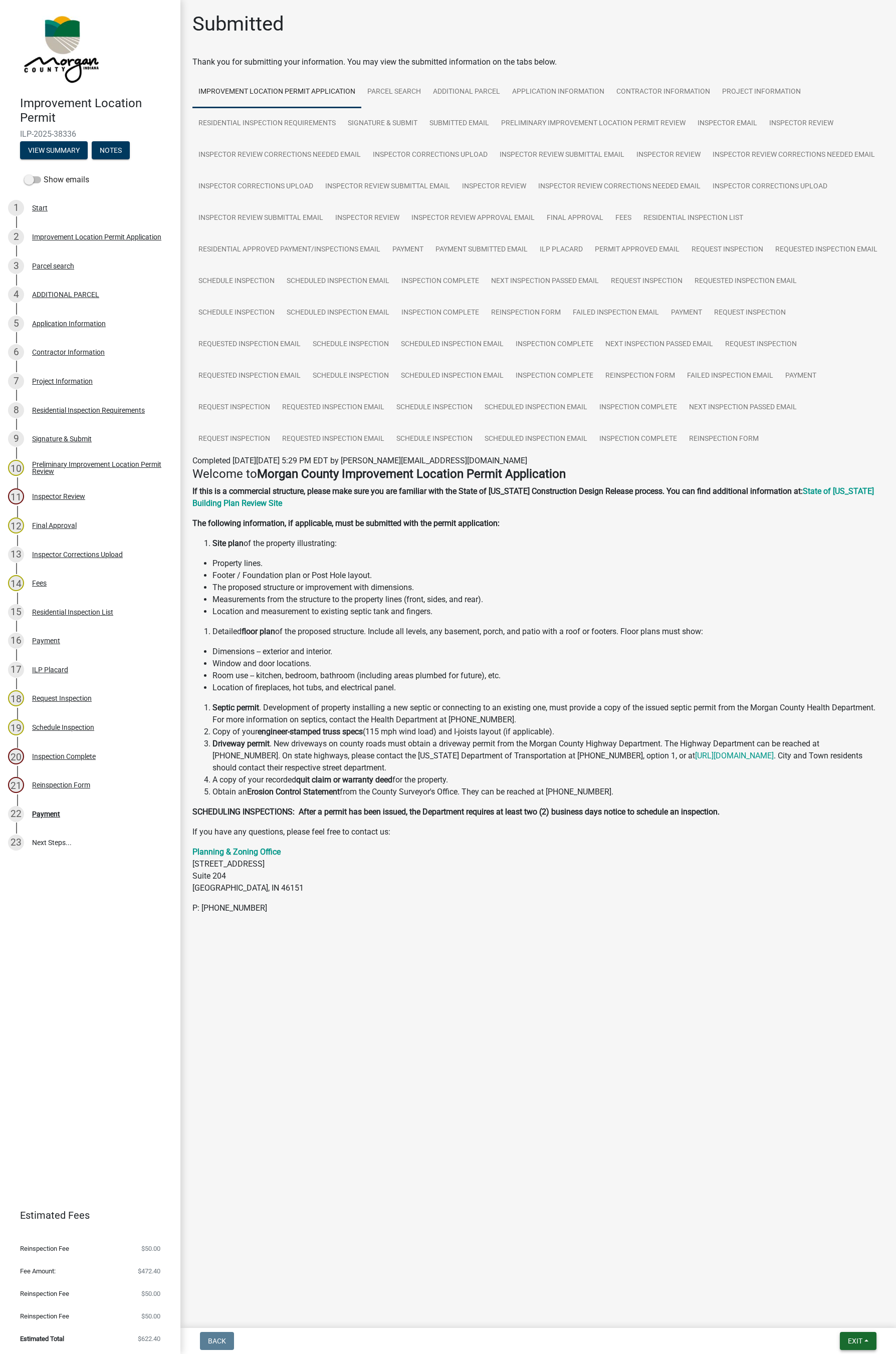
click at [713, 747] on button "Exit" at bounding box center [858, 1341] width 36 height 18
click at [713, 747] on button "Save & Exit" at bounding box center [836, 1315] width 80 height 24
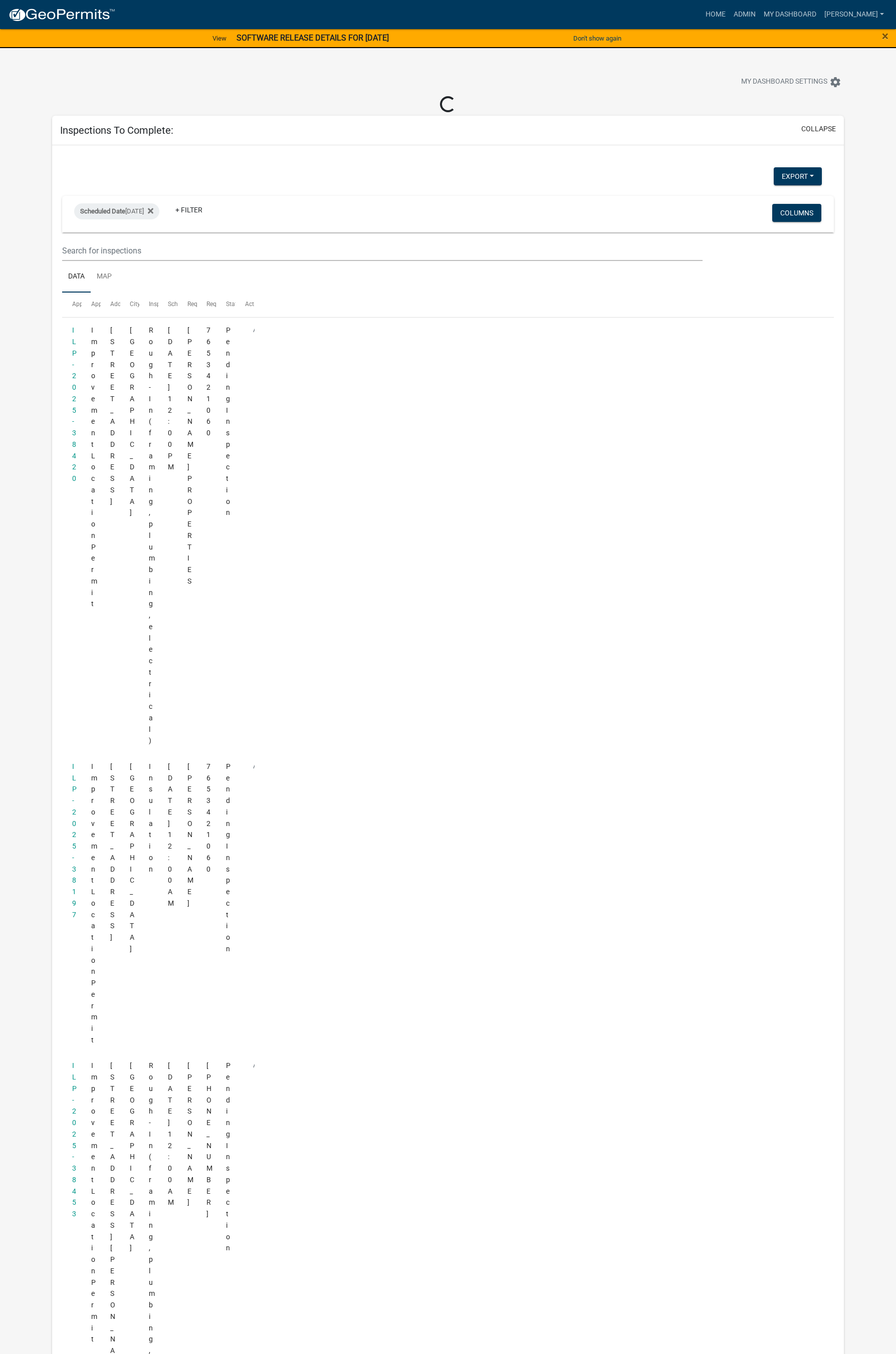
select select "1: 25"
